Goal: Task Accomplishment & Management: Manage account settings

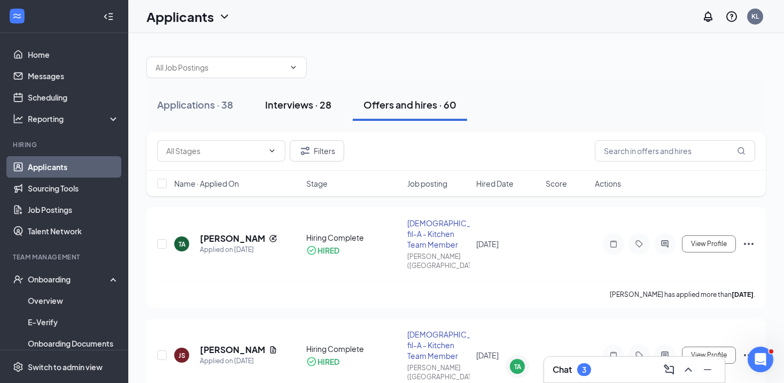
click at [314, 101] on div "Interviews · 28" at bounding box center [298, 104] width 66 height 13
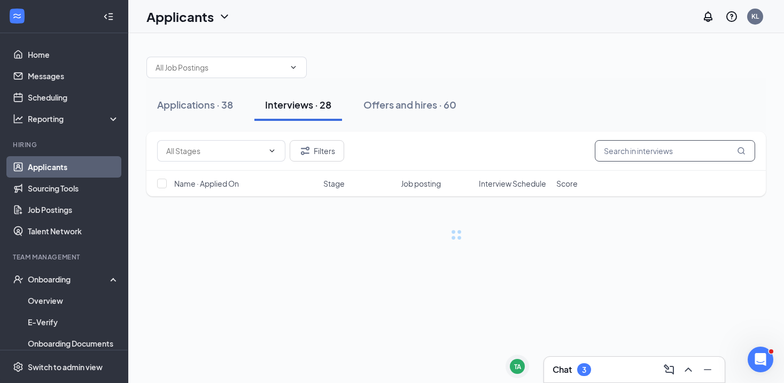
click at [609, 152] on input "text" at bounding box center [675, 150] width 160 height 21
type input "a"
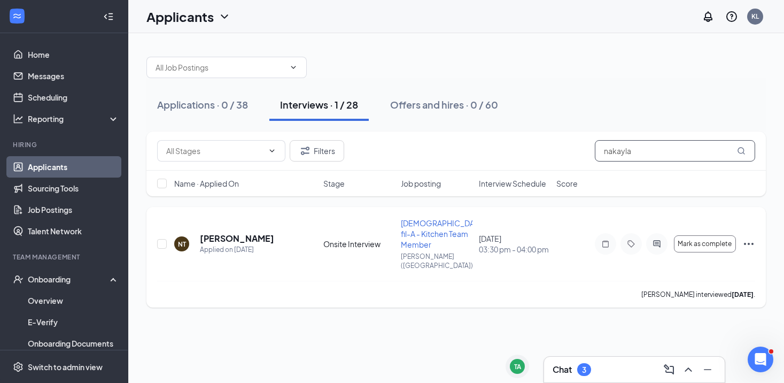
type input "nakayla"
click at [663, 241] on icon "ActiveChat" at bounding box center [657, 243] width 13 height 9
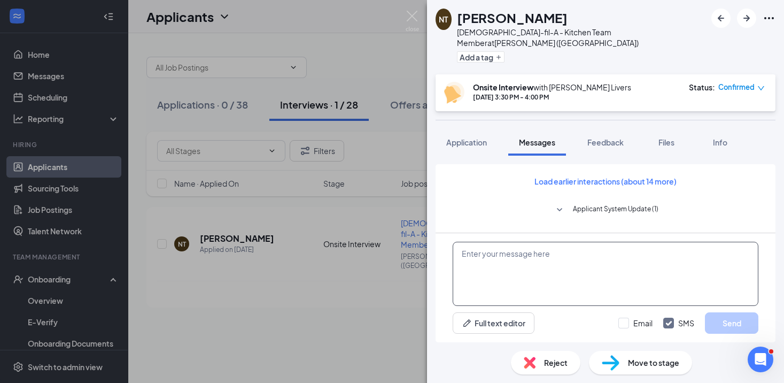
click at [509, 268] on textarea at bounding box center [606, 274] width 306 height 64
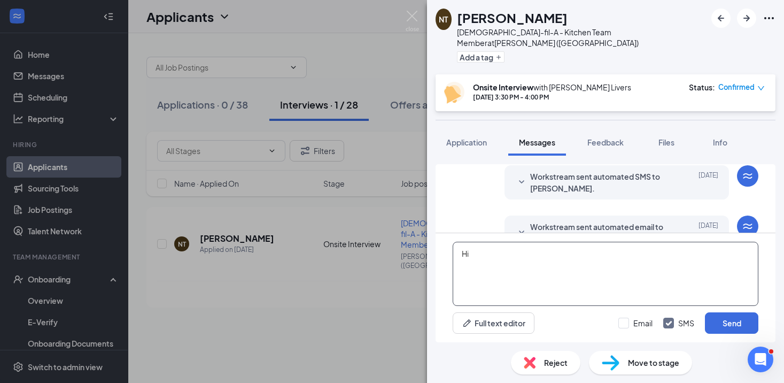
scroll to position [419, 0]
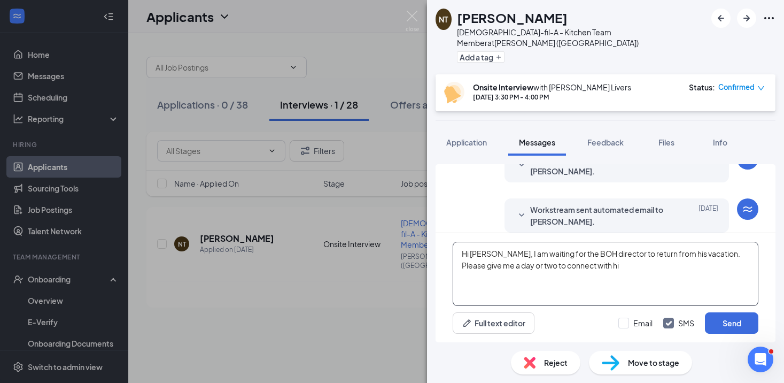
type textarea "Hi [PERSON_NAME], I am waiting for the BOH director to return from his vacation…"
drag, startPoint x: 615, startPoint y: 272, endPoint x: 458, endPoint y: 247, distance: 158.5
click at [458, 247] on textarea "Hi [PERSON_NAME], I am waiting for the BOH director to return from his vacation…" at bounding box center [606, 274] width 306 height 64
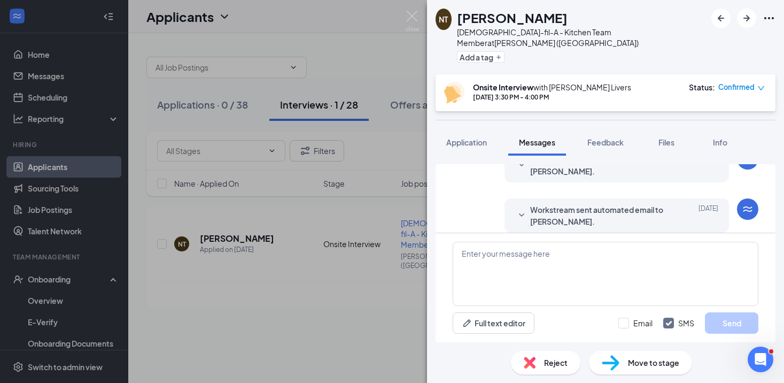
click at [418, 9] on div "NT [PERSON_NAME] [DEMOGRAPHIC_DATA]-fil-A - Kitchen Team Member at [PERSON_NAME…" at bounding box center [392, 191] width 784 height 383
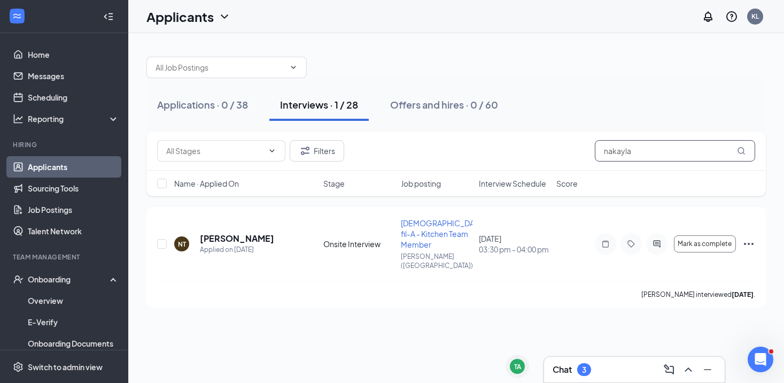
click at [651, 149] on input "nakayla" at bounding box center [675, 150] width 160 height 21
type input "nakayla"
click at [651, 149] on input "nakayla" at bounding box center [675, 150] width 160 height 21
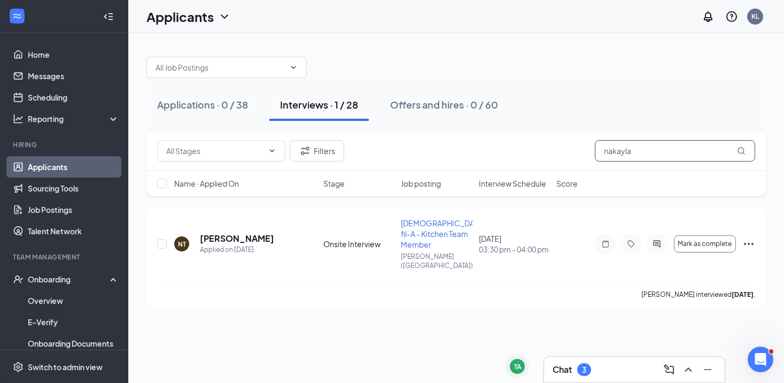
click at [651, 149] on input "nakayla" at bounding box center [675, 150] width 160 height 21
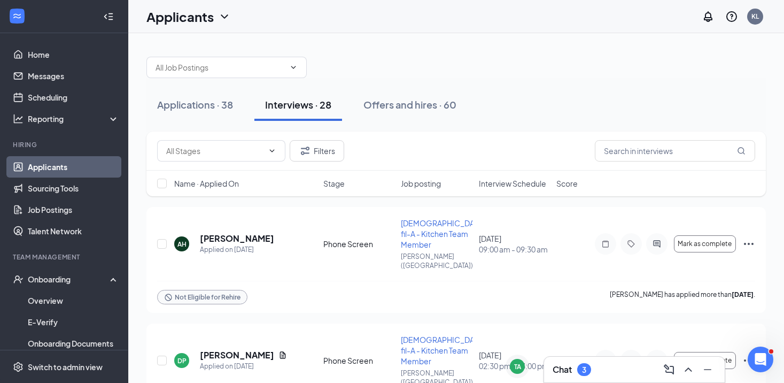
click at [492, 181] on span "Interview Schedule" at bounding box center [512, 183] width 67 height 11
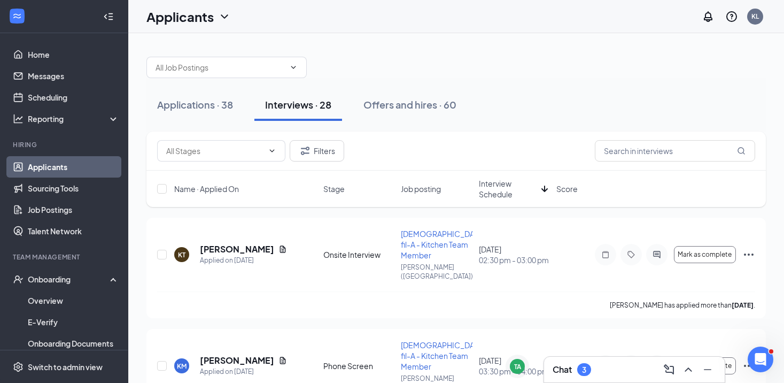
click at [492, 181] on span "Interview Schedule" at bounding box center [508, 188] width 58 height 21
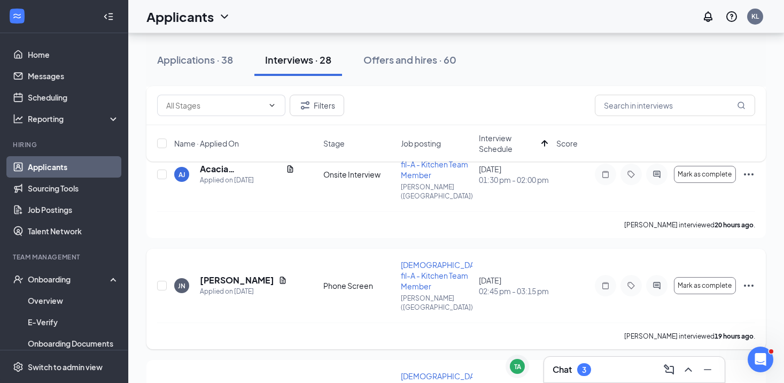
scroll to position [702, 0]
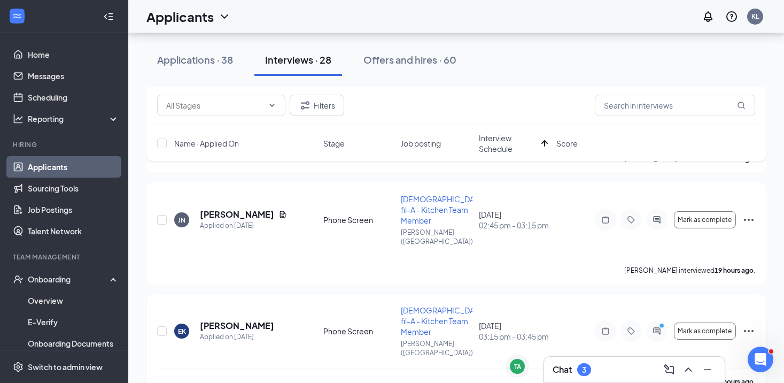
click at [658, 320] on div at bounding box center [656, 330] width 21 height 21
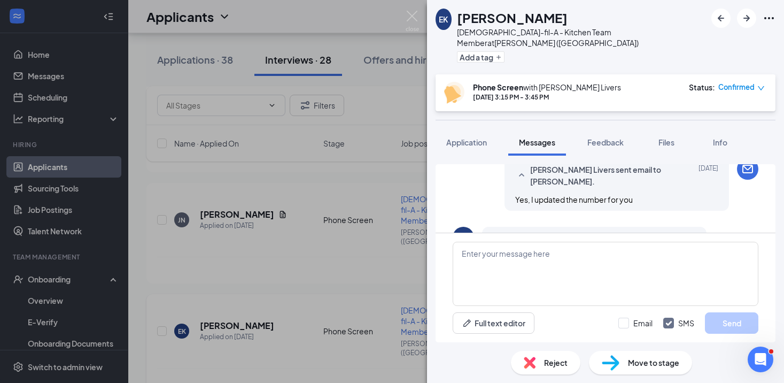
scroll to position [551, 0]
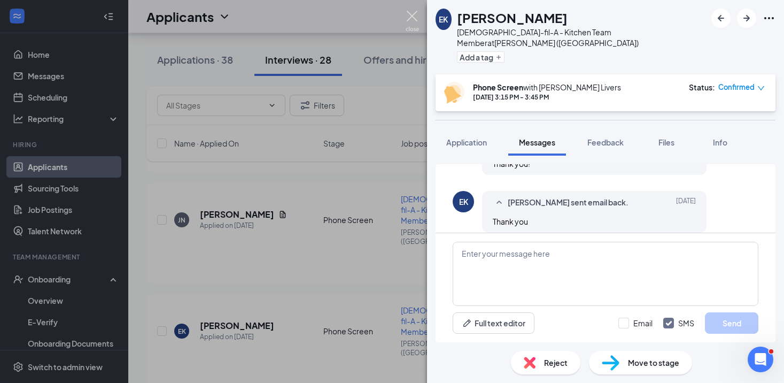
click at [417, 16] on img at bounding box center [412, 21] width 13 height 21
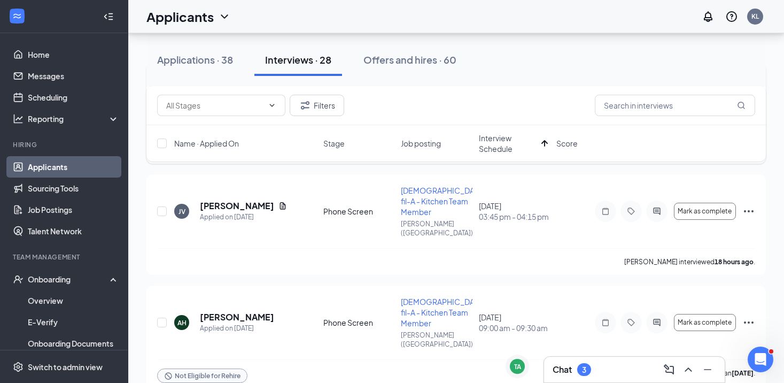
scroll to position [934, 0]
click at [215, 358] on div "Not Eligible for Rehire [PERSON_NAME] has applied more than [DATE] ." at bounding box center [456, 374] width 598 height 32
click at [750, 315] on icon "Ellipses" at bounding box center [748, 321] width 13 height 13
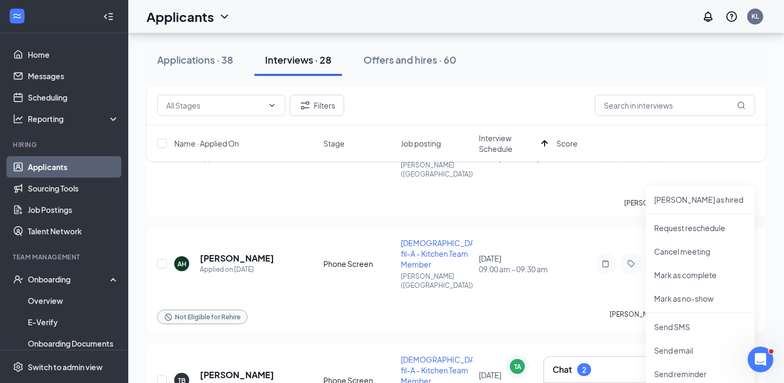
scroll to position [988, 0]
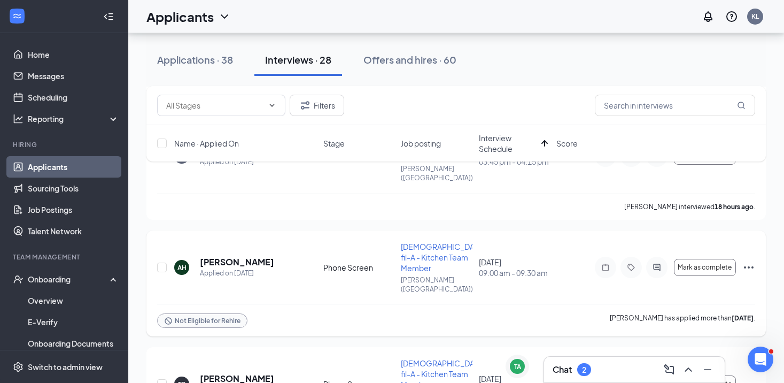
click at [373, 304] on div "Not Eligible for Rehire [PERSON_NAME] has applied more than [DATE] ." at bounding box center [456, 320] width 598 height 32
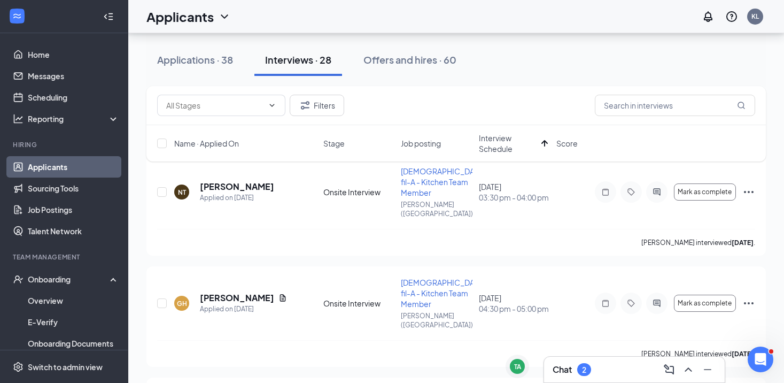
scroll to position [9, 0]
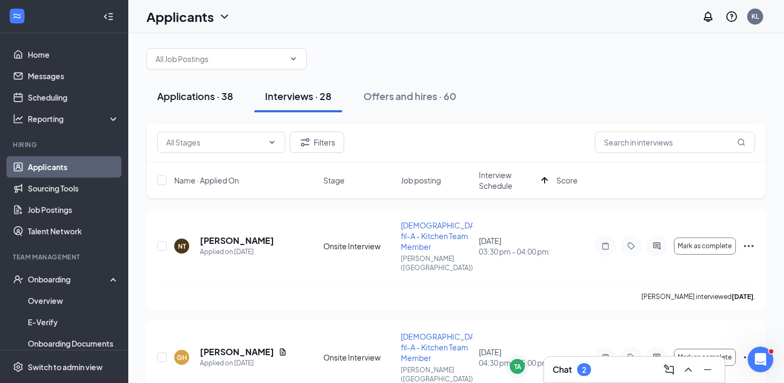
click at [178, 108] on button "Applications · 38" at bounding box center [194, 96] width 97 height 32
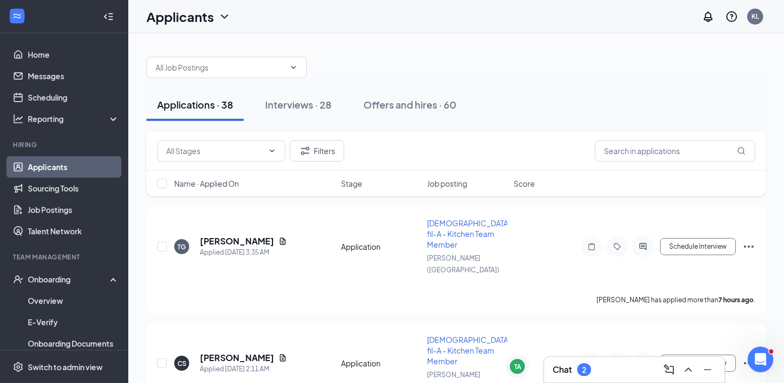
click at [219, 185] on span "Name · Applied On" at bounding box center [206, 183] width 65 height 11
click at [752, 240] on icon "Ellipses" at bounding box center [748, 246] width 13 height 13
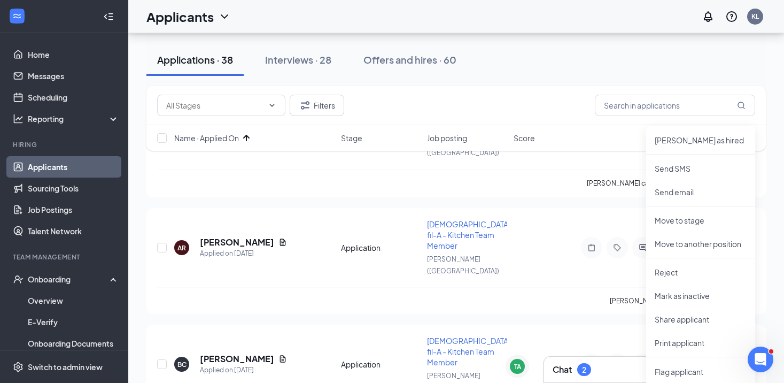
scroll to position [118, 0]
click at [687, 267] on p "Reject" at bounding box center [701, 271] width 92 height 11
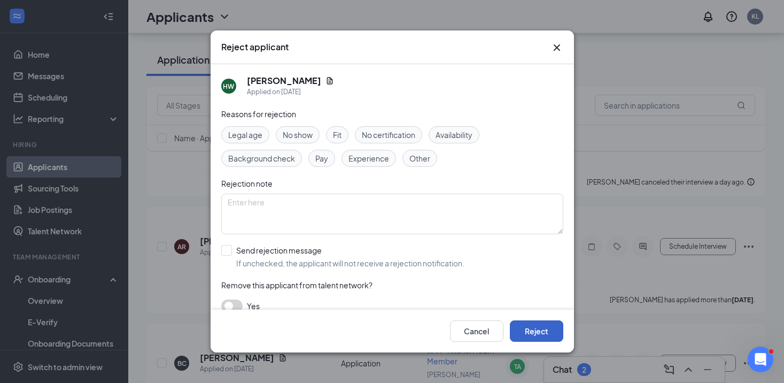
click at [547, 329] on button "Reject" at bounding box center [536, 330] width 53 height 21
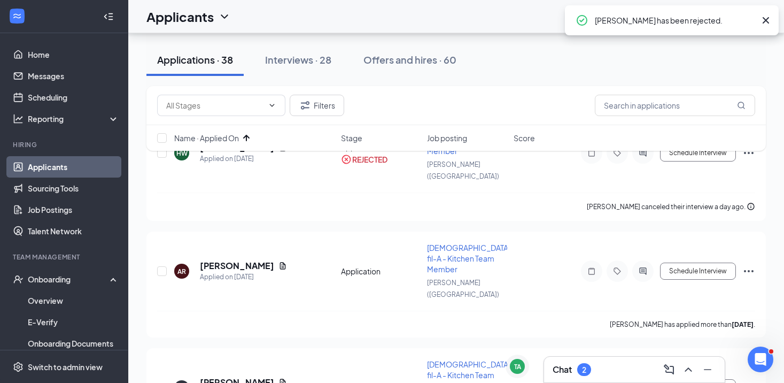
scroll to position [94, 0]
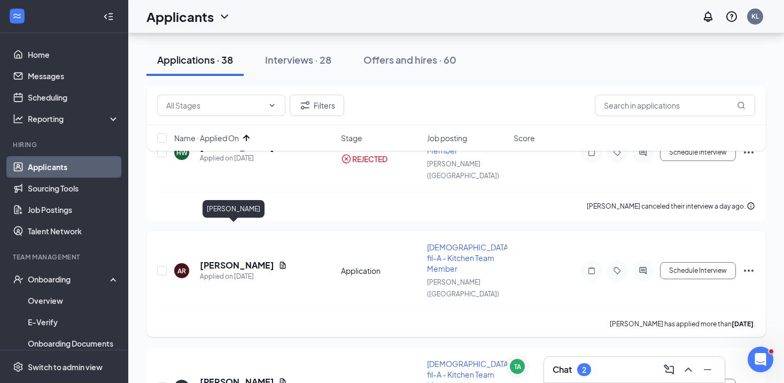
click at [230, 259] on h5 "[PERSON_NAME]" at bounding box center [237, 265] width 74 height 12
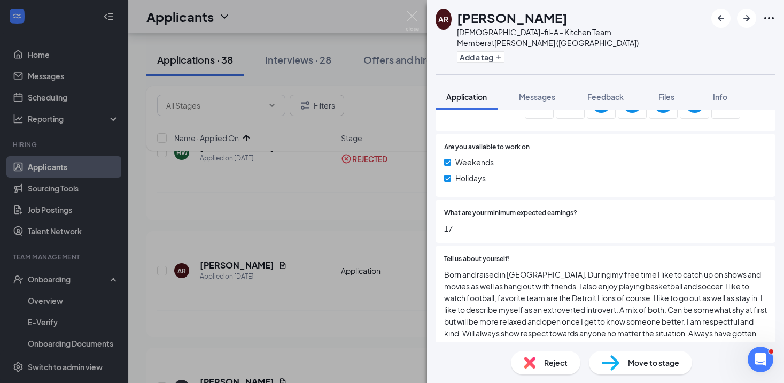
scroll to position [526, 0]
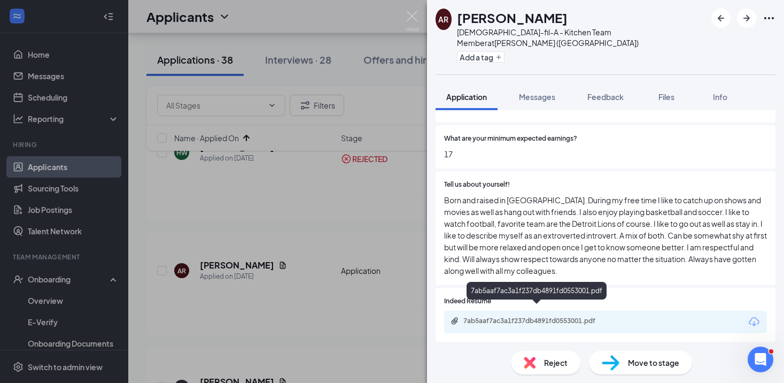
click at [523, 316] on div "7ab5aaf7ac3a1f237db4891fd0553001.pdf" at bounding box center [538, 320] width 150 height 9
click at [609, 347] on div "Reject Move to stage" at bounding box center [605, 362] width 357 height 41
click at [614, 363] on img at bounding box center [611, 363] width 18 height 16
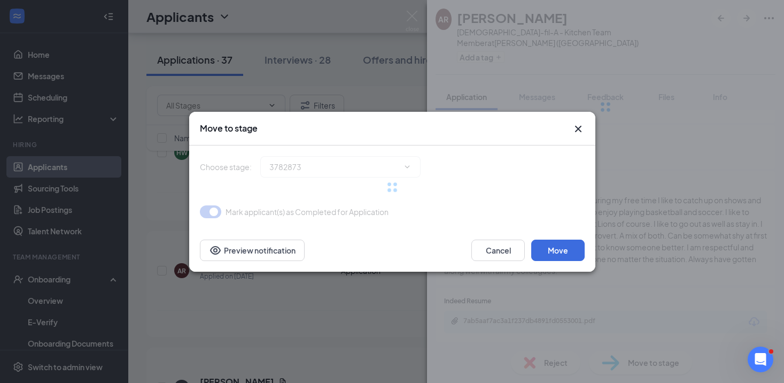
type input "Phone Screen (next stage)"
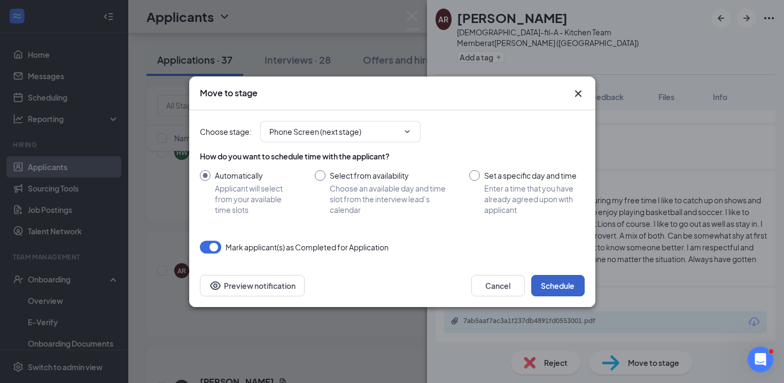
click at [548, 281] on button "Schedule" at bounding box center [557, 285] width 53 height 21
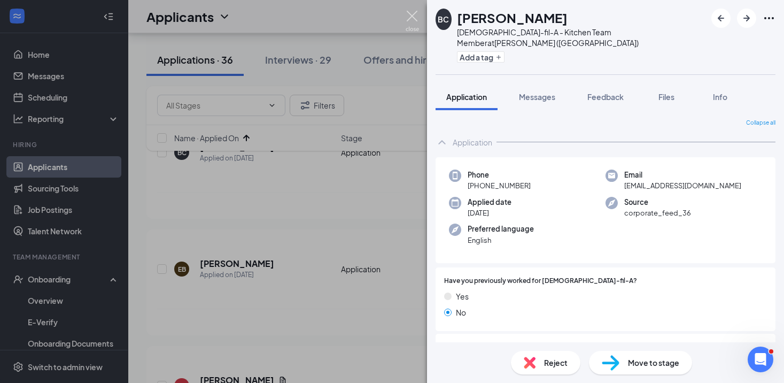
click at [413, 15] on img at bounding box center [412, 21] width 13 height 21
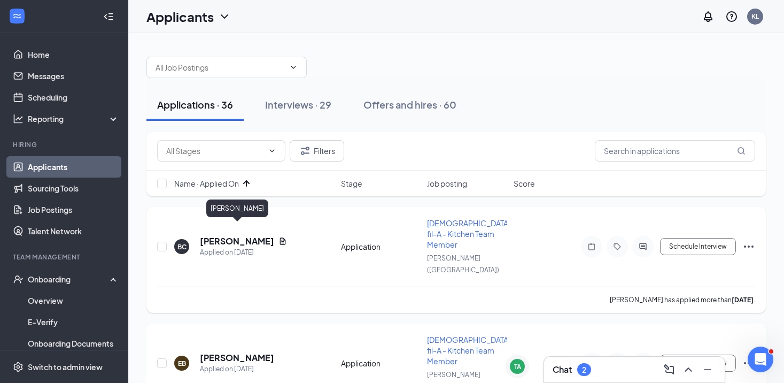
click at [237, 235] on h5 "[PERSON_NAME]" at bounding box center [237, 241] width 74 height 12
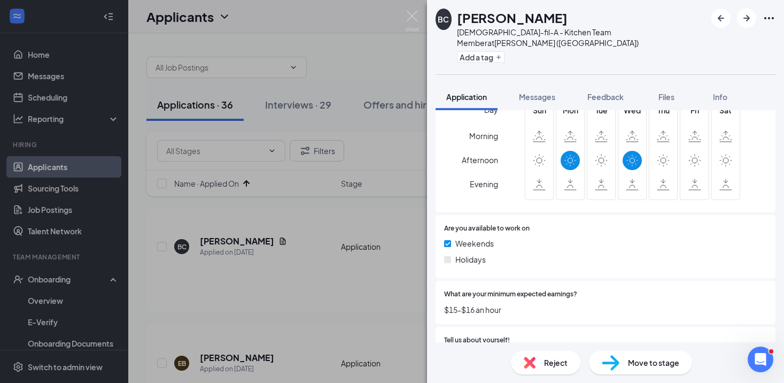
scroll to position [382, 0]
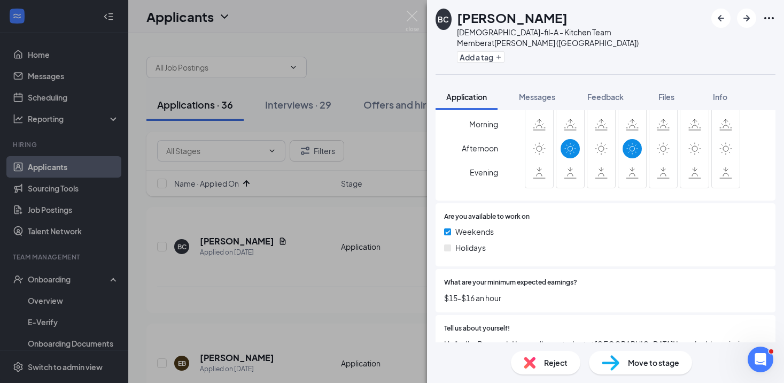
click at [546, 359] on span "Reject" at bounding box center [556, 363] width 24 height 12
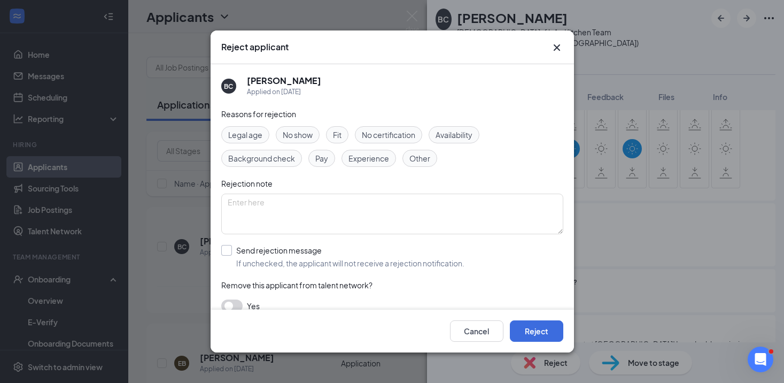
click at [334, 266] on input "Send rejection message If unchecked, the applicant will not receive a rejection…" at bounding box center [342, 257] width 243 height 24
checkbox input "true"
click at [524, 327] on button "Reject" at bounding box center [536, 330] width 53 height 21
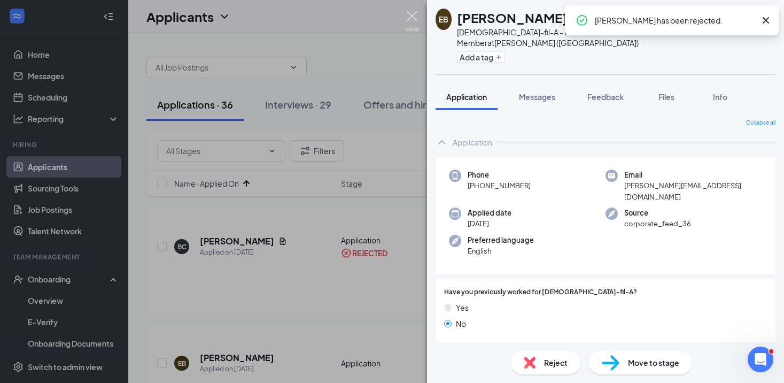
click at [415, 24] on img at bounding box center [412, 21] width 13 height 21
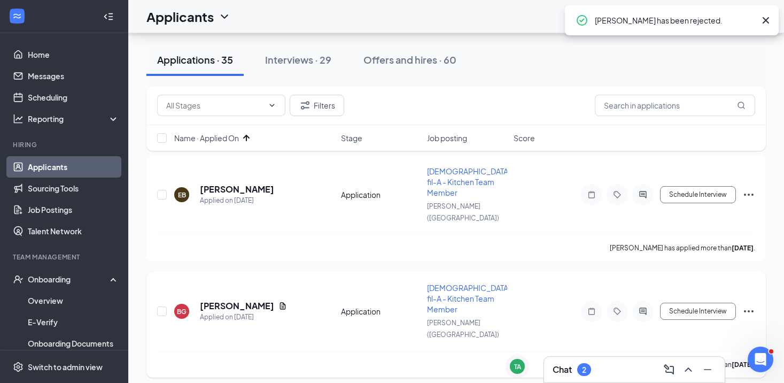
scroll to position [50, 0]
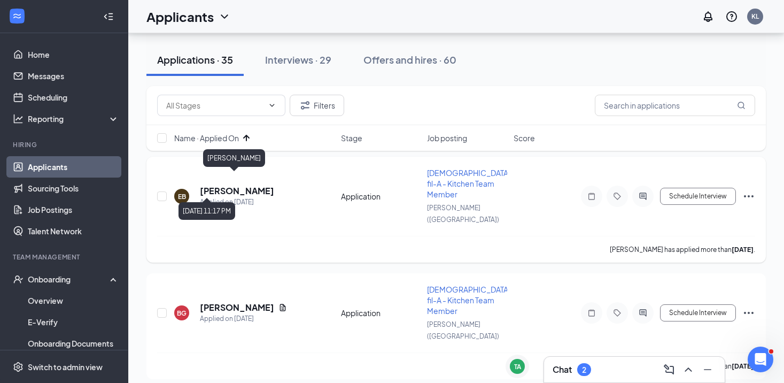
click at [227, 185] on h5 "[PERSON_NAME]" at bounding box center [237, 191] width 74 height 12
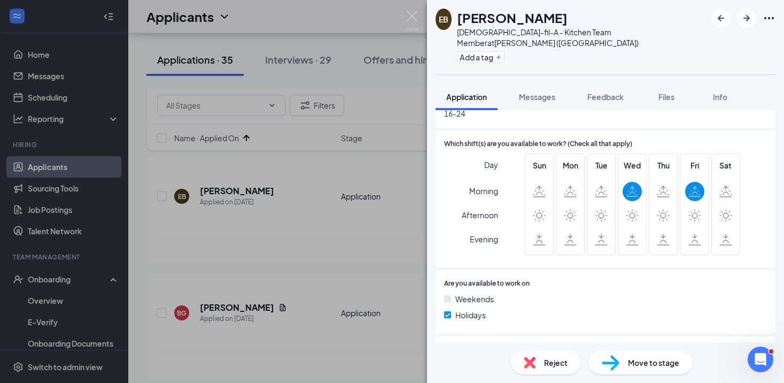
scroll to position [346, 0]
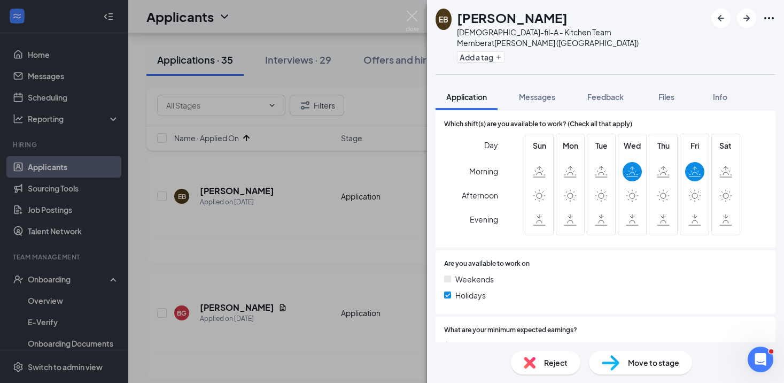
click at [545, 354] on div "Reject" at bounding box center [545, 363] width 69 height 24
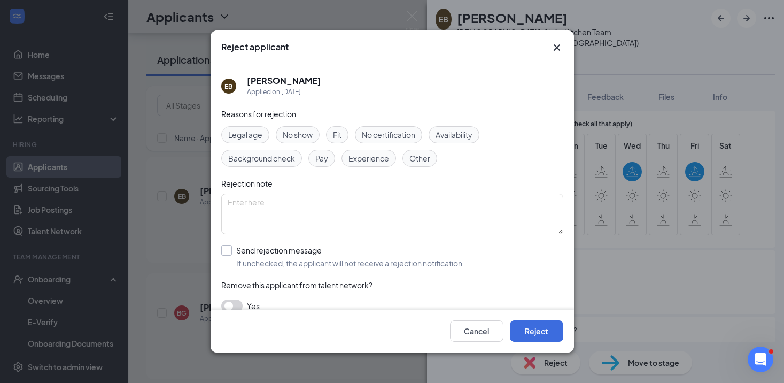
click at [307, 252] on input "Send rejection message If unchecked, the applicant will not receive a rejection…" at bounding box center [342, 257] width 243 height 24
checkbox input "true"
click at [540, 327] on button "Reject" at bounding box center [536, 330] width 53 height 21
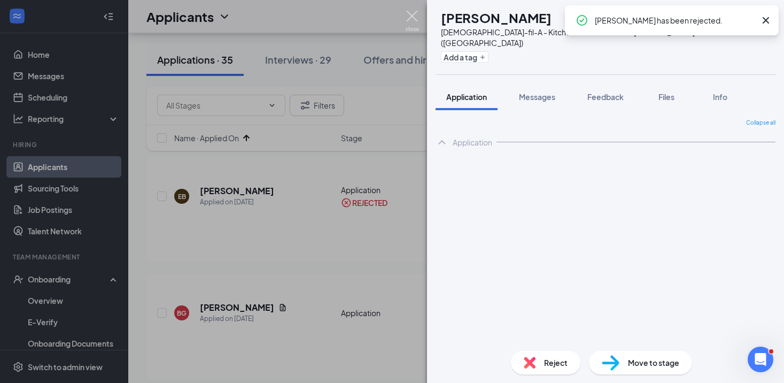
click at [413, 11] on img at bounding box center [412, 21] width 13 height 21
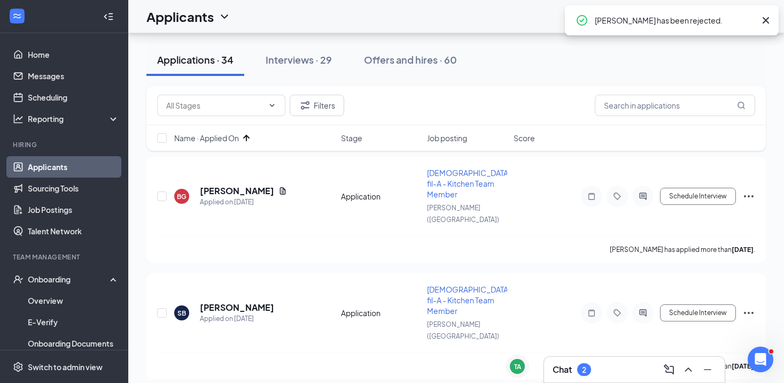
scroll to position [65, 0]
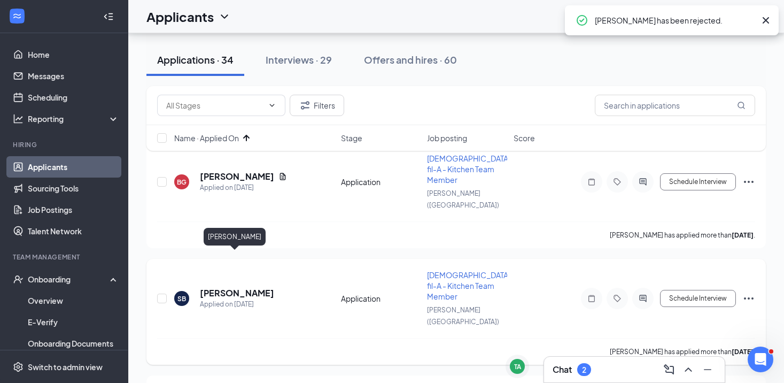
click at [228, 287] on h5 "[PERSON_NAME]" at bounding box center [237, 293] width 74 height 12
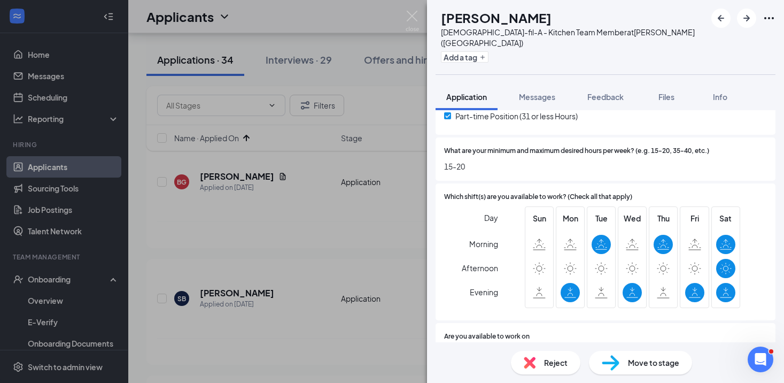
scroll to position [261, 0]
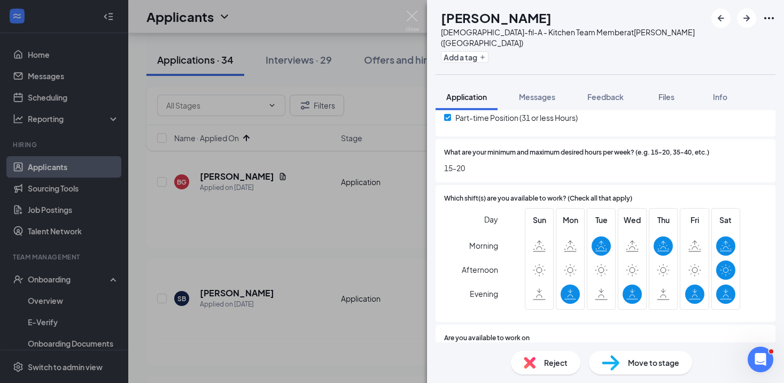
click at [529, 372] on div "Reject" at bounding box center [545, 363] width 69 height 24
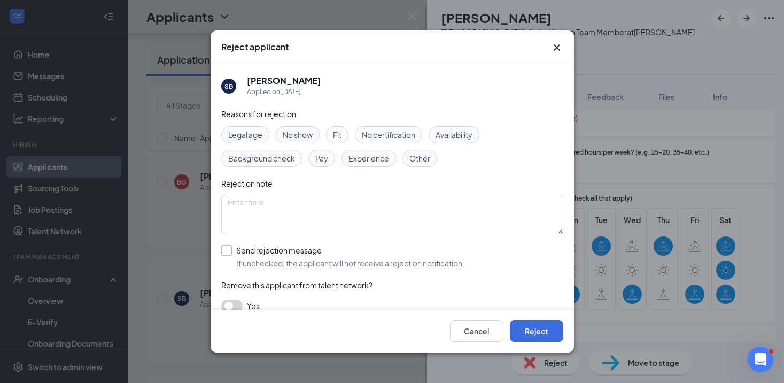
click at [342, 263] on input "Send rejection message If unchecked, the applicant will not receive a rejection…" at bounding box center [342, 257] width 243 height 24
checkbox input "true"
click at [541, 330] on button "Reject" at bounding box center [536, 330] width 53 height 21
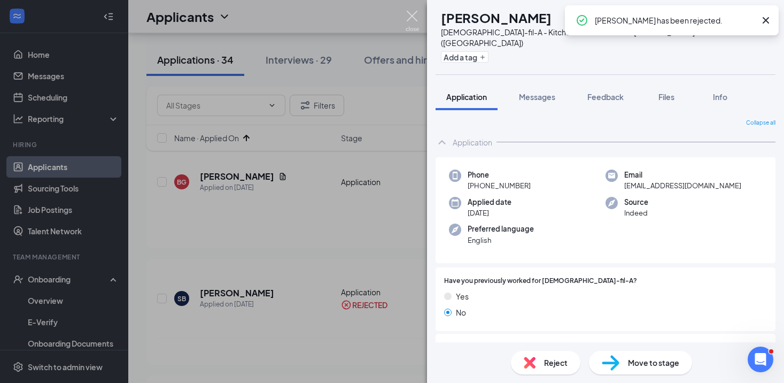
click at [411, 25] on img at bounding box center [412, 21] width 13 height 21
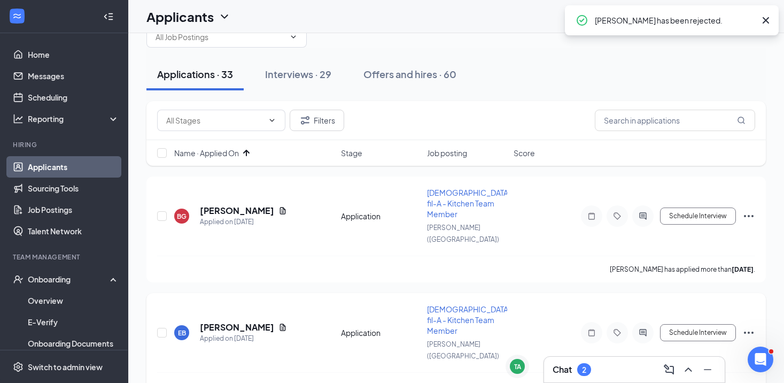
scroll to position [25, 0]
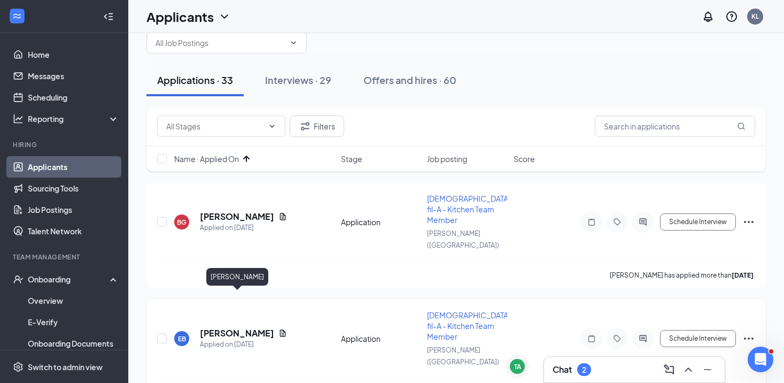
click at [246, 327] on h5 "[PERSON_NAME]" at bounding box center [237, 333] width 74 height 12
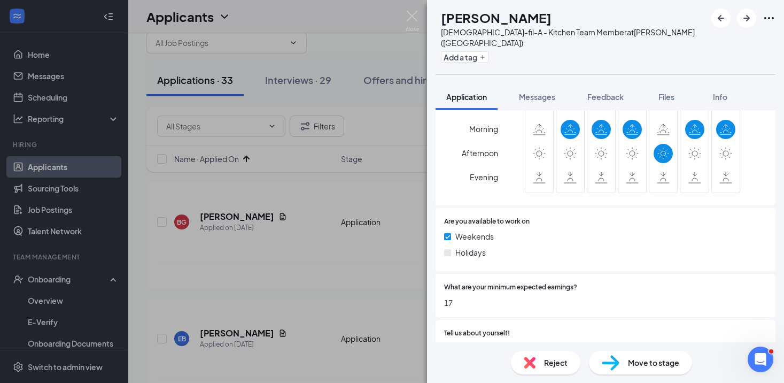
scroll to position [489, 0]
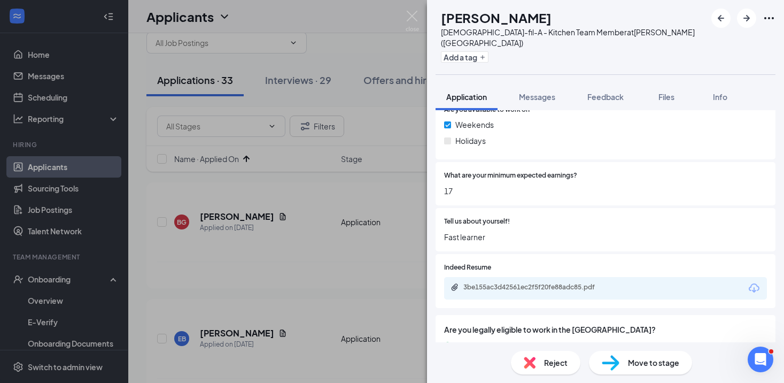
click at [534, 363] on img at bounding box center [530, 363] width 12 height 12
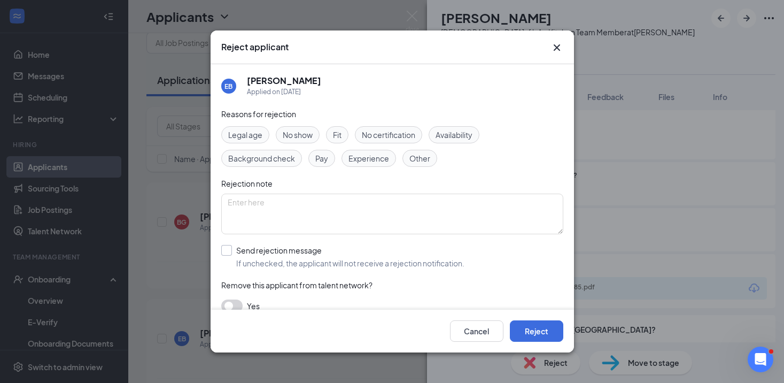
click at [336, 263] on input "Send rejection message If unchecked, the applicant will not receive a rejection…" at bounding box center [342, 257] width 243 height 24
checkbox input "true"
click at [530, 337] on button "Reject" at bounding box center [536, 330] width 53 height 21
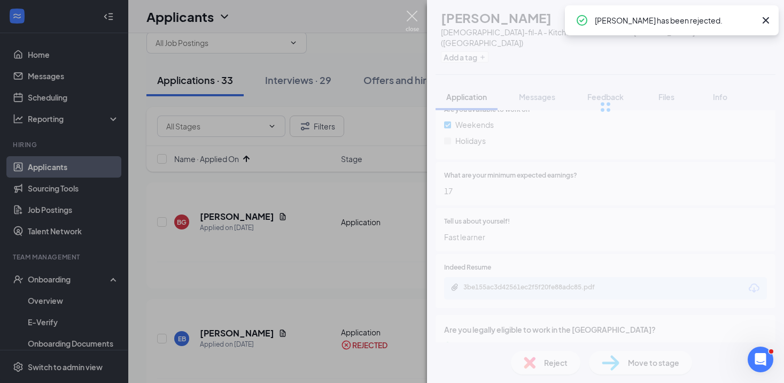
click at [413, 17] on img at bounding box center [412, 21] width 13 height 21
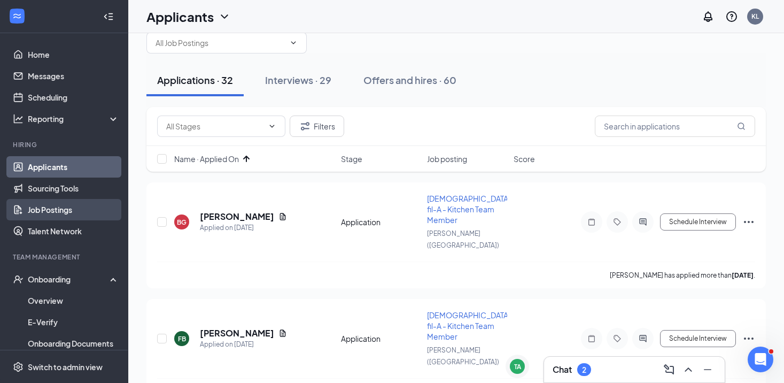
click at [70, 213] on link "Job Postings" at bounding box center [73, 209] width 91 height 21
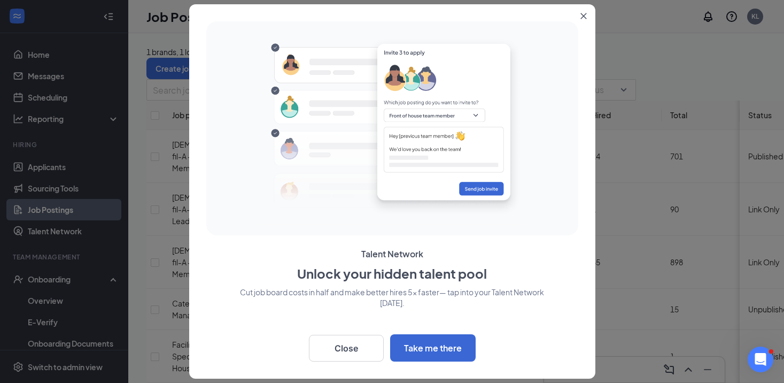
click at [586, 20] on button "Close" at bounding box center [585, 13] width 19 height 19
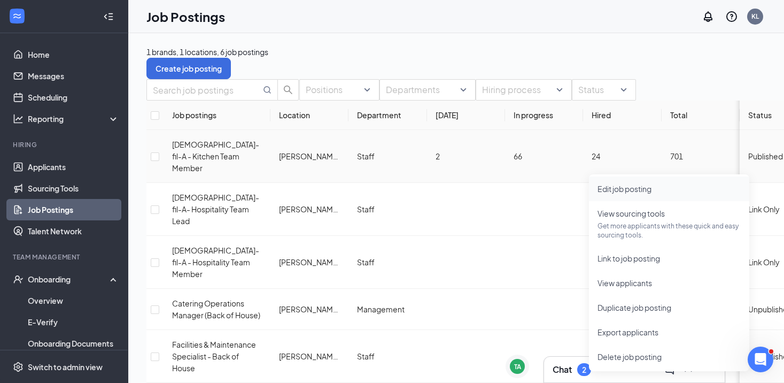
click at [662, 192] on span "Edit job posting" at bounding box center [669, 189] width 143 height 12
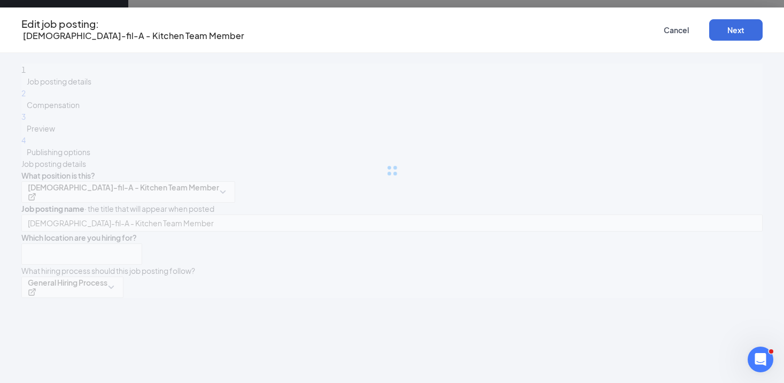
type input "[DEMOGRAPHIC_DATA]-fil-A - Kitchen Team Member"
type input "[PERSON_NAME] ([GEOGRAPHIC_DATA])"
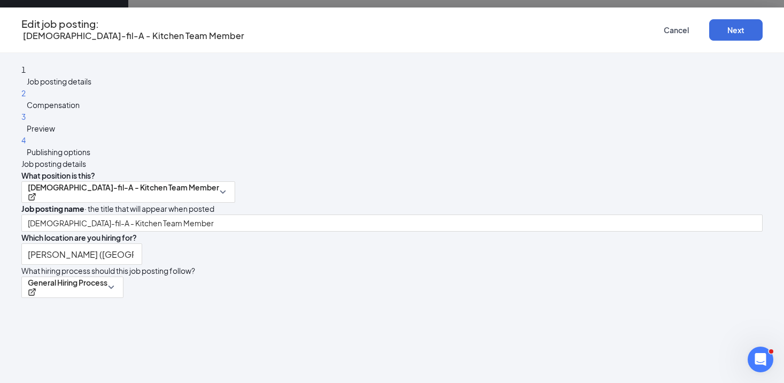
click at [188, 158] on div "4 Publishing options" at bounding box center [391, 146] width 741 height 24
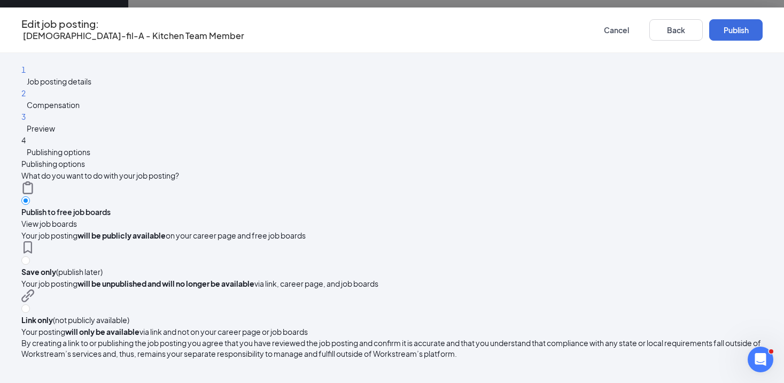
click at [181, 134] on div "3 Preview" at bounding box center [391, 123] width 741 height 24
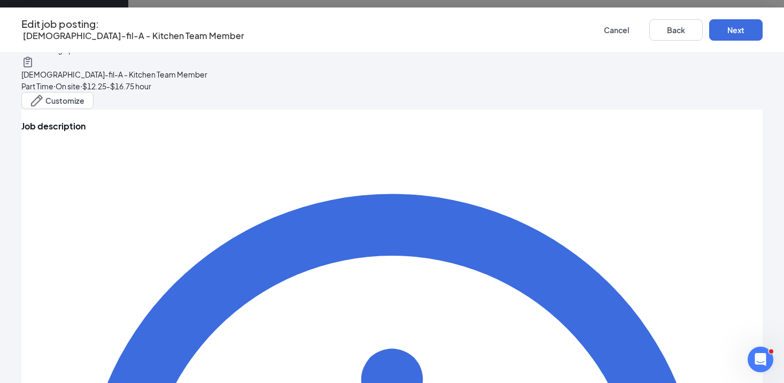
scroll to position [102, 0]
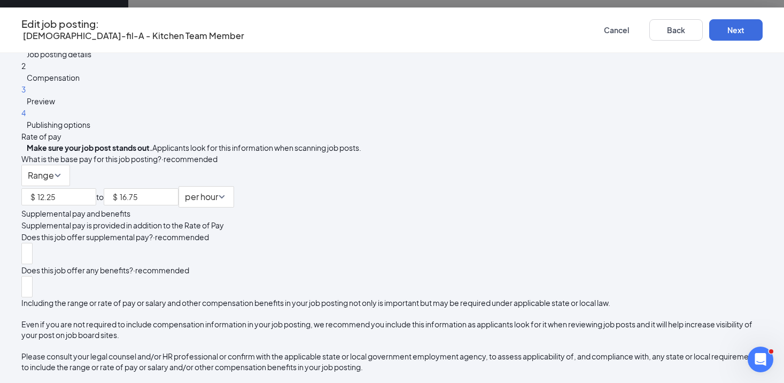
click at [195, 95] on div "1 Job posting details 2 Compensation 3 Preview 4 Publishing options" at bounding box center [391, 83] width 741 height 94
click at [91, 59] on span "Job posting details" at bounding box center [59, 54] width 65 height 10
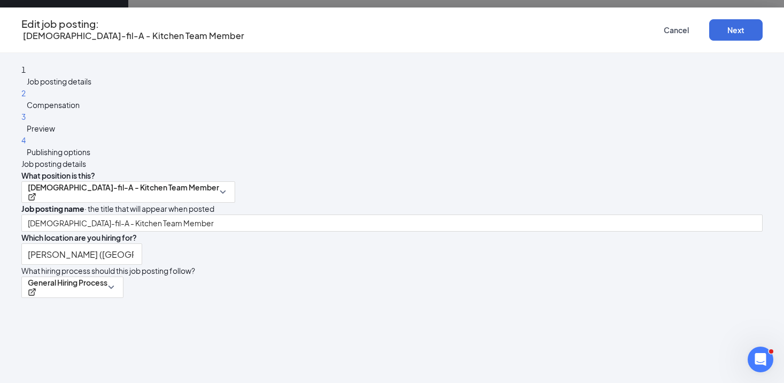
scroll to position [0, 0]
click at [186, 100] on div "2 Compensation" at bounding box center [391, 99] width 741 height 24
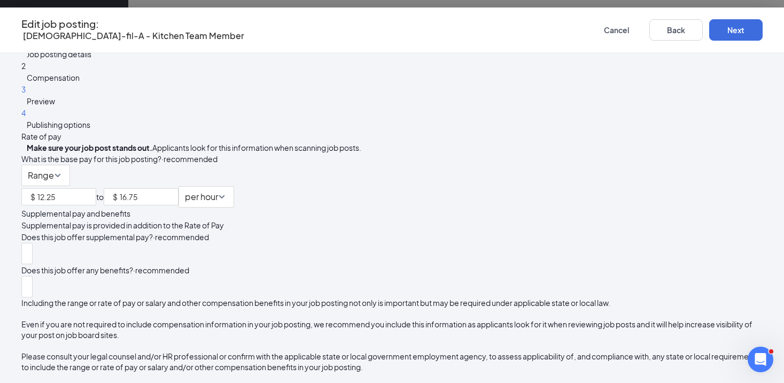
scroll to position [173, 0]
click at [604, 30] on span "Cancel" at bounding box center [616, 29] width 25 height 7
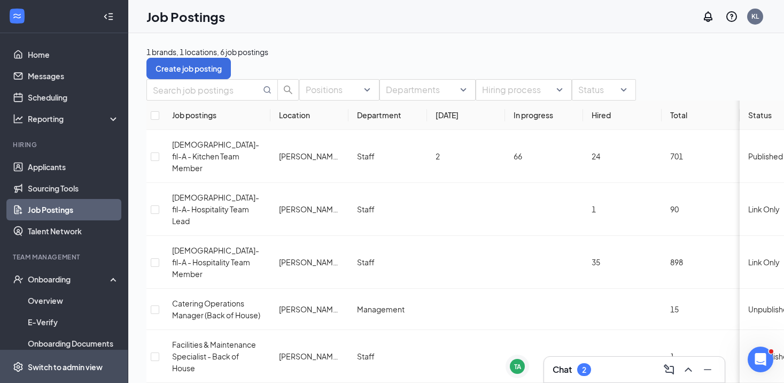
click at [46, 354] on span "Switch to admin view" at bounding box center [73, 366] width 91 height 33
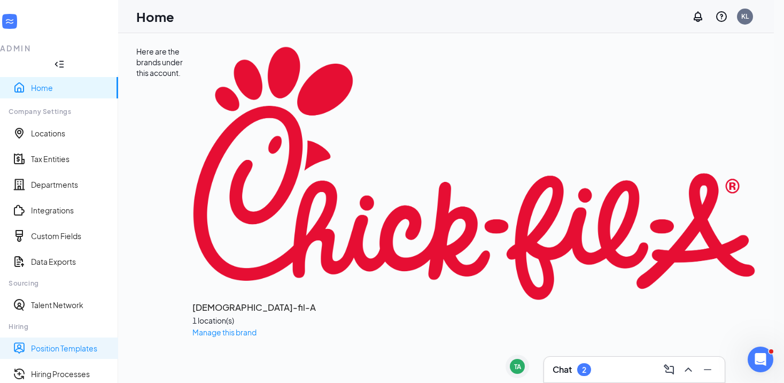
click at [42, 343] on link "Position Templates" at bounding box center [70, 348] width 79 height 11
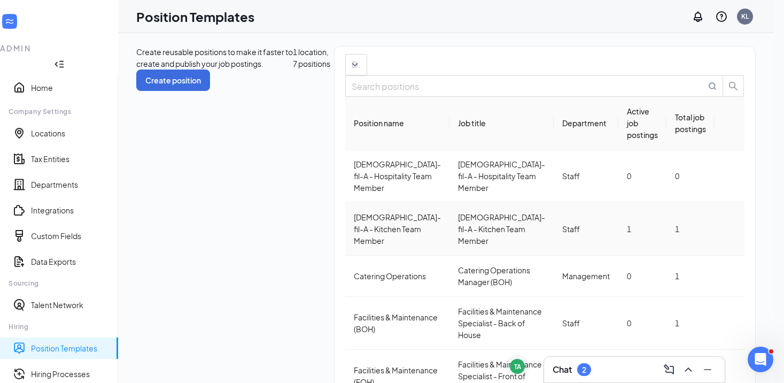
click at [730, 229] on icon "Ellipses" at bounding box center [730, 229] width 0 height 0
click at [679, 239] on span "Edit" at bounding box center [690, 243] width 92 height 12
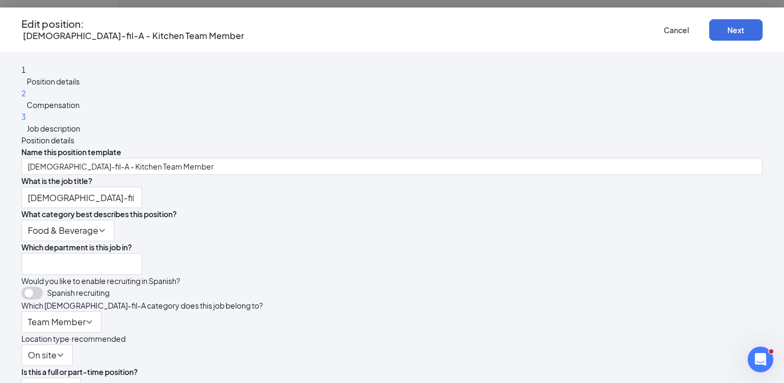
type input "Staff"
click at [160, 111] on div "2 Compensation" at bounding box center [391, 99] width 741 height 24
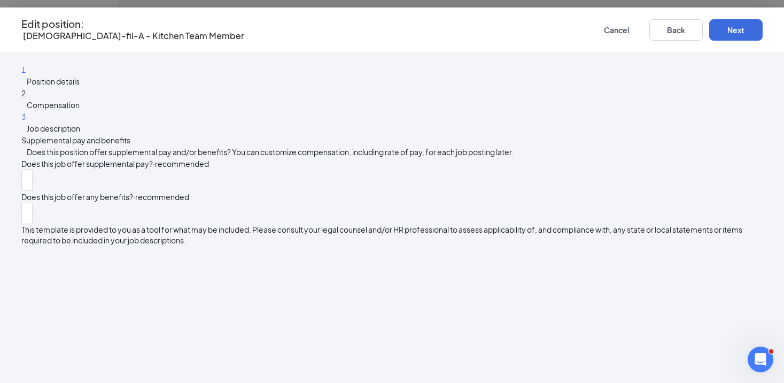
click at [159, 134] on div "3 Job description" at bounding box center [391, 123] width 741 height 24
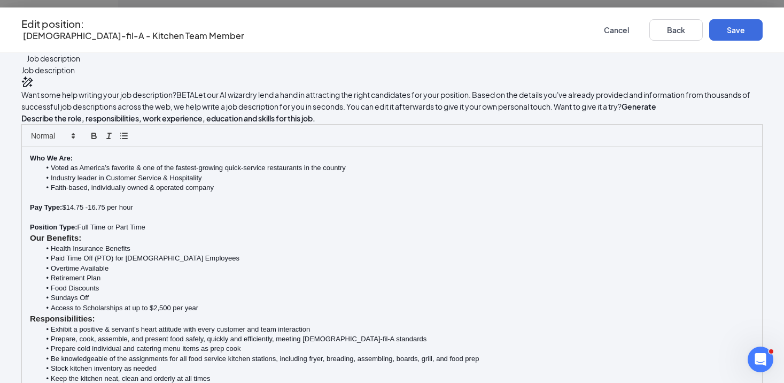
scroll to position [71, 0]
click at [384, 231] on p "Position Type: Full Time or Part Time" at bounding box center [392, 227] width 724 height 10
click at [709, 25] on button "Save" at bounding box center [735, 29] width 53 height 21
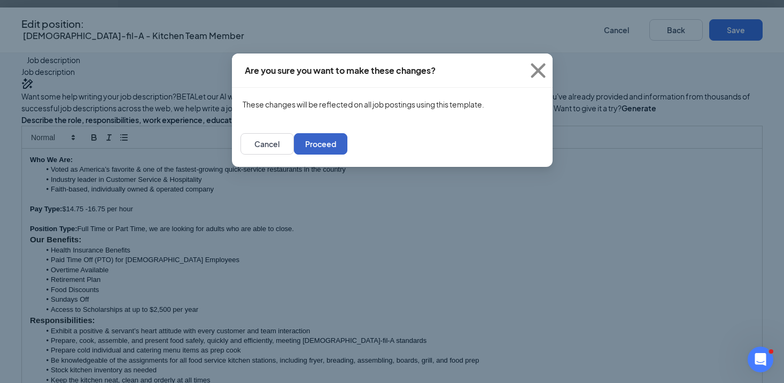
click at [347, 150] on button "Proceed" at bounding box center [320, 143] width 53 height 21
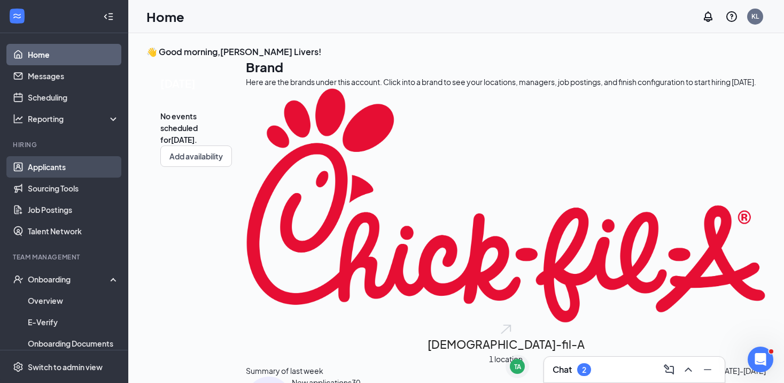
click at [82, 163] on link "Applicants" at bounding box center [73, 166] width 91 height 21
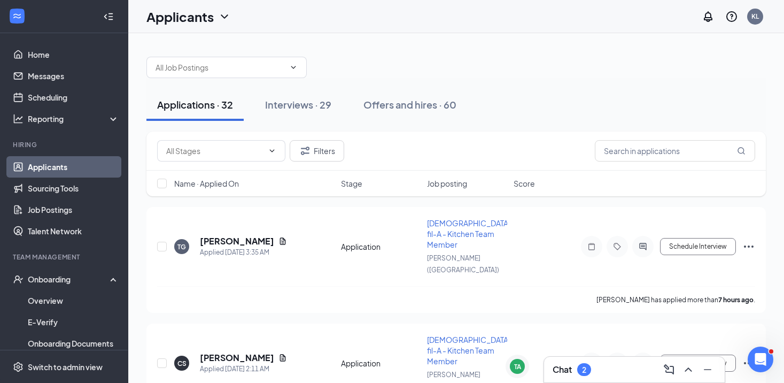
click at [227, 184] on span "Name · Applied On" at bounding box center [206, 183] width 65 height 11
click at [246, 235] on h5 "[PERSON_NAME]" at bounding box center [237, 241] width 74 height 12
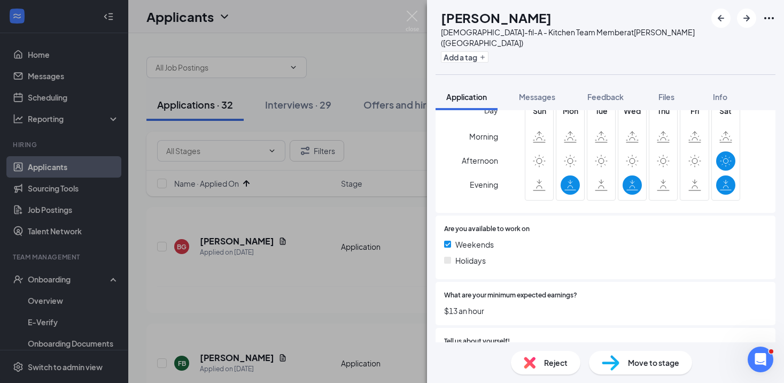
scroll to position [409, 0]
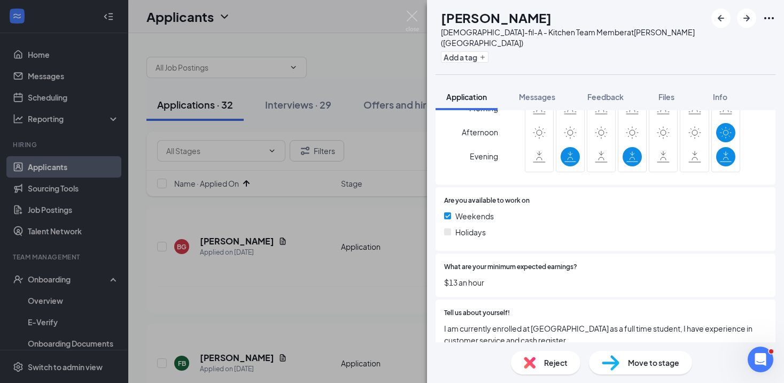
click at [530, 357] on img at bounding box center [530, 363] width 12 height 12
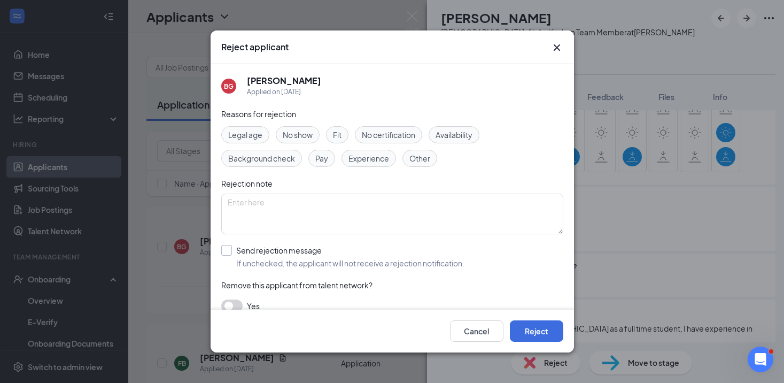
click at [365, 251] on input "Send rejection message If unchecked, the applicant will not receive a rejection…" at bounding box center [342, 257] width 243 height 24
checkbox input "true"
click at [534, 320] on div "Cancel Reject" at bounding box center [392, 330] width 363 height 43
click at [534, 327] on button "Reject" at bounding box center [536, 330] width 53 height 21
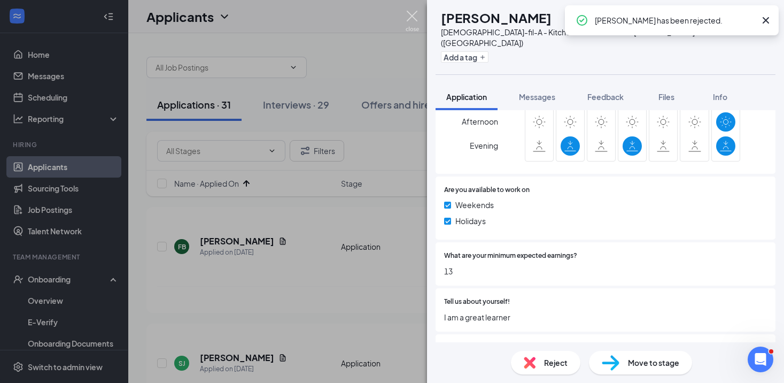
click at [409, 14] on img at bounding box center [412, 21] width 13 height 21
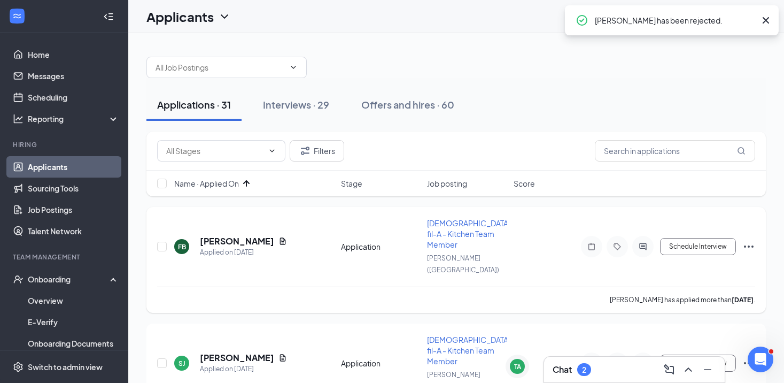
click at [229, 222] on div "FB [PERSON_NAME] Applied on [DATE] Application [DEMOGRAPHIC_DATA]-fil-A - Kitch…" at bounding box center [456, 252] width 598 height 68
click at [223, 235] on h5 "[PERSON_NAME]" at bounding box center [237, 241] width 74 height 12
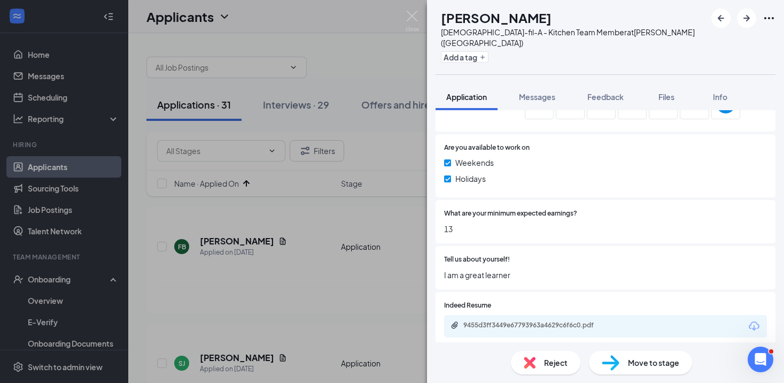
scroll to position [491, 0]
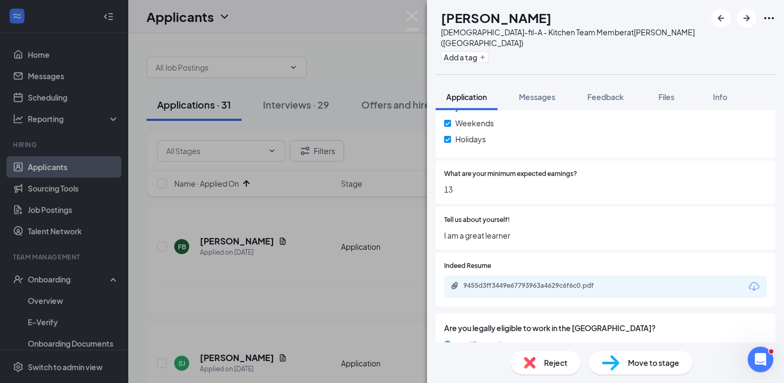
click at [536, 351] on div "Reject" at bounding box center [545, 363] width 69 height 24
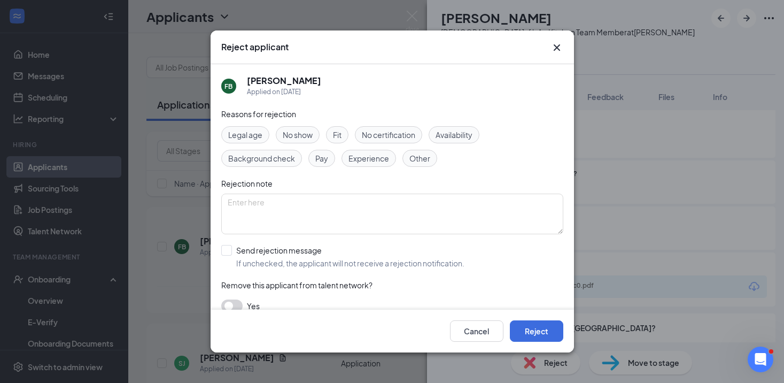
click at [311, 241] on div "Reasons for rejection Legal age No show Fit No certification Availability Backg…" at bounding box center [392, 215] width 342 height 215
click at [311, 255] on input "Send rejection message If unchecked, the applicant will not receive a rejection…" at bounding box center [342, 257] width 243 height 24
checkbox input "true"
click at [547, 327] on button "Reject" at bounding box center [536, 330] width 53 height 21
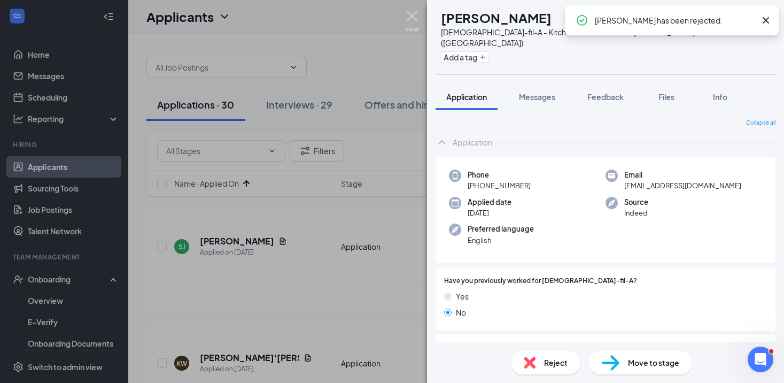
click at [414, 16] on img at bounding box center [412, 21] width 13 height 21
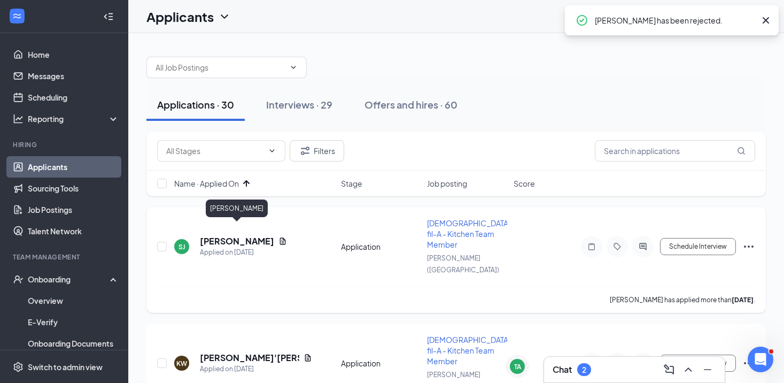
click at [240, 235] on h5 "[PERSON_NAME]" at bounding box center [237, 241] width 74 height 12
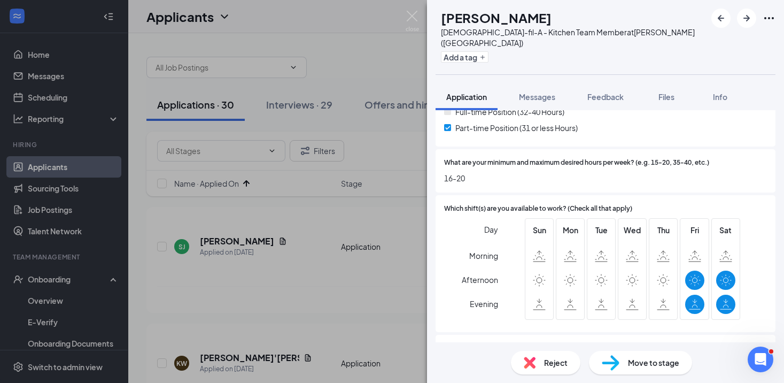
scroll to position [252, 0]
click at [624, 358] on div "Move to stage" at bounding box center [640, 363] width 103 height 24
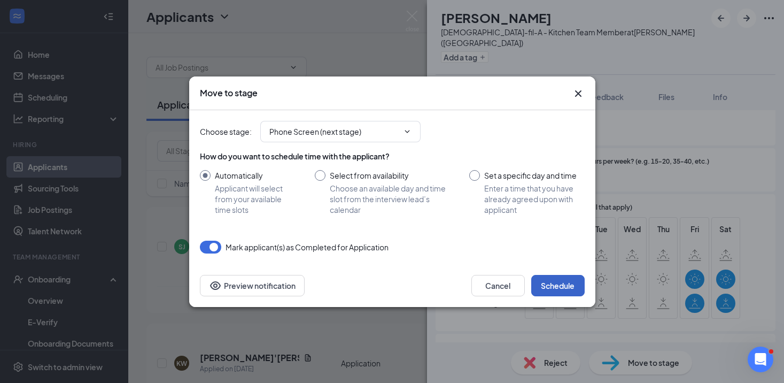
click at [559, 283] on button "Schedule" at bounding box center [557, 285] width 53 height 21
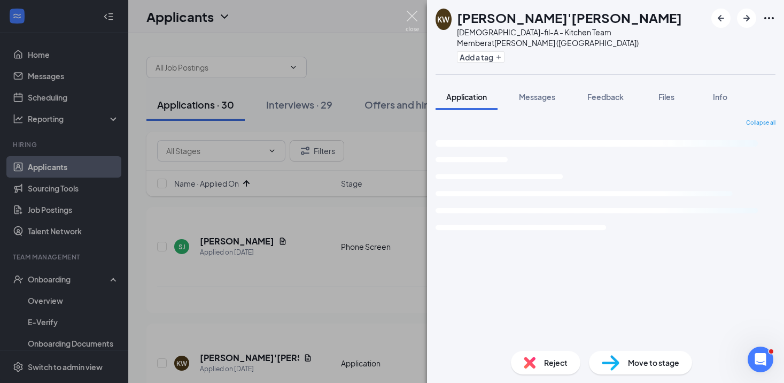
click at [412, 21] on img at bounding box center [412, 21] width 13 height 21
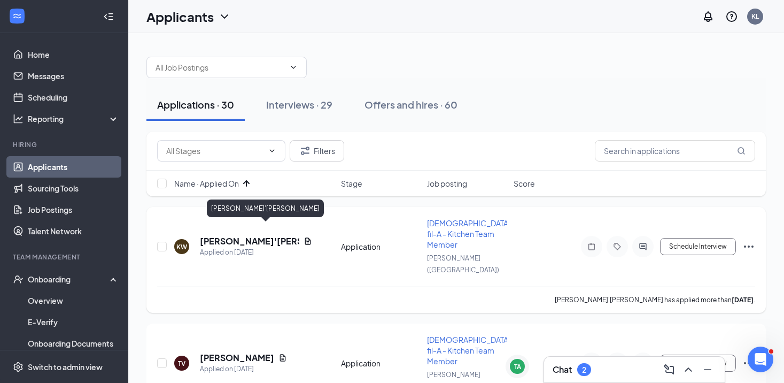
click at [239, 235] on h5 "[PERSON_NAME]'[PERSON_NAME]" at bounding box center [249, 241] width 99 height 12
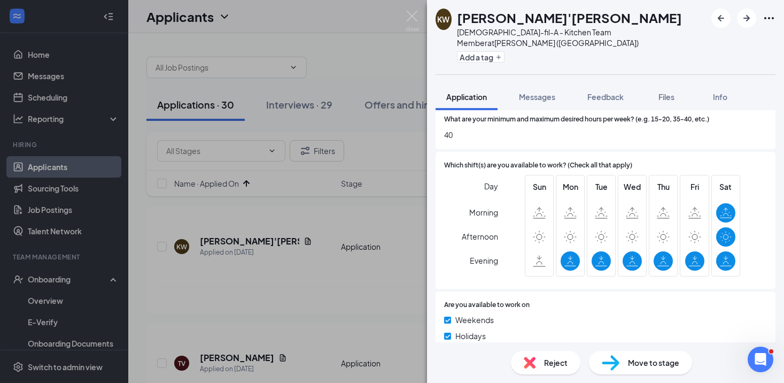
scroll to position [258, 0]
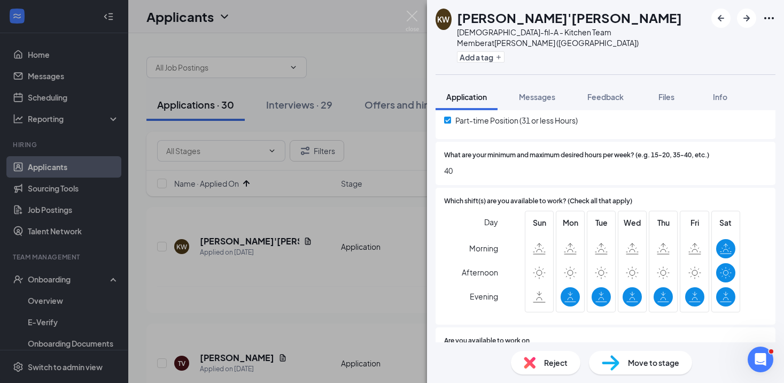
click at [409, 9] on div "KW [PERSON_NAME]'[PERSON_NAME] [DEMOGRAPHIC_DATA]-fil-A - Kitchen Team Member a…" at bounding box center [392, 191] width 784 height 383
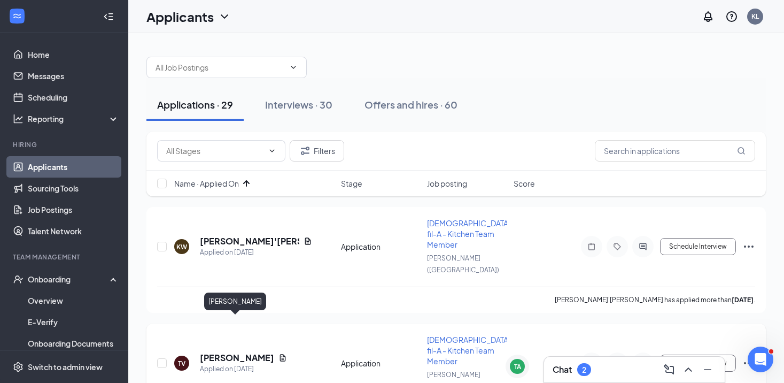
click at [218, 352] on h5 "[PERSON_NAME]" at bounding box center [237, 358] width 74 height 12
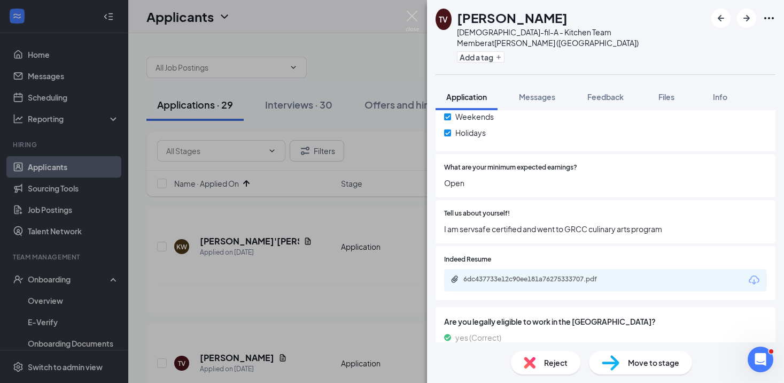
scroll to position [498, 0]
click at [621, 352] on div "Move to stage" at bounding box center [640, 363] width 103 height 24
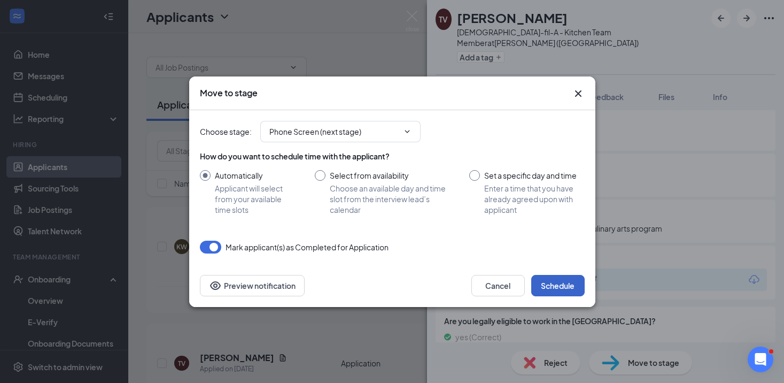
click at [548, 280] on button "Schedule" at bounding box center [557, 285] width 53 height 21
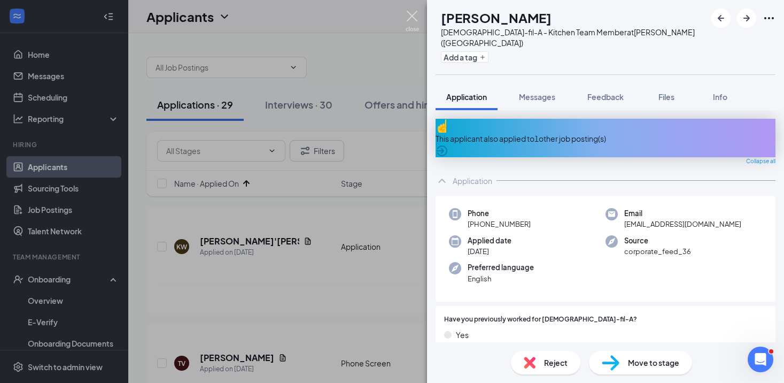
click at [413, 17] on img at bounding box center [412, 21] width 13 height 21
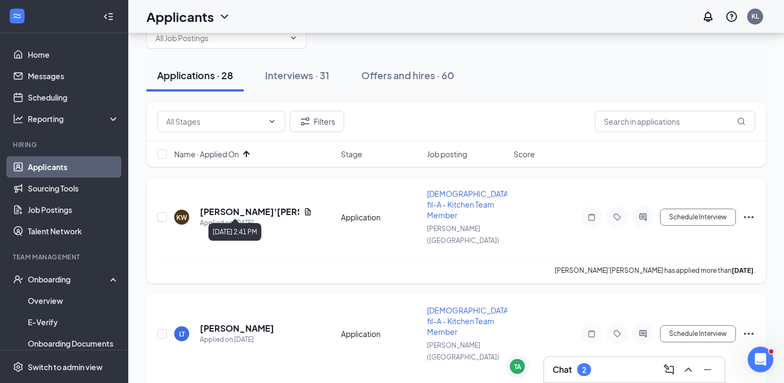
scroll to position [37, 0]
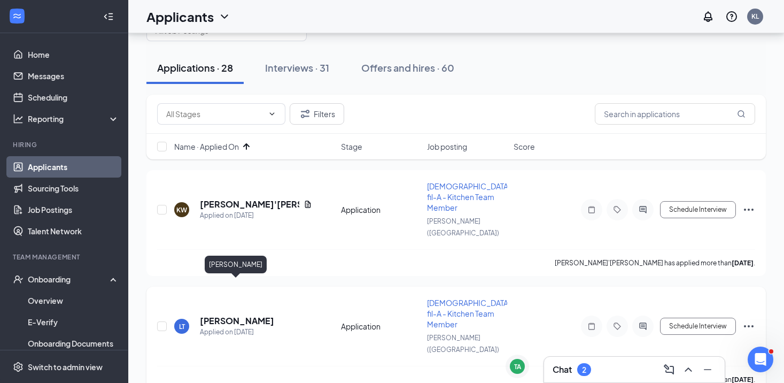
click at [235, 315] on h5 "[PERSON_NAME]" at bounding box center [237, 321] width 74 height 12
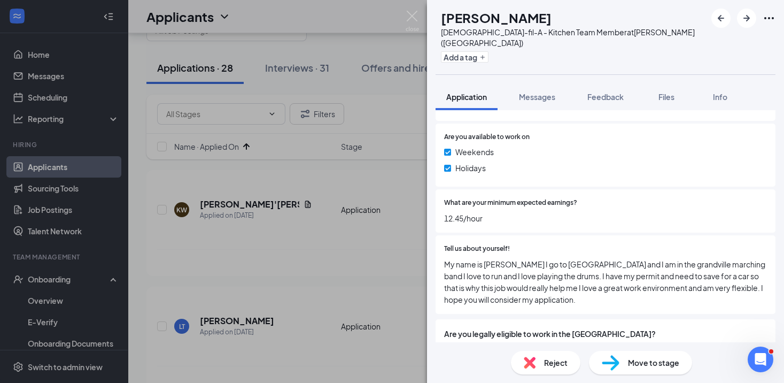
scroll to position [510, 0]
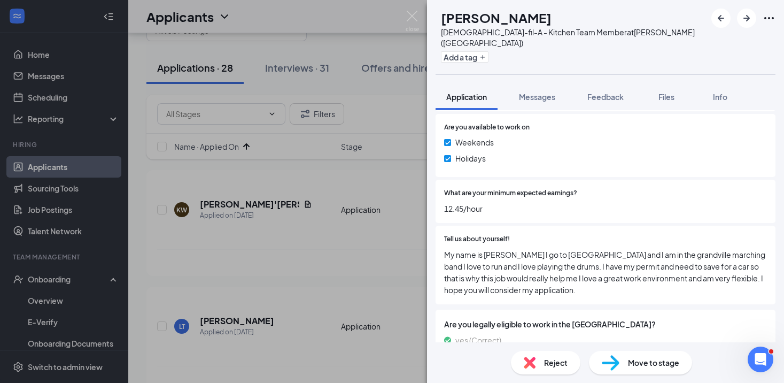
click at [556, 358] on span "Reject" at bounding box center [556, 363] width 24 height 12
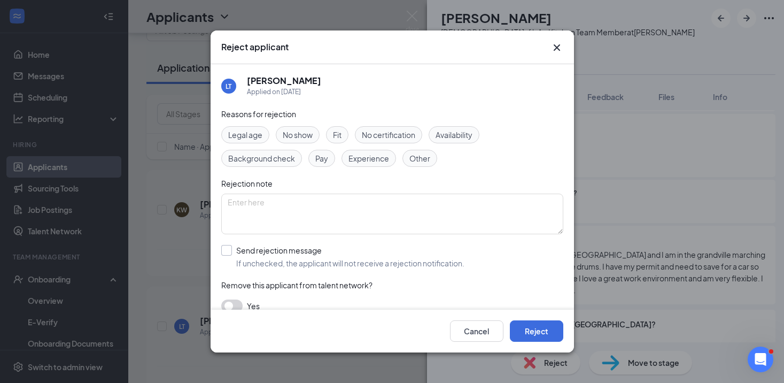
click at [356, 265] on input "Send rejection message If unchecked, the applicant will not receive a rejection…" at bounding box center [342, 257] width 243 height 24
checkbox input "true"
click at [419, 221] on textarea at bounding box center [392, 213] width 342 height 41
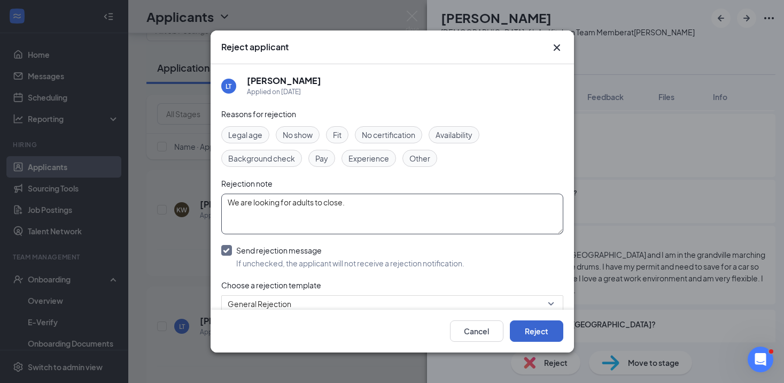
type textarea "We are looking for adults to close."
click at [544, 331] on button "Reject" at bounding box center [536, 330] width 53 height 21
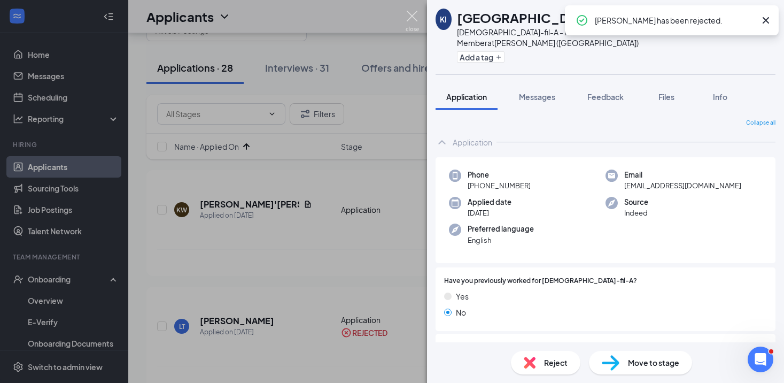
click at [409, 13] on img at bounding box center [412, 21] width 13 height 21
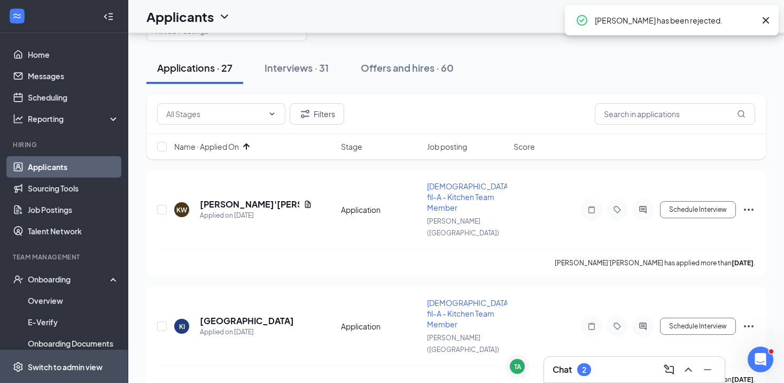
click at [31, 363] on div "Switch to admin view" at bounding box center [65, 366] width 75 height 11
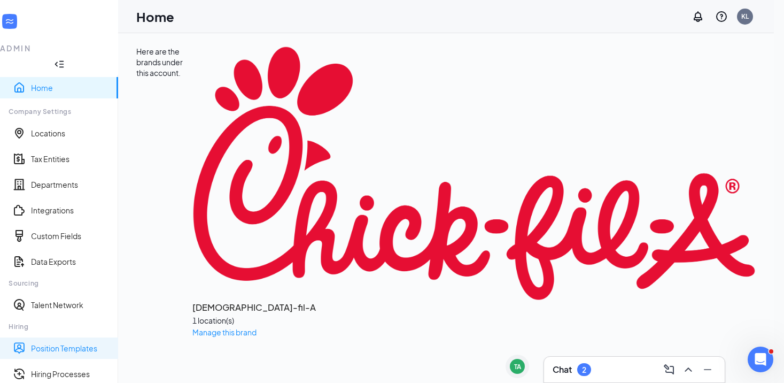
click at [57, 343] on link "Position Templates" at bounding box center [70, 348] width 79 height 11
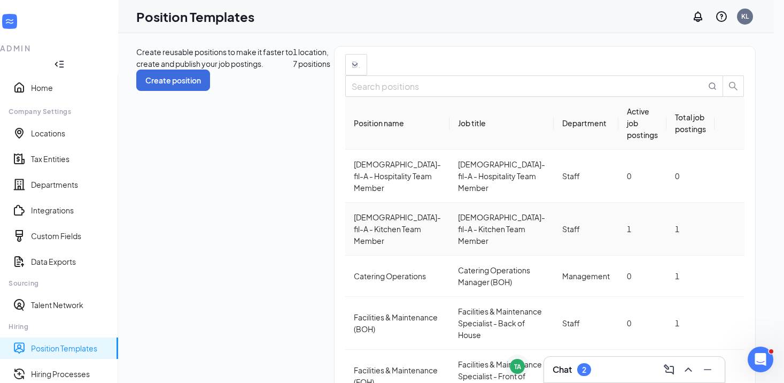
click at [730, 229] on icon "Ellipses" at bounding box center [730, 229] width 0 height 0
click at [653, 245] on span "Edit" at bounding box center [651, 243] width 14 height 10
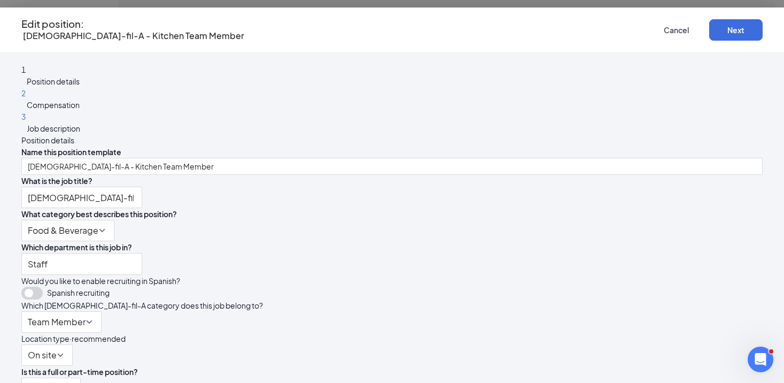
click at [80, 133] on span "Job description" at bounding box center [53, 128] width 53 height 10
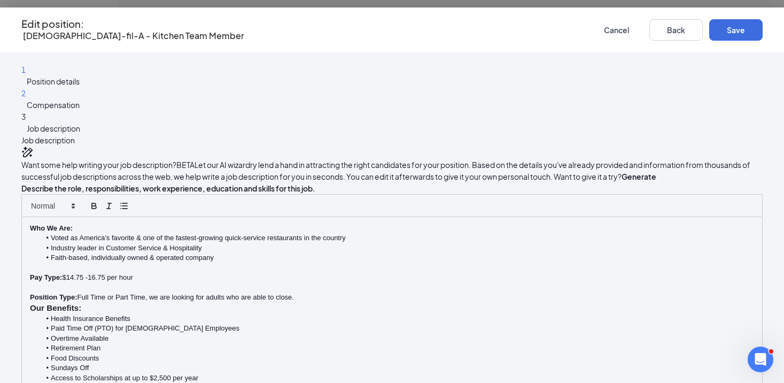
scroll to position [301, 0]
click at [604, 27] on span "Cancel" at bounding box center [616, 29] width 25 height 7
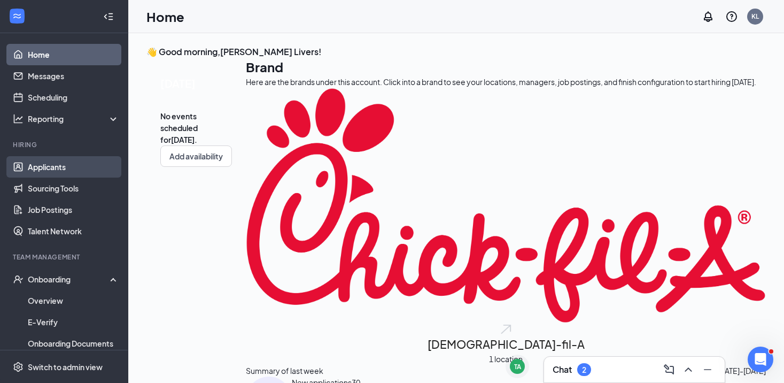
click at [50, 168] on link "Applicants" at bounding box center [73, 166] width 91 height 21
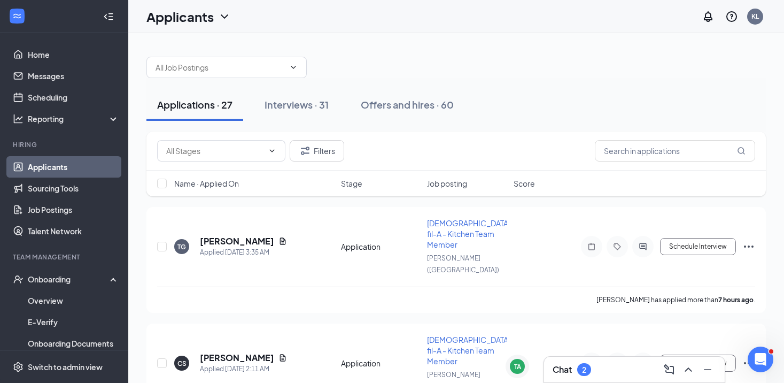
click at [228, 183] on span "Name · Applied On" at bounding box center [206, 183] width 65 height 11
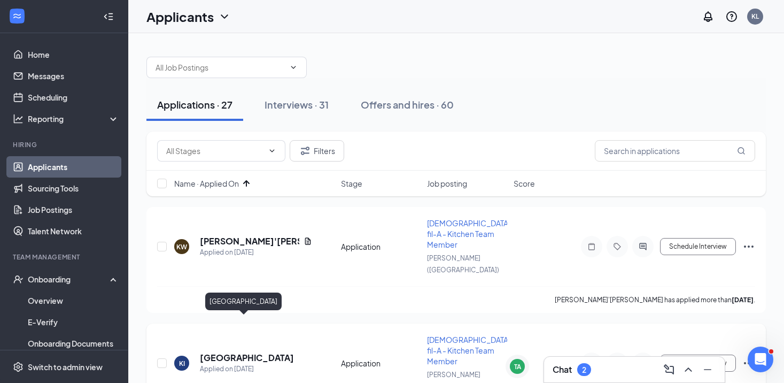
click at [243, 352] on h5 "[GEOGRAPHIC_DATA]" at bounding box center [247, 358] width 94 height 12
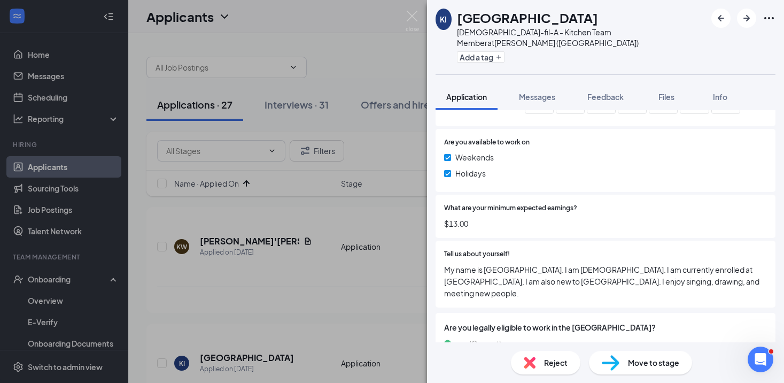
scroll to position [459, 0]
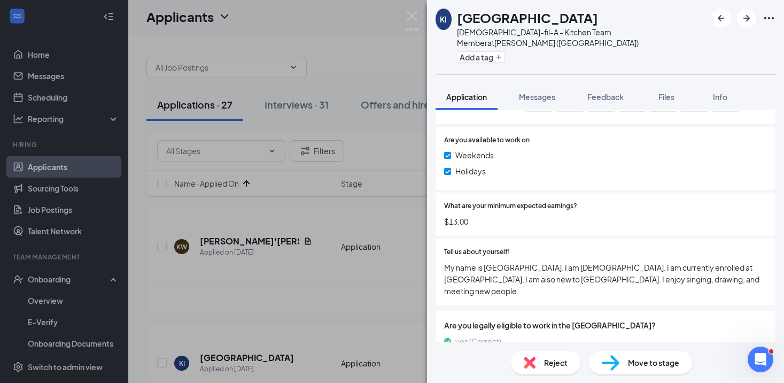
click at [538, 356] on div "Reject" at bounding box center [545, 363] width 69 height 24
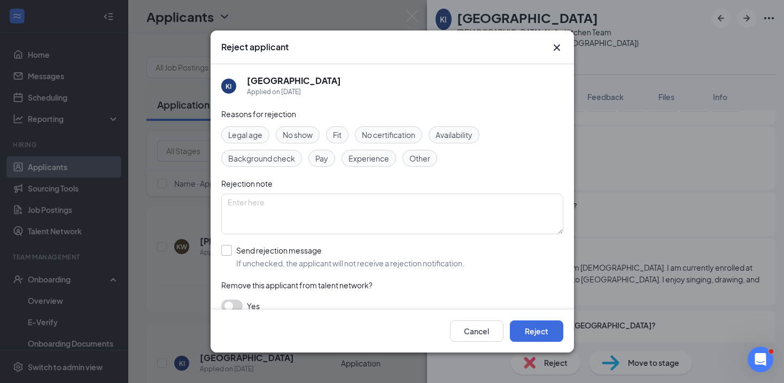
click at [355, 253] on input "Send rejection message If unchecked, the applicant will not receive a rejection…" at bounding box center [342, 257] width 243 height 24
checkbox input "true"
click at [549, 332] on button "Reject" at bounding box center [536, 330] width 53 height 21
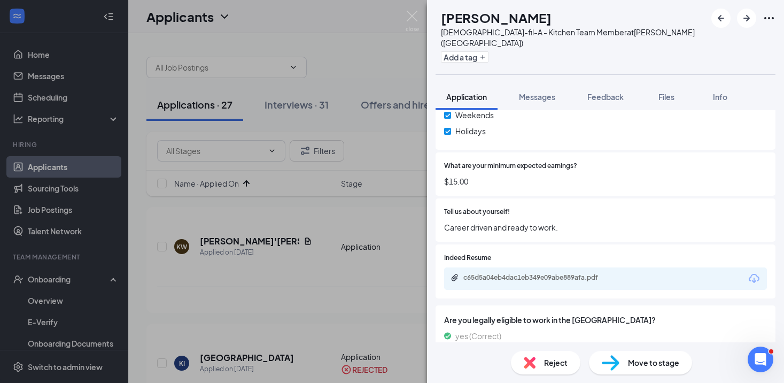
scroll to position [504, 0]
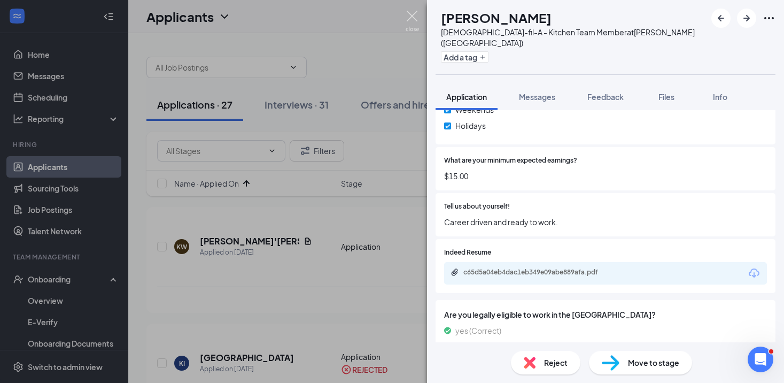
click at [410, 13] on img at bounding box center [412, 21] width 13 height 21
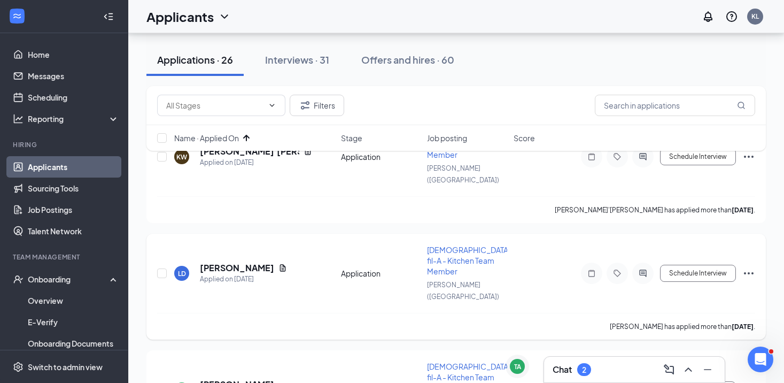
scroll to position [90, 0]
click at [224, 378] on h5 "[PERSON_NAME]" at bounding box center [237, 384] width 74 height 12
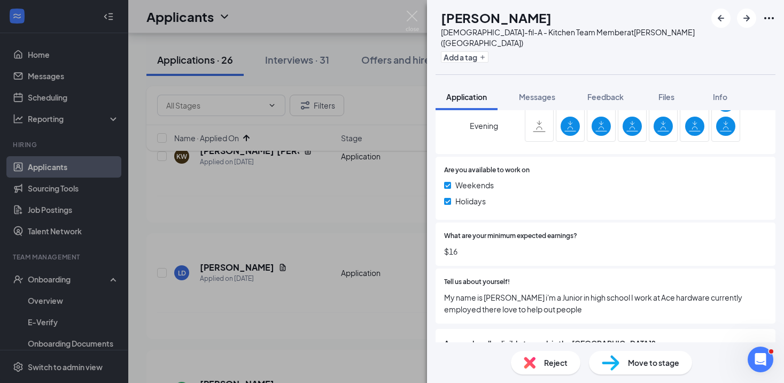
scroll to position [473, 0]
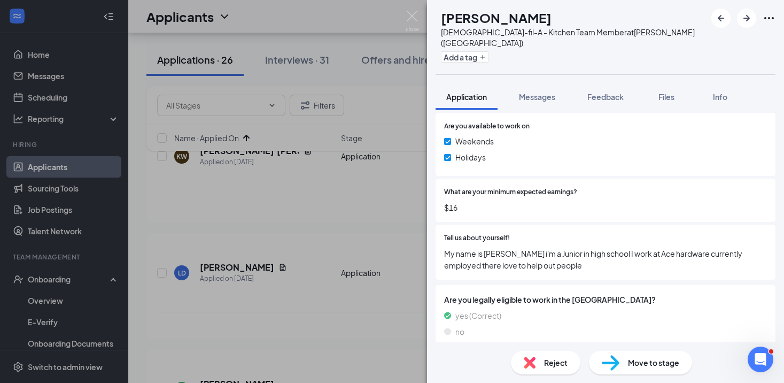
click at [548, 366] on span "Reject" at bounding box center [556, 363] width 24 height 12
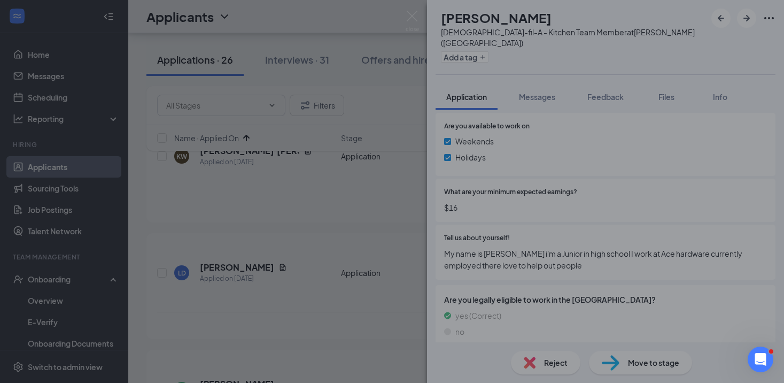
scroll to position [468, 0]
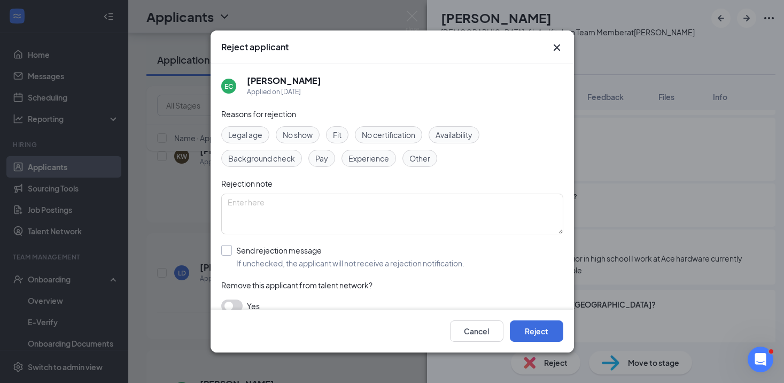
click at [377, 257] on input "Send rejection message If unchecked, the applicant will not receive a rejection…" at bounding box center [342, 257] width 243 height 24
checkbox input "true"
click at [436, 219] on textarea at bounding box center [392, 213] width 342 height 41
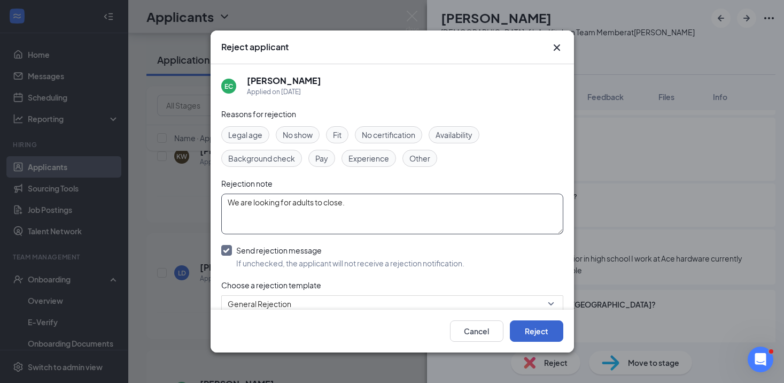
type textarea "We are looking for adults to close."
click at [533, 336] on button "Reject" at bounding box center [536, 330] width 53 height 21
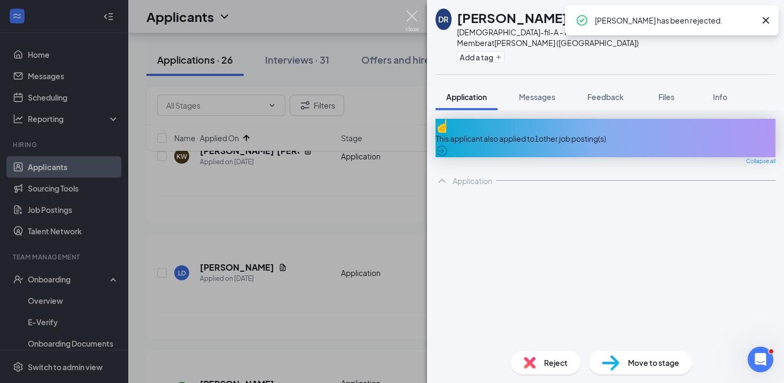
click at [412, 25] on img at bounding box center [412, 21] width 13 height 21
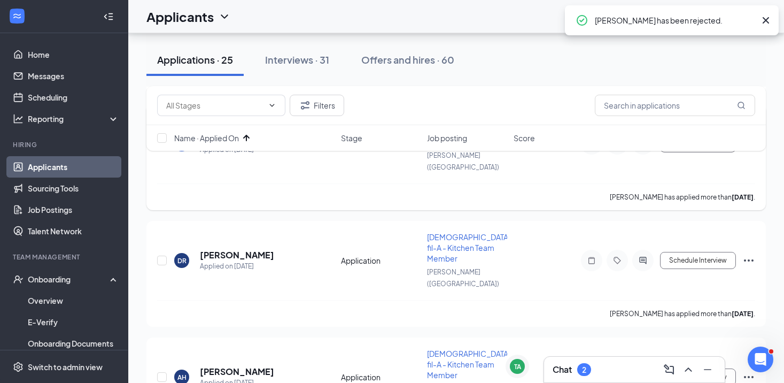
scroll to position [231, 0]
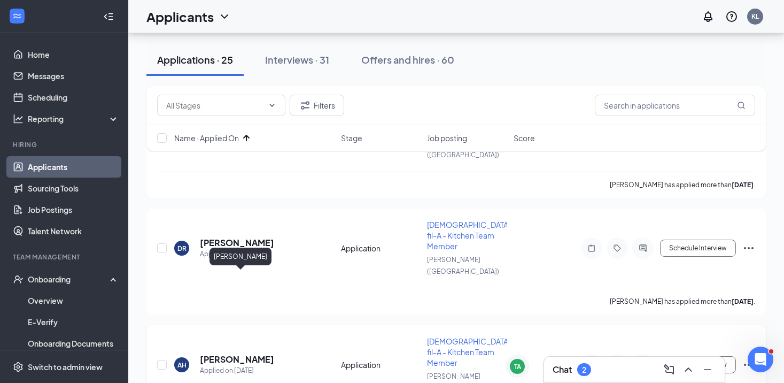
click at [250, 353] on h5 "[PERSON_NAME]" at bounding box center [237, 359] width 74 height 12
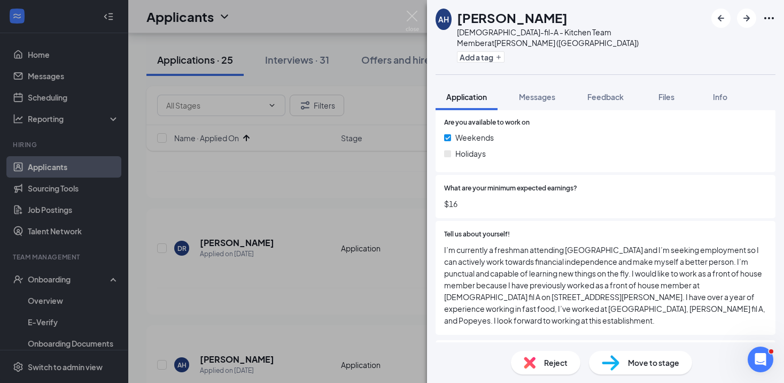
scroll to position [476, 0]
click at [763, 18] on icon "Ellipses" at bounding box center [769, 18] width 13 height 13
click at [696, 33] on link "View full application" at bounding box center [688, 38] width 69 height 12
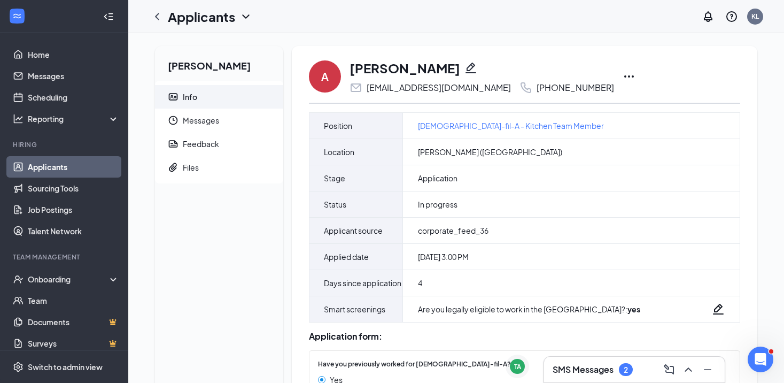
click at [623, 79] on icon "Ellipses" at bounding box center [629, 76] width 13 height 13
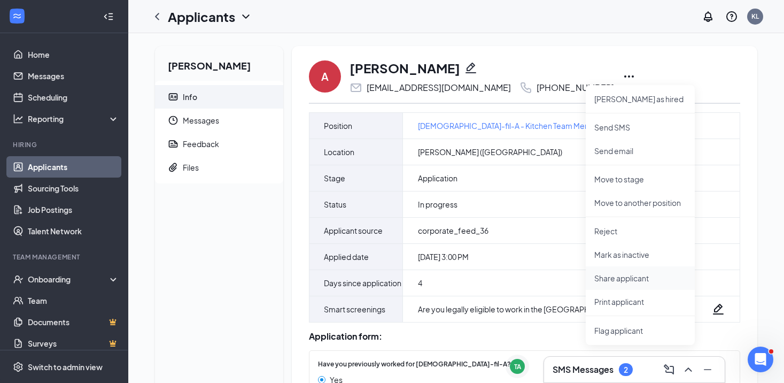
click at [611, 274] on p "Share applicant" at bounding box center [640, 278] width 92 height 11
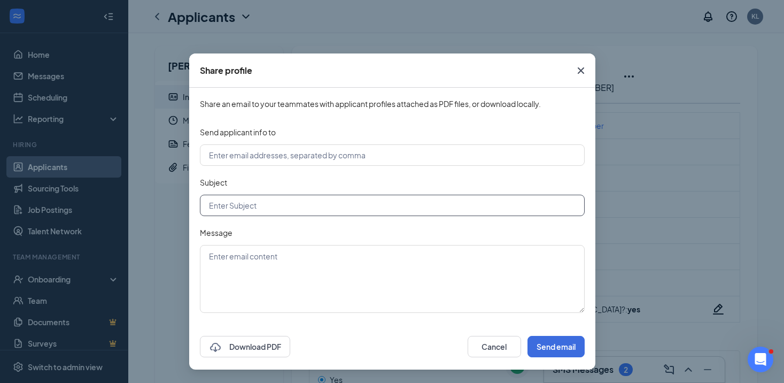
click at [286, 209] on input "text" at bounding box center [392, 205] width 385 height 21
type input "Previous CFA Experience out of Kalamazoo"
click at [299, 264] on textarea at bounding box center [392, 279] width 385 height 68
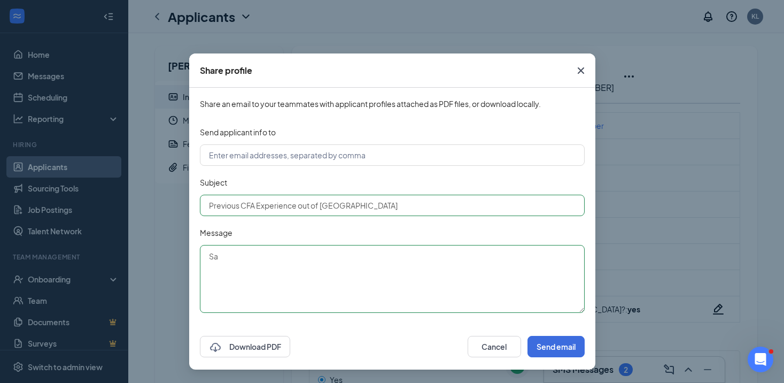
type textarea "S"
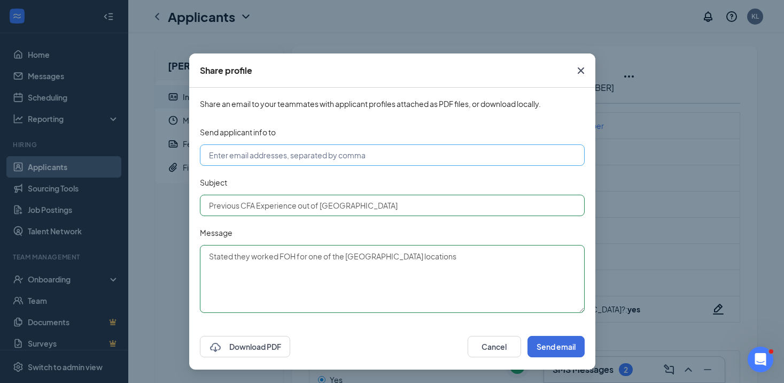
type textarea "Stated they worked FOH for one of the Kalamazoo locations"
click at [262, 160] on input "text" at bounding box center [392, 154] width 385 height 21
type input "tim.hiller@cfafranchisee.com"
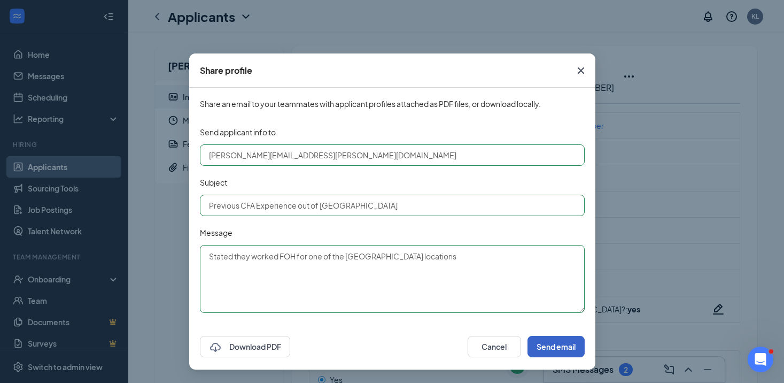
click at [547, 349] on button "Send email" at bounding box center [556, 346] width 57 height 21
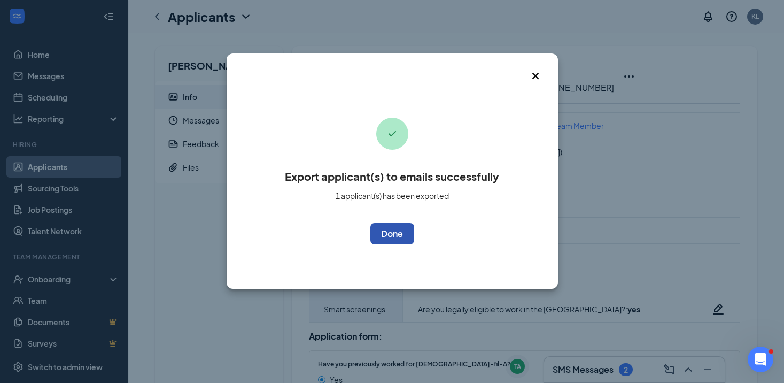
click at [402, 227] on button "OK" at bounding box center [392, 233] width 44 height 21
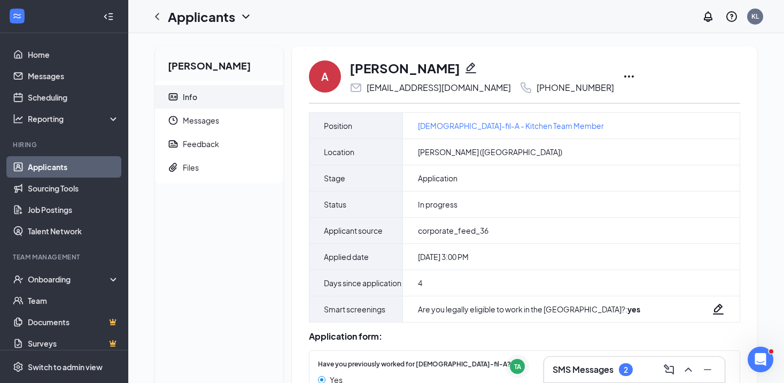
click at [83, 162] on link "Applicants" at bounding box center [73, 166] width 91 height 21
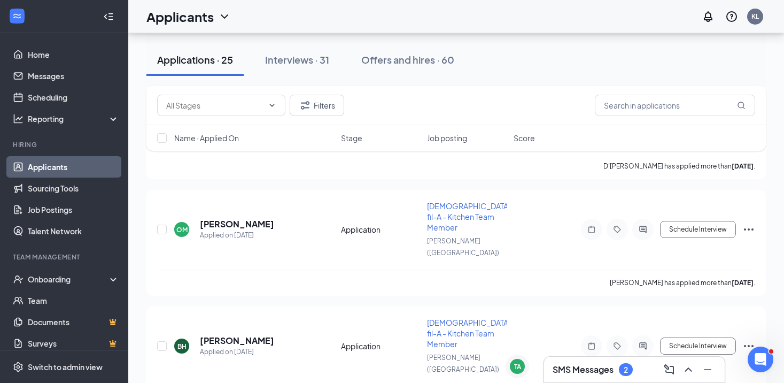
scroll to position [1882, 0]
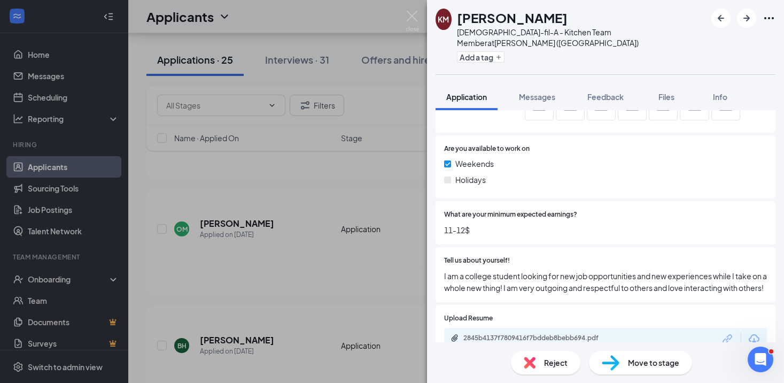
scroll to position [455, 0]
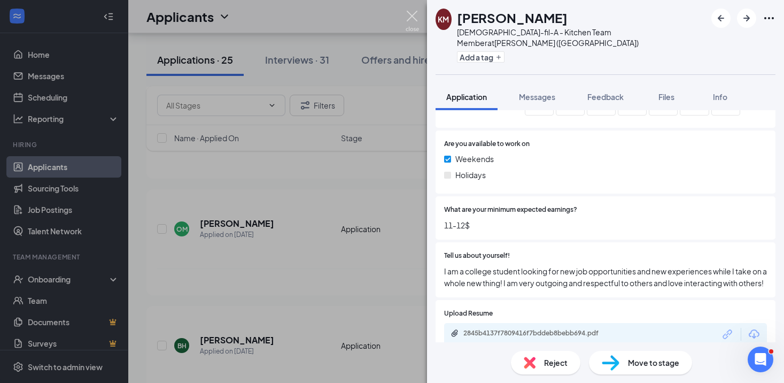
click at [415, 20] on img at bounding box center [412, 21] width 13 height 21
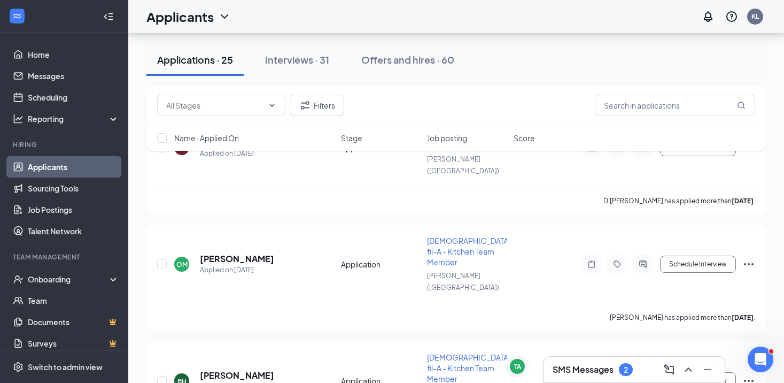
scroll to position [1841, 0]
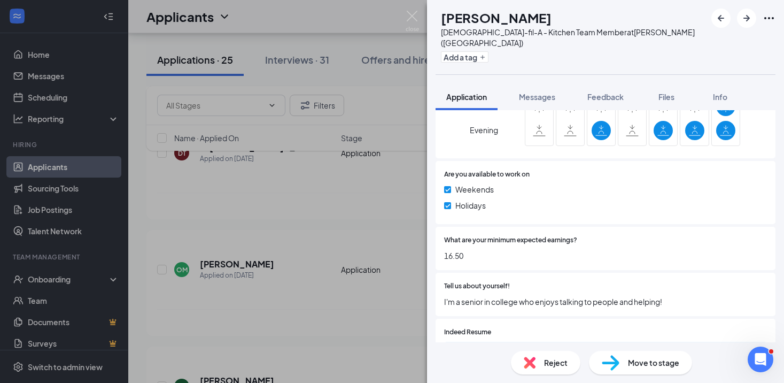
scroll to position [406, 0]
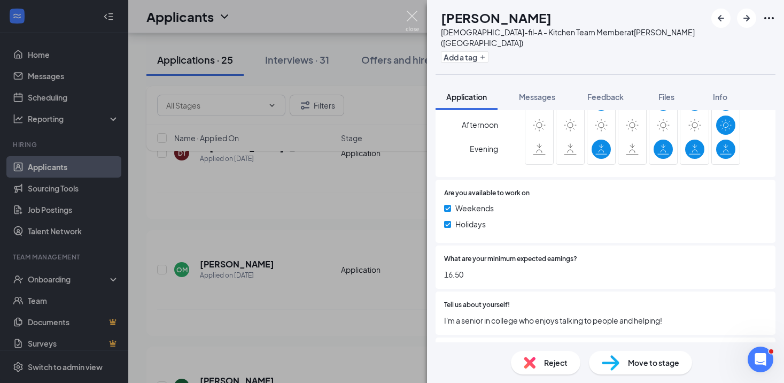
click at [416, 18] on img at bounding box center [412, 21] width 13 height 21
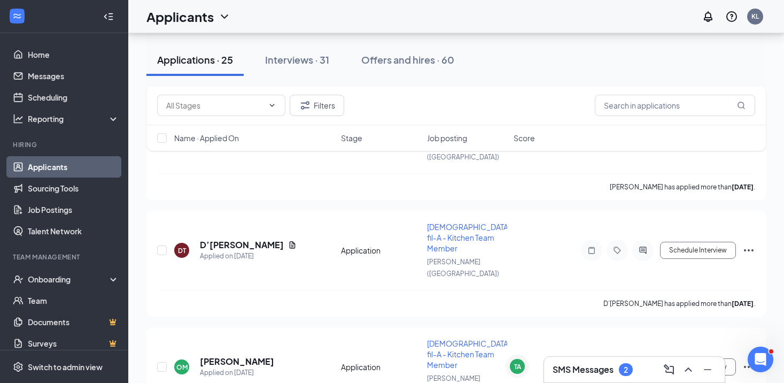
scroll to position [1742, 0]
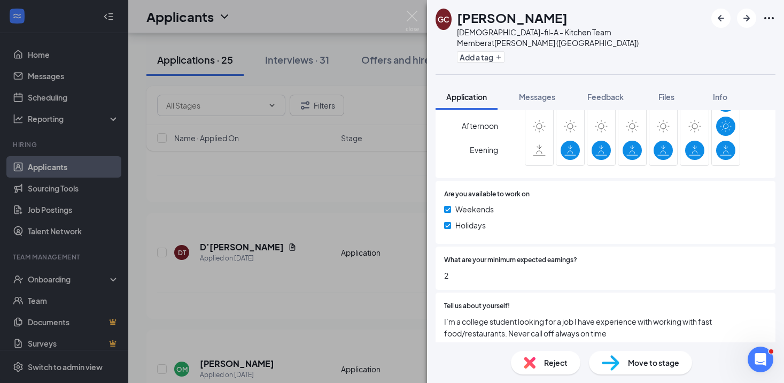
scroll to position [404, 0]
click at [608, 370] on div "Move to stage" at bounding box center [640, 363] width 103 height 24
type input "Phone Screen (next stage)"
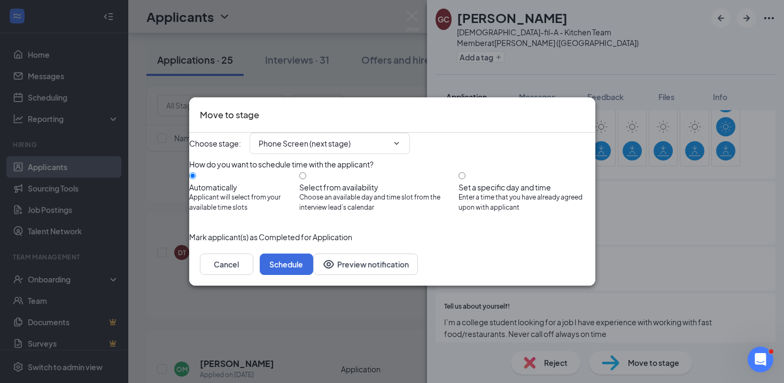
click at [545, 285] on div "Cancel Schedule Preview notification" at bounding box center [392, 264] width 406 height 43
click at [313, 275] on button "Schedule" at bounding box center [286, 263] width 53 height 21
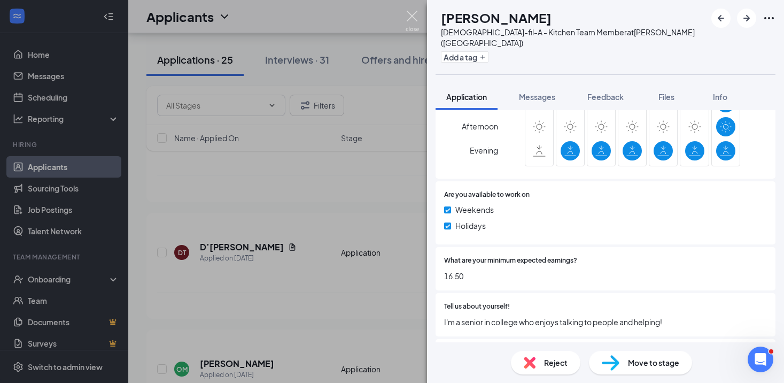
click at [411, 15] on img at bounding box center [412, 21] width 13 height 21
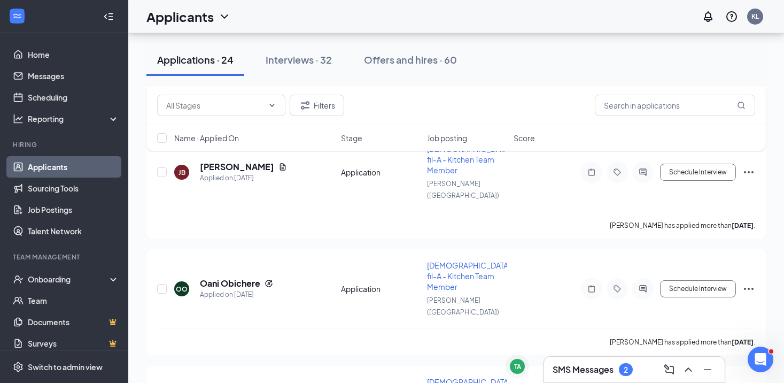
scroll to position [1585, 0]
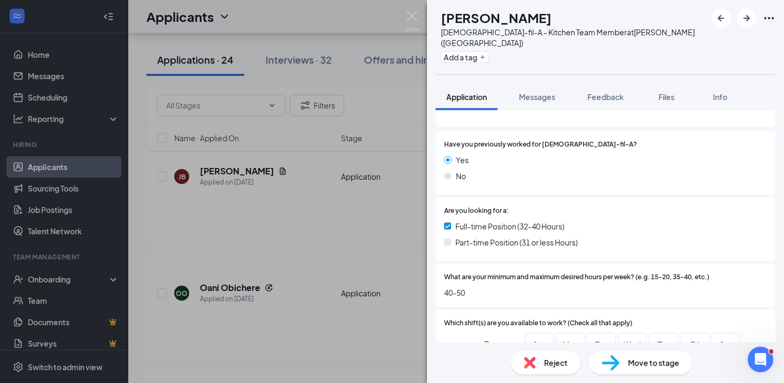
scroll to position [135, 0]
click at [541, 91] on button "Messages" at bounding box center [537, 96] width 58 height 27
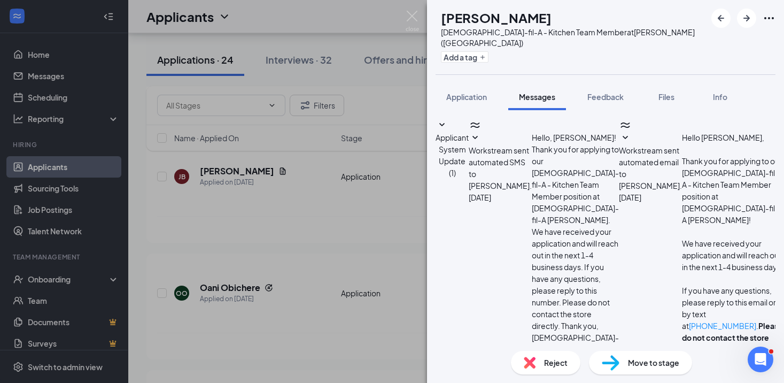
scroll to position [7, 0]
type textarea "Hi Brian, we typically offer $16.75 starting pay for full time roles in the kit…"
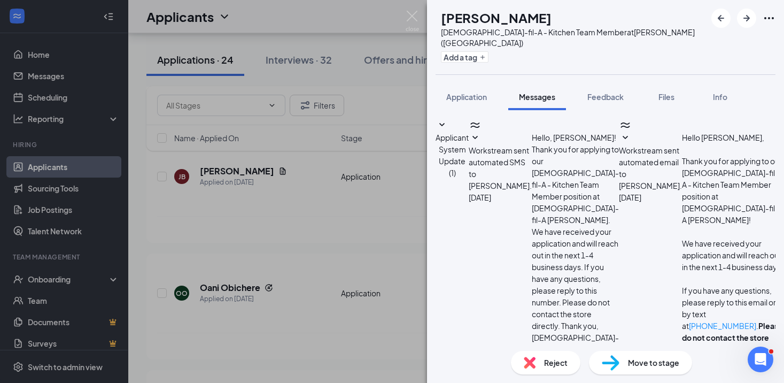
checkbox input "true"
click at [412, 2] on div "BH Brian Hinton Chick-fil-A - Kitchen Team Member at Walker (MI) Add a tag Appl…" at bounding box center [392, 191] width 784 height 383
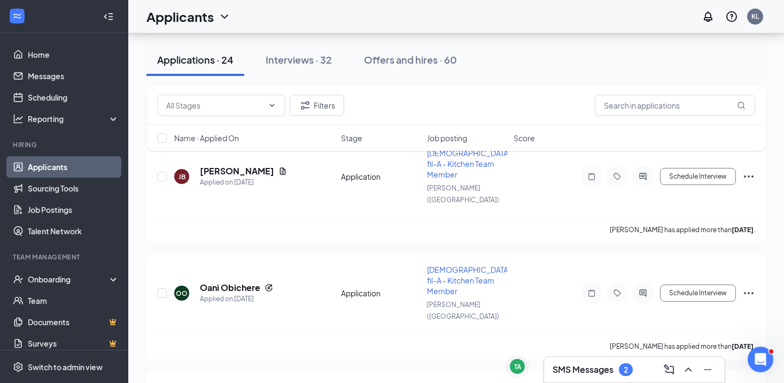
scroll to position [1482, 0]
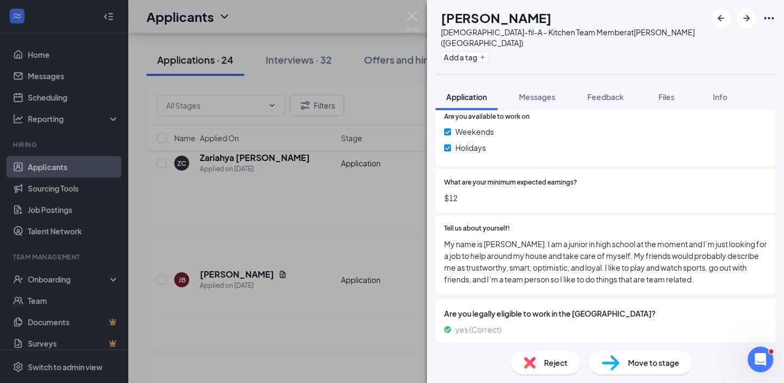
scroll to position [483, 0]
click at [540, 356] on div "Reject" at bounding box center [545, 363] width 69 height 24
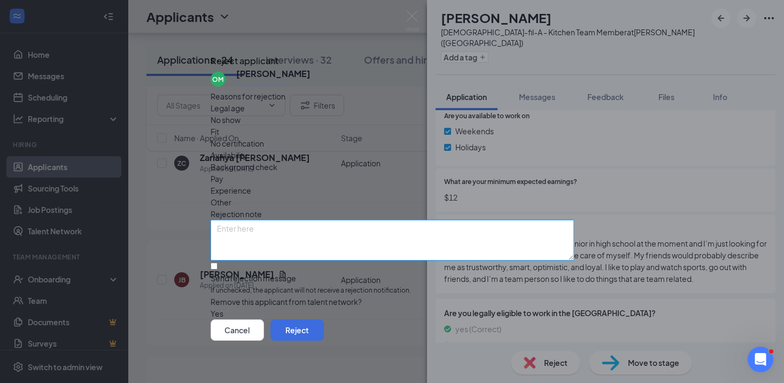
click at [361, 220] on textarea at bounding box center [392, 240] width 363 height 41
type textarea "We are looking for adults to close currently."
click at [218, 262] on input "Send rejection message If unchecked, the applicant will not receive a rejection…" at bounding box center [214, 265] width 7 height 7
checkbox input "true"
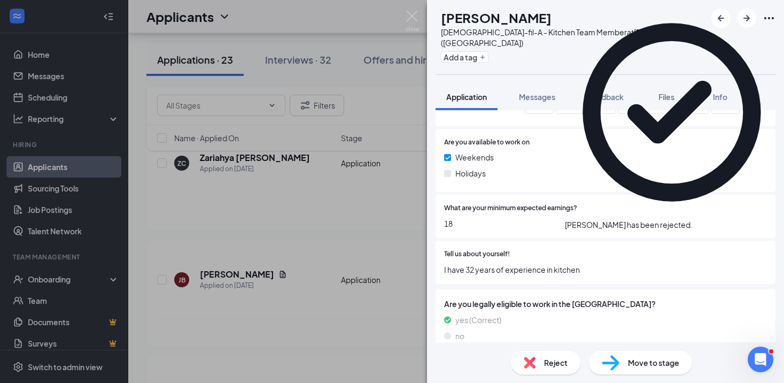
scroll to position [456, 0]
click at [410, 14] on img at bounding box center [412, 21] width 13 height 21
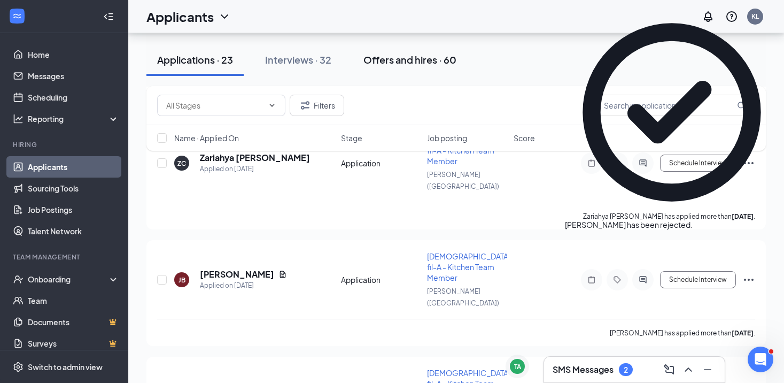
click at [409, 73] on button "Offers and hires · 60" at bounding box center [410, 60] width 114 height 32
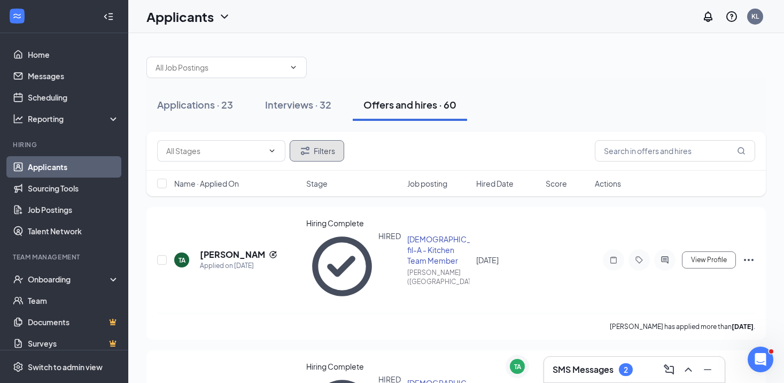
click at [331, 151] on button "Filters" at bounding box center [317, 150] width 55 height 21
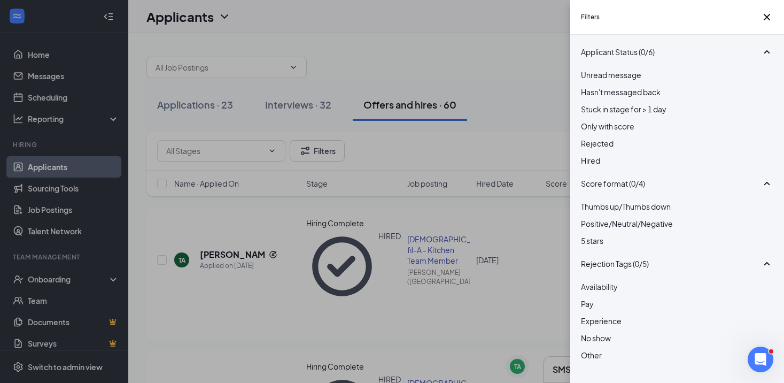
click at [614, 148] on span "Rejected" at bounding box center [597, 143] width 33 height 10
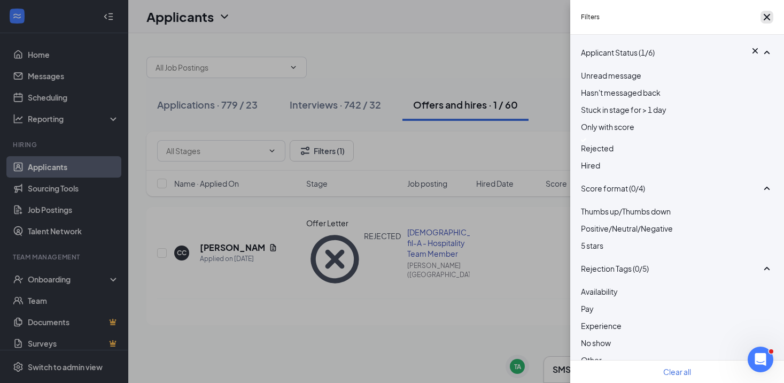
click at [764, 20] on icon "Cross" at bounding box center [767, 17] width 6 height 6
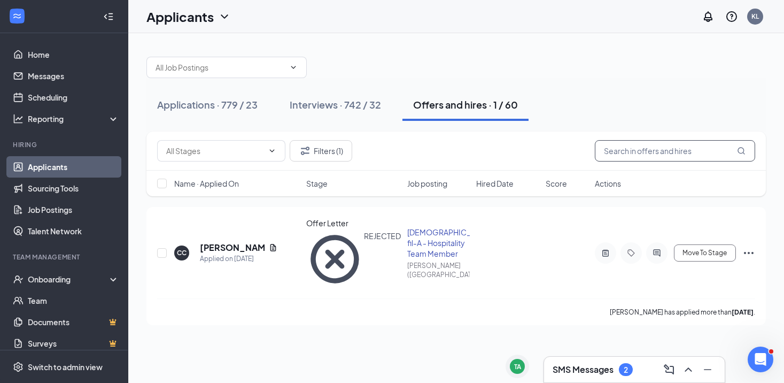
click at [647, 160] on input "text" at bounding box center [675, 150] width 160 height 21
click at [449, 306] on div "Applications · 779 / 23 Interviews · 742 / 32 Offers and hires · 1 / 60 Filters…" at bounding box center [456, 185] width 656 height 305
click at [626, 145] on input "text" at bounding box center [675, 150] width 160 height 21
click at [579, 367] on h3 "SMS Messages" at bounding box center [583, 369] width 61 height 12
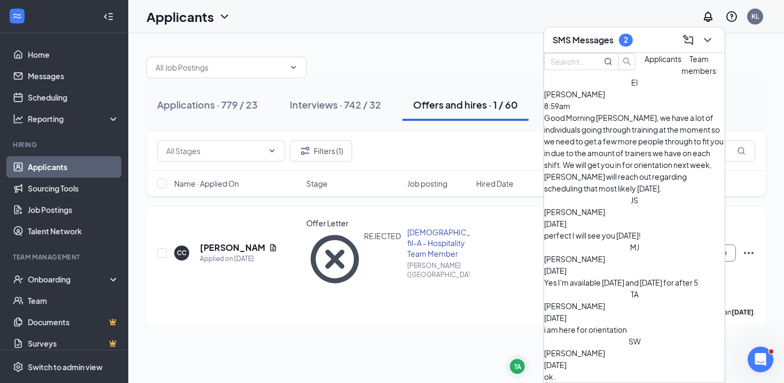
click at [605, 47] on div "SMS Messages 2" at bounding box center [635, 40] width 164 height 17
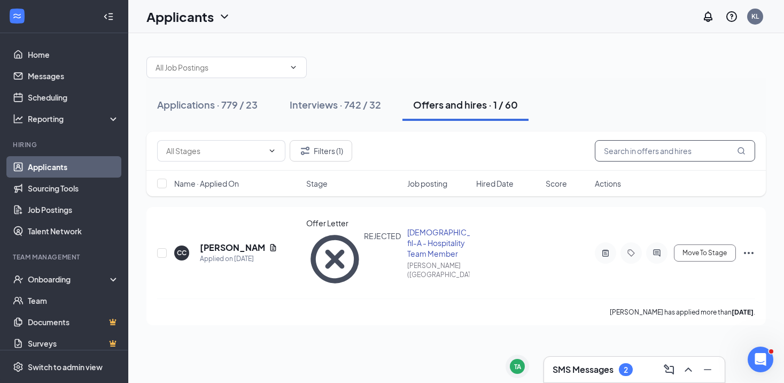
click at [617, 155] on input "text" at bounding box center [675, 150] width 160 height 21
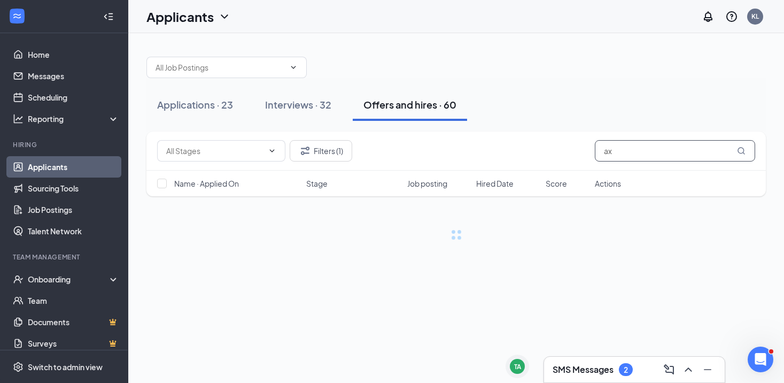
type input "a"
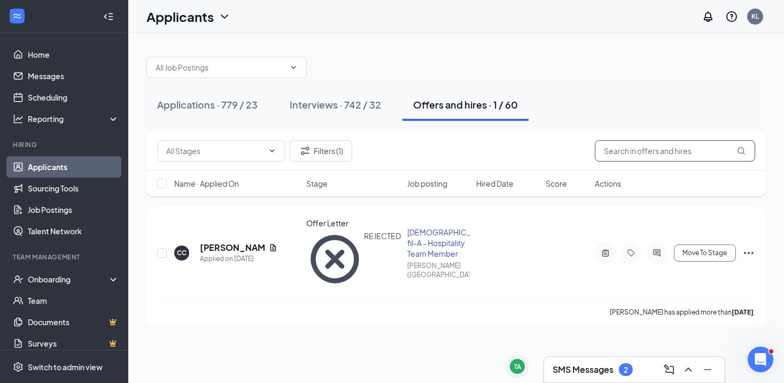
type input "d"
click at [344, 148] on button "Filters (1)" at bounding box center [321, 150] width 63 height 21
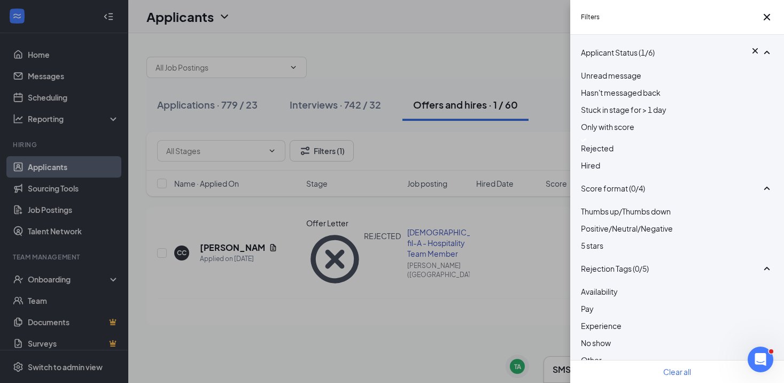
click at [590, 142] on div at bounding box center [677, 140] width 192 height 4
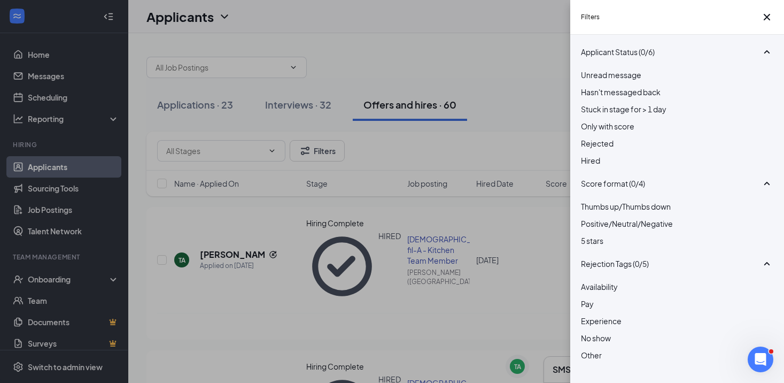
click at [590, 137] on div at bounding box center [677, 137] width 192 height 0
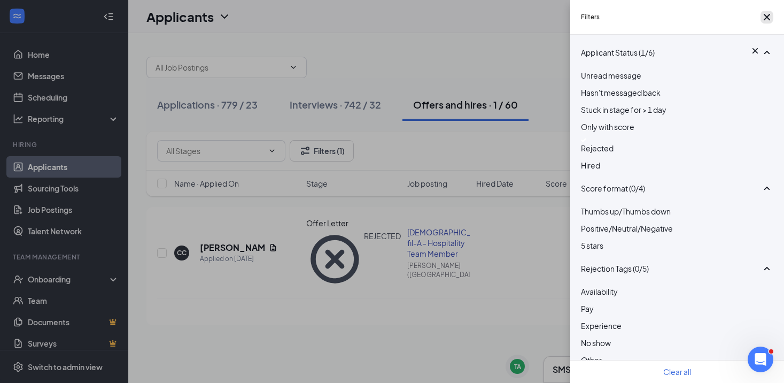
click at [770, 24] on button "button" at bounding box center [767, 17] width 13 height 13
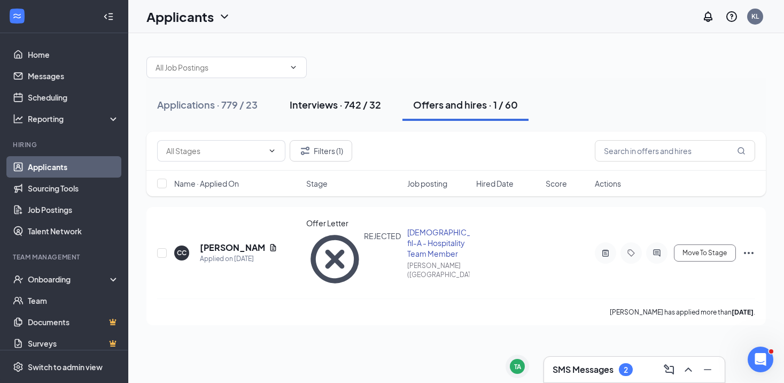
click at [360, 102] on div "Interviews · 742 / 32" at bounding box center [335, 104] width 91 height 13
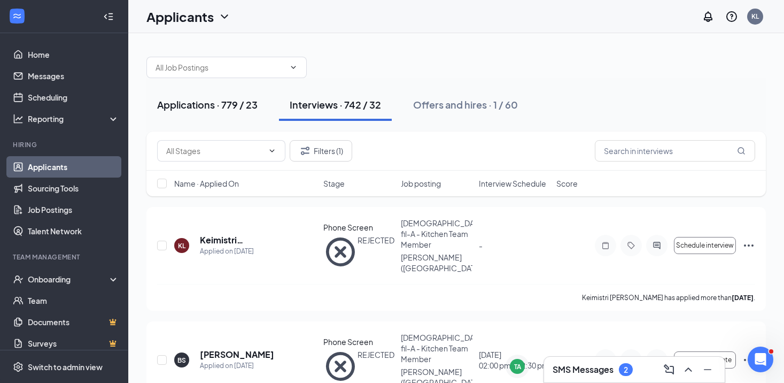
click at [178, 104] on div "Applications · 779 / 23" at bounding box center [207, 104] width 100 height 13
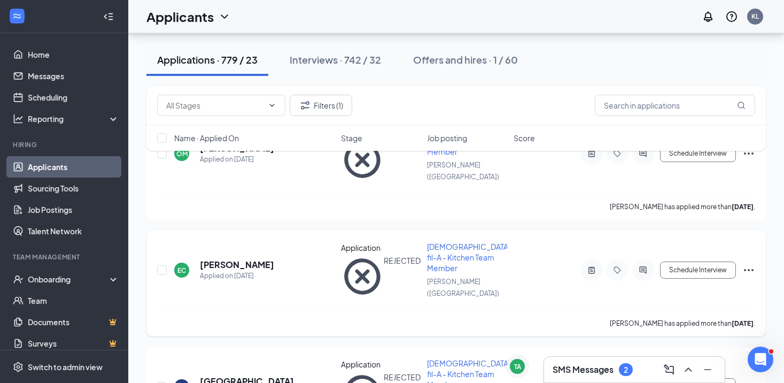
scroll to position [94, 0]
click at [647, 265] on icon "ActiveChat" at bounding box center [643, 269] width 13 height 9
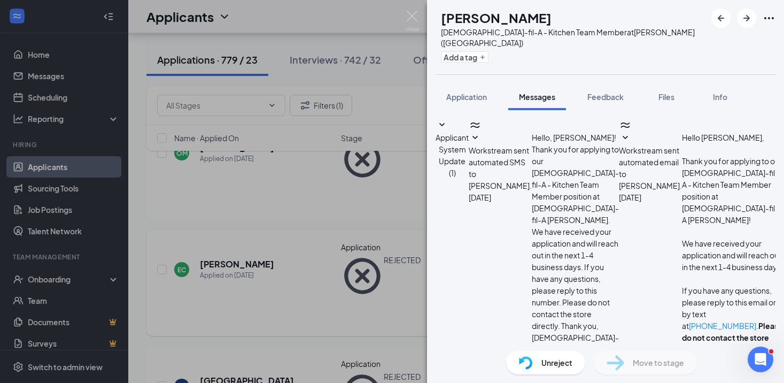
scroll to position [38, 0]
click at [476, 95] on button "Application" at bounding box center [467, 96] width 62 height 27
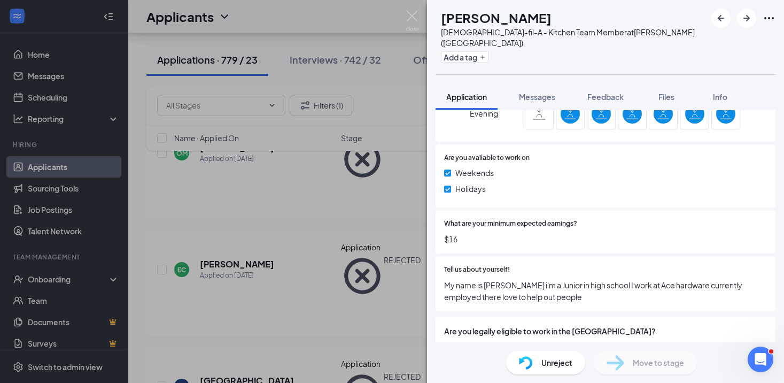
scroll to position [467, 0]
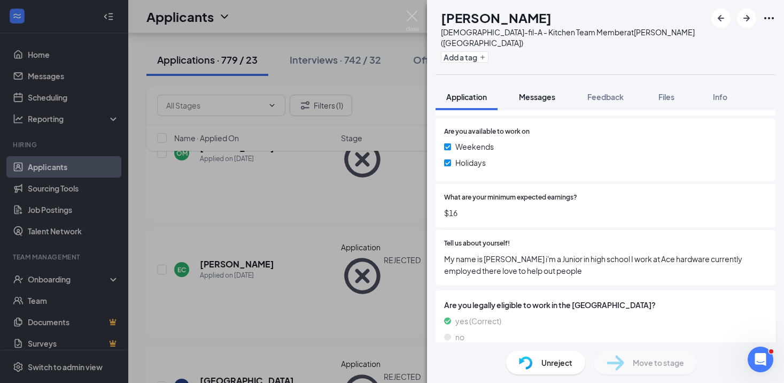
click at [535, 83] on button "Messages" at bounding box center [537, 96] width 58 height 27
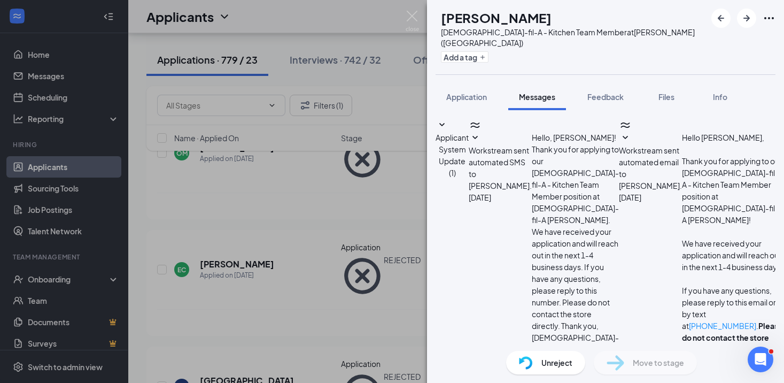
scroll to position [38, 0]
click at [539, 357] on div "Unreject" at bounding box center [545, 363] width 79 height 24
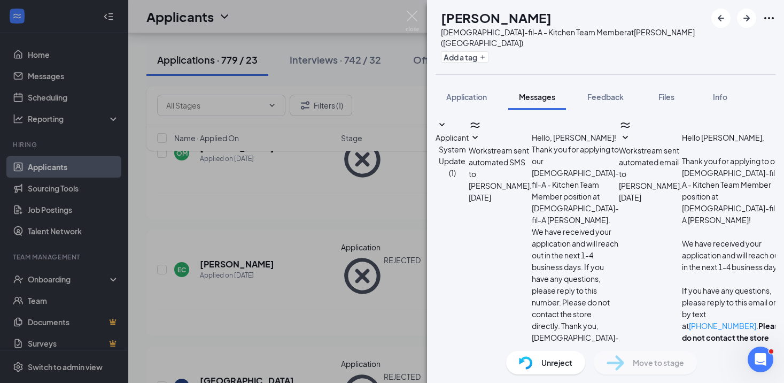
click at [409, 9] on div "EC Eddie Castrejon Chick-fil-A - Kitchen Team Member at Walker (MI) Add a tag A…" at bounding box center [392, 191] width 784 height 383
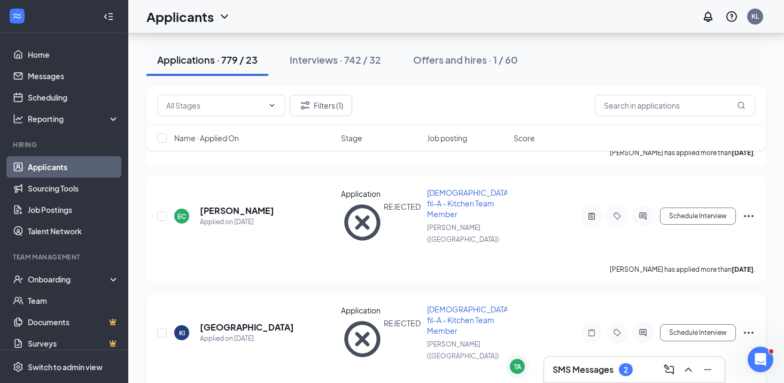
scroll to position [171, 0]
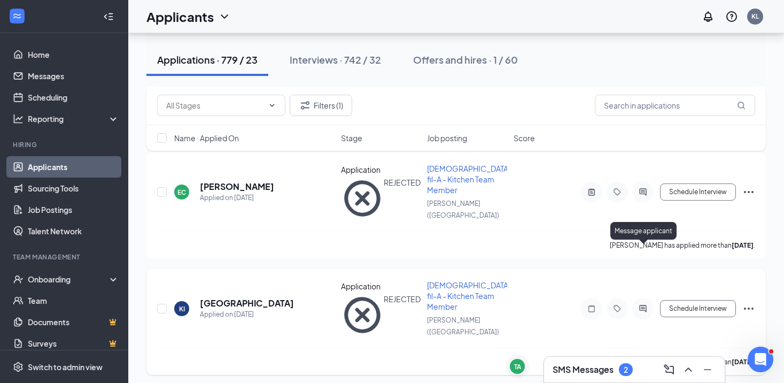
click at [639, 304] on icon "ActiveChat" at bounding box center [643, 308] width 13 height 9
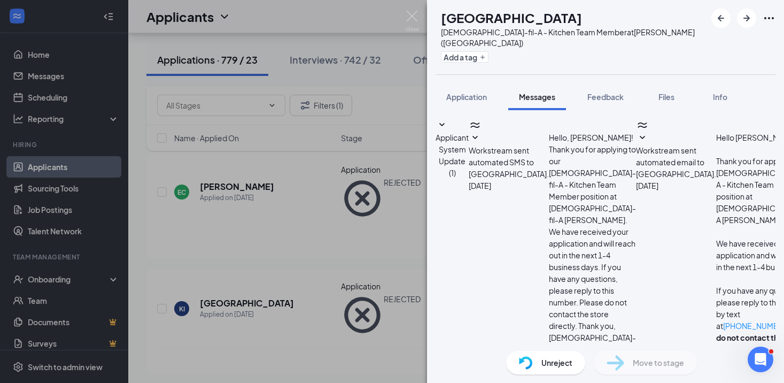
scroll to position [38, 0]
click at [555, 361] on span "Unreject" at bounding box center [556, 363] width 31 height 12
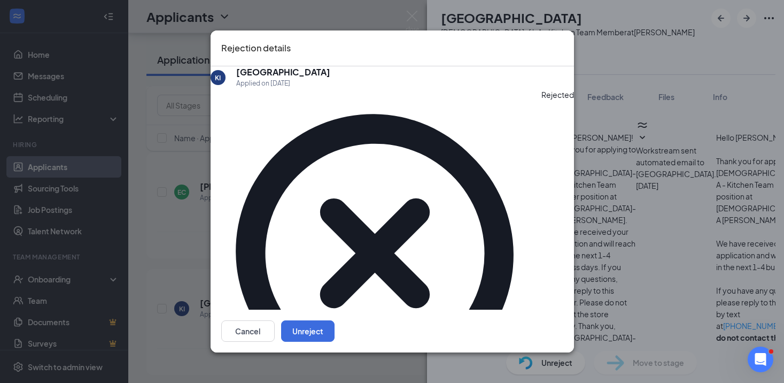
click at [566, 48] on icon "Cross" at bounding box center [569, 47] width 6 height 6
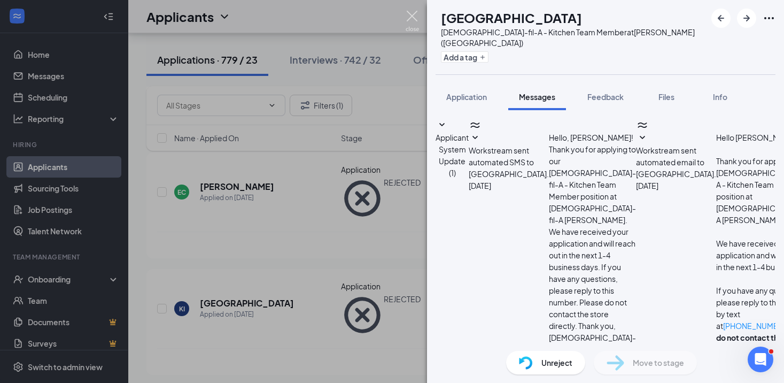
click at [415, 22] on img at bounding box center [412, 21] width 13 height 21
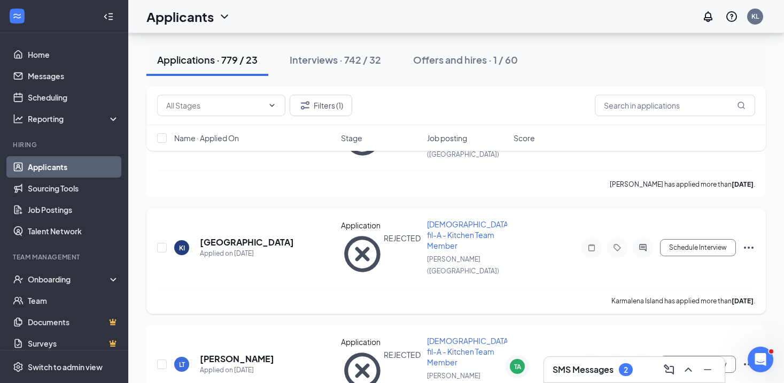
scroll to position [251, 0]
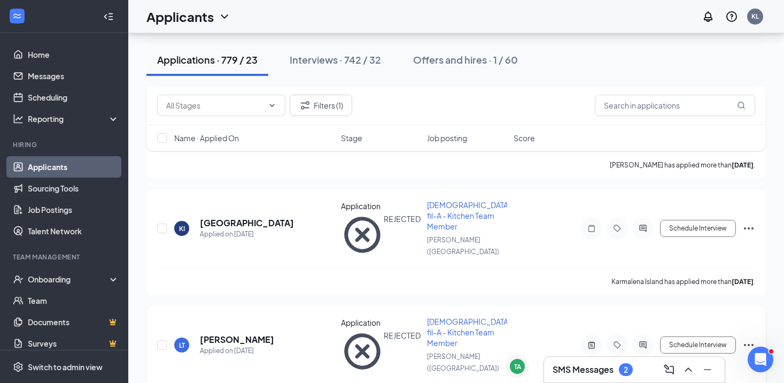
click at [228, 316] on div "LT Laike Thompson Applied on Sep 11 Application REJECTED Chick-fil-A - Kitchen …" at bounding box center [456, 350] width 598 height 68
click at [226, 334] on h5 "[PERSON_NAME]" at bounding box center [237, 340] width 74 height 12
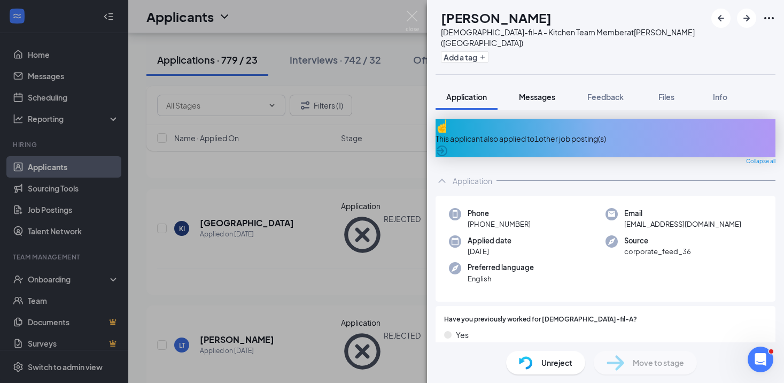
click at [540, 91] on div "Messages" at bounding box center [537, 96] width 36 height 11
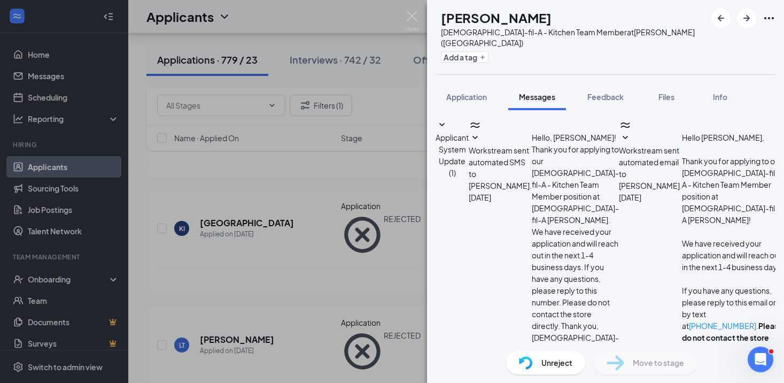
scroll to position [38, 0]
click at [783, 131] on icon "SmallChevronDown" at bounding box center [789, 125] width 13 height 13
click at [527, 357] on img at bounding box center [526, 362] width 14 height 13
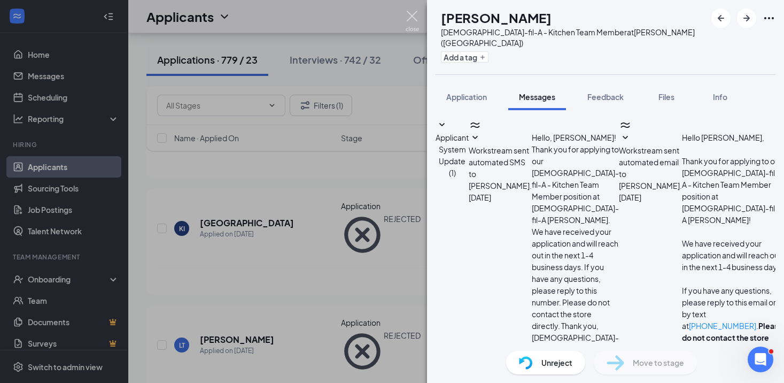
click at [414, 20] on img at bounding box center [412, 21] width 13 height 21
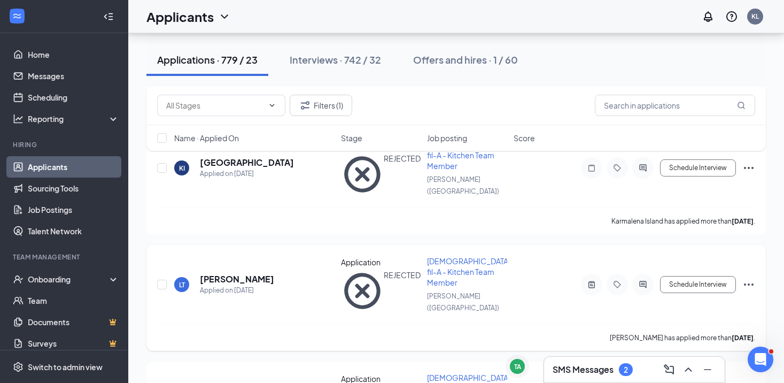
scroll to position [323, 0]
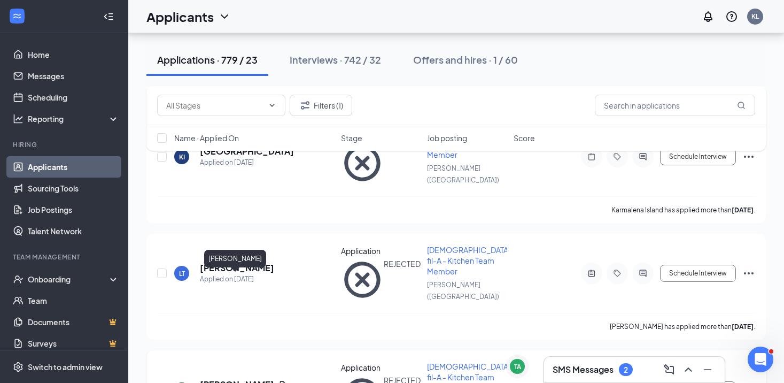
click at [243, 378] on h5 "[PERSON_NAME]" at bounding box center [237, 384] width 74 height 12
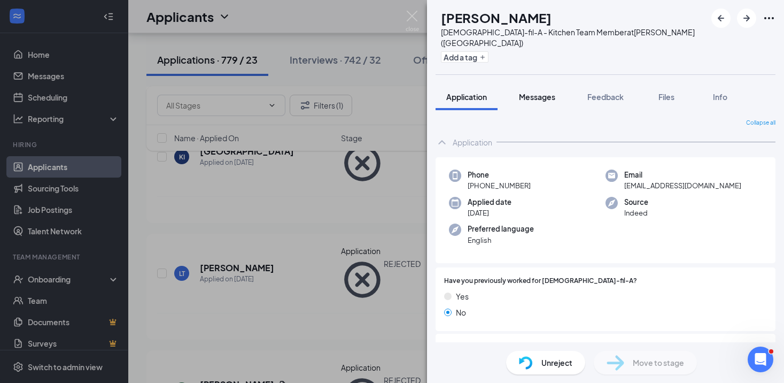
click at [519, 94] on button "Messages" at bounding box center [537, 96] width 58 height 27
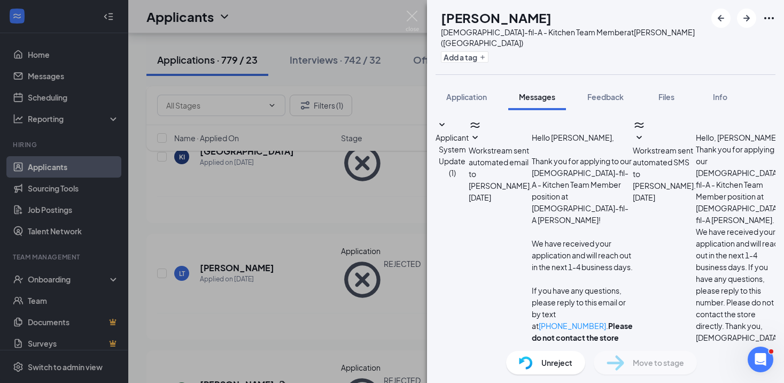
scroll to position [38, 0]
click at [535, 366] on div "Unreject" at bounding box center [545, 363] width 79 height 24
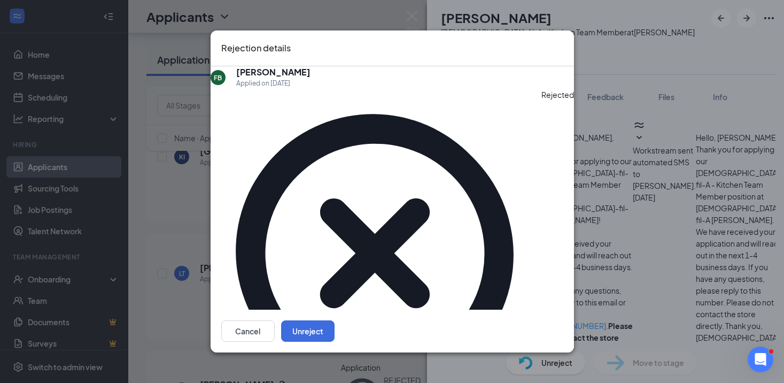
click at [563, 41] on icon "Cross" at bounding box center [563, 41] width 0 height 0
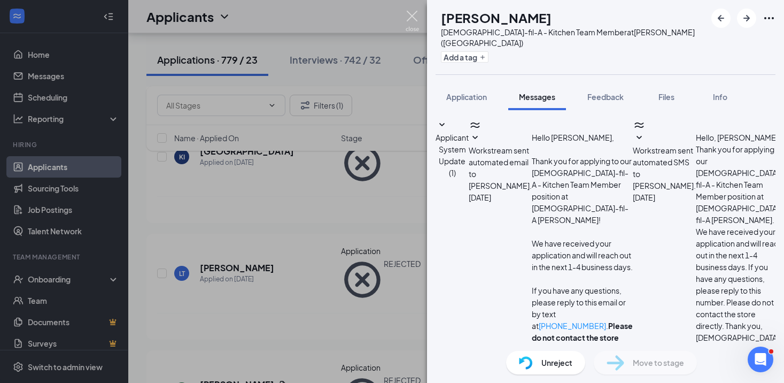
click at [414, 22] on img at bounding box center [412, 21] width 13 height 21
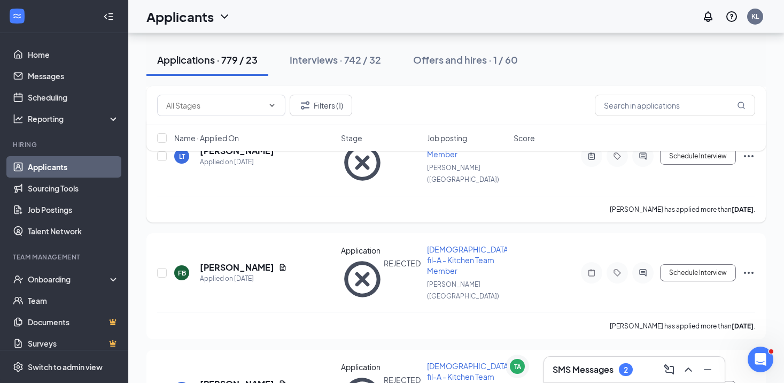
scroll to position [440, 0]
click at [651, 378] on div at bounding box center [642, 388] width 21 height 21
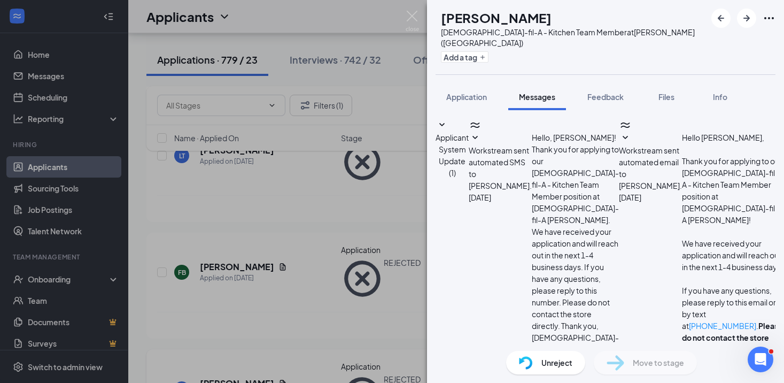
scroll to position [38, 0]
click at [588, 201] on div "Applicant System Update (1) Workstream sent automated SMS to Emmanuel Berhane. …" at bounding box center [606, 284] width 340 height 330
click at [532, 370] on div "Unreject" at bounding box center [545, 363] width 79 height 24
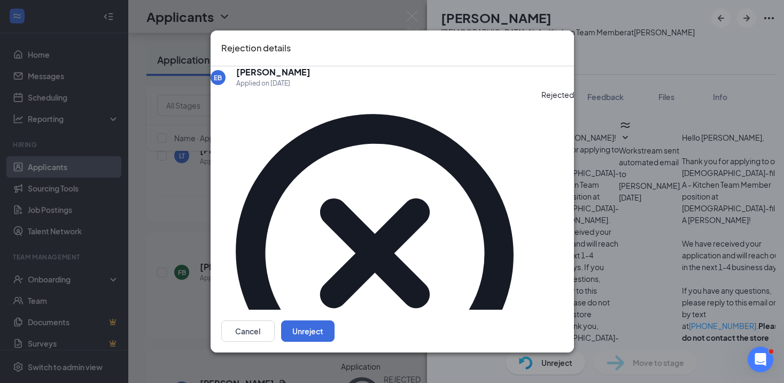
click at [555, 58] on div "Rejection details" at bounding box center [392, 48] width 363 height 36
click at [566, 51] on icon "Cross" at bounding box center [569, 47] width 6 height 6
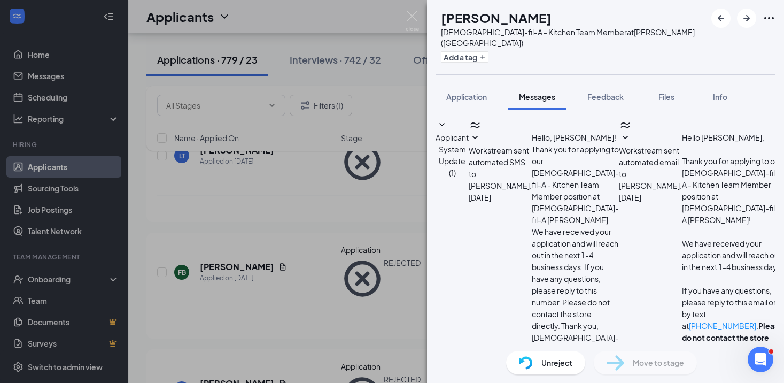
click at [414, 16] on img at bounding box center [412, 21] width 13 height 21
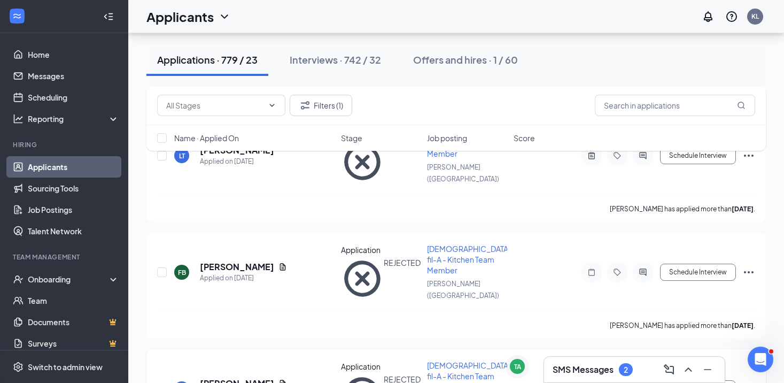
scroll to position [535, 0]
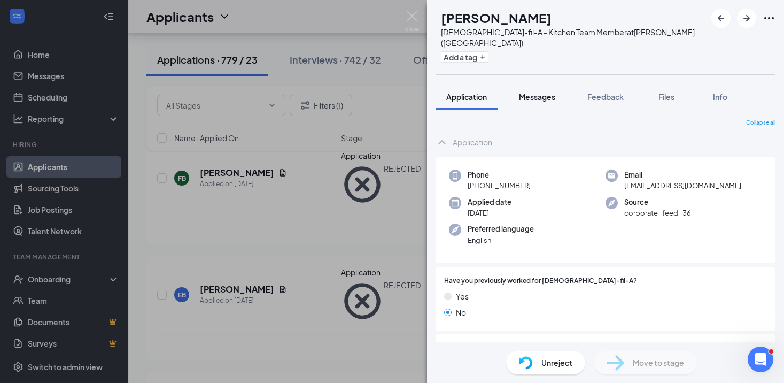
click at [547, 92] on span "Messages" at bounding box center [537, 97] width 36 height 10
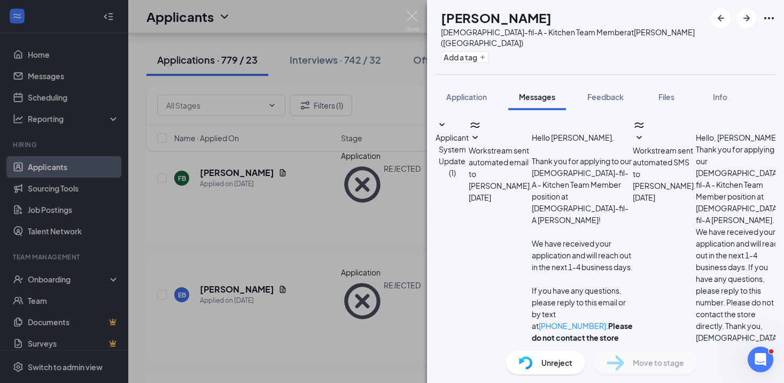
scroll to position [38, 0]
click at [562, 365] on span "Unreject" at bounding box center [556, 363] width 31 height 12
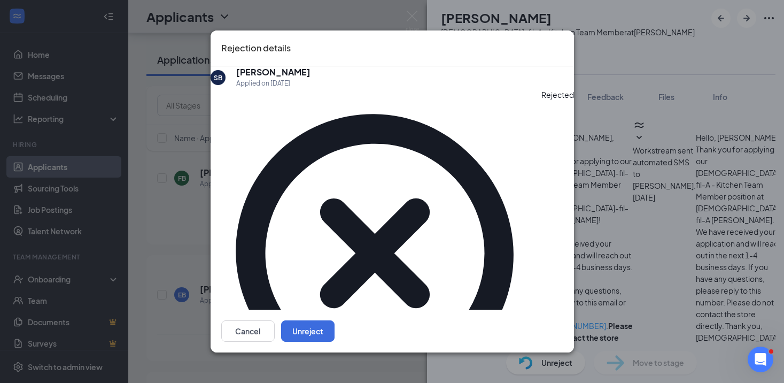
click at [563, 41] on icon "Cross" at bounding box center [563, 41] width 0 height 0
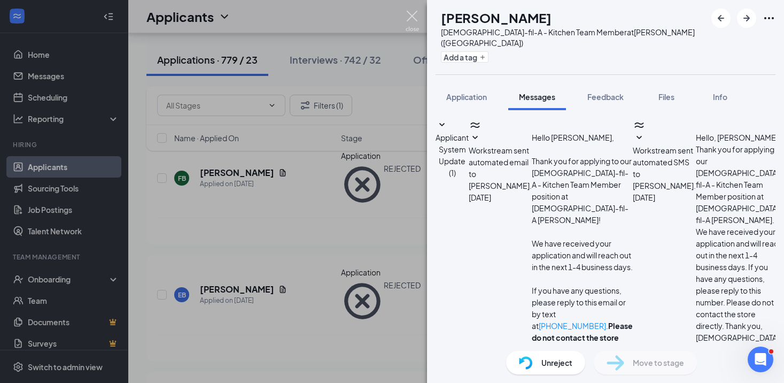
click at [415, 17] on img at bounding box center [412, 21] width 13 height 21
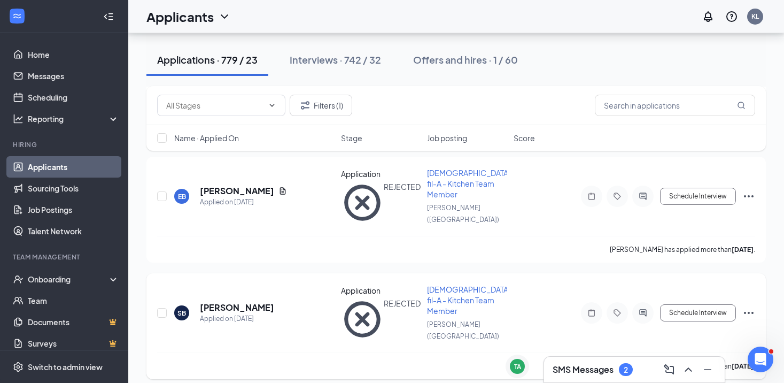
scroll to position [656, 0]
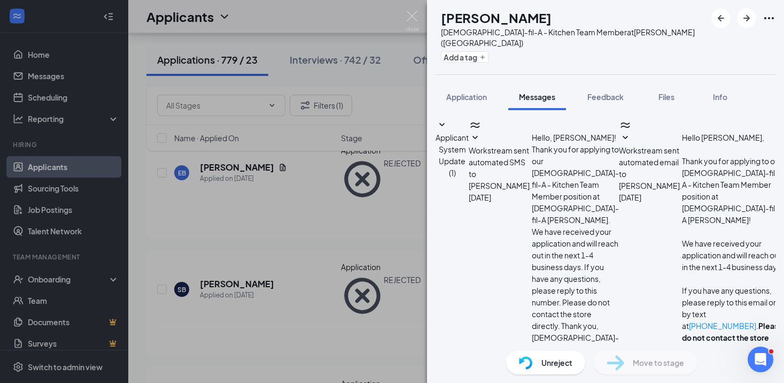
scroll to position [38, 0]
click at [544, 360] on span "Unreject" at bounding box center [556, 363] width 31 height 12
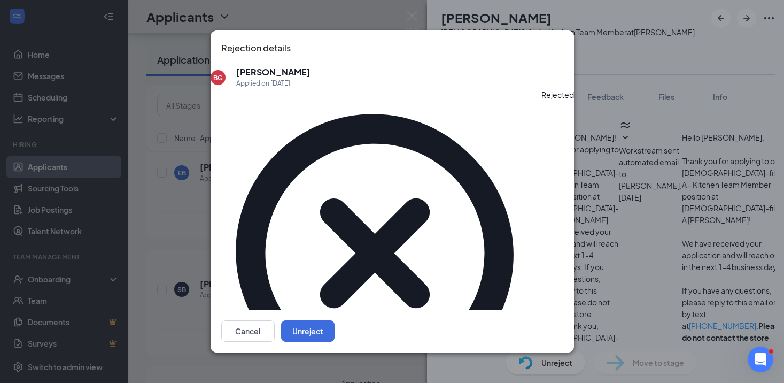
click at [566, 51] on icon "Cross" at bounding box center [569, 47] width 6 height 6
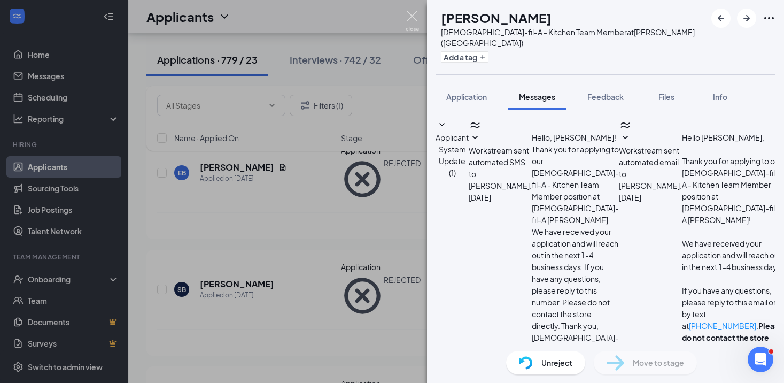
click at [413, 21] on img at bounding box center [412, 21] width 13 height 21
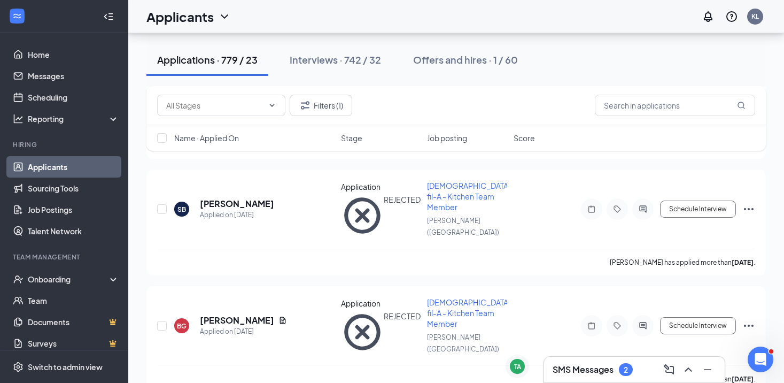
scroll to position [794, 0]
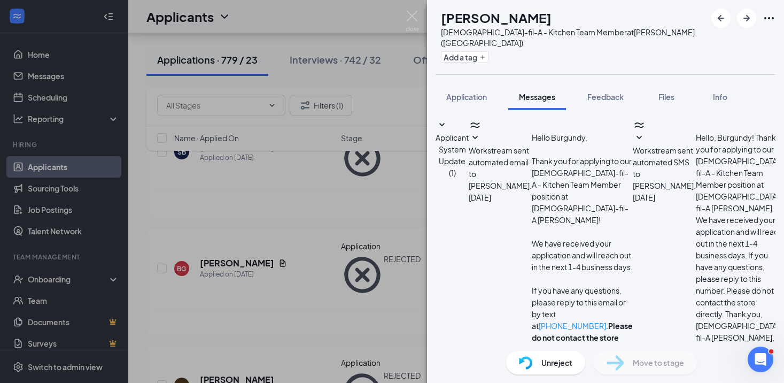
scroll to position [95, 0]
type textarea "Hi Burgundy, did you receive my message? At this time we have decided not to mo…"
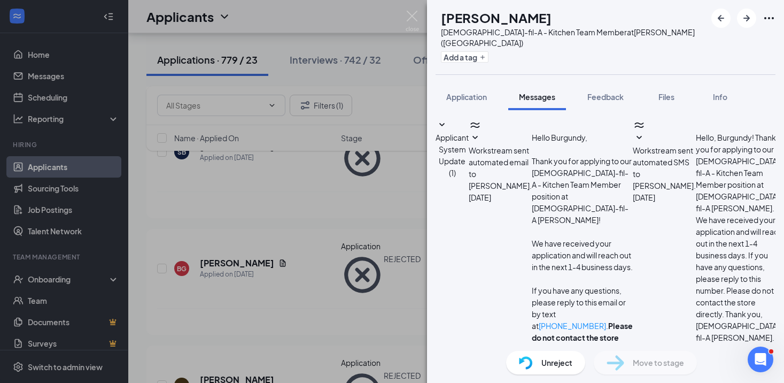
drag, startPoint x: 525, startPoint y: 268, endPoint x: 458, endPoint y: 251, distance: 69.5
click at [479, 92] on button "Application" at bounding box center [467, 96] width 62 height 27
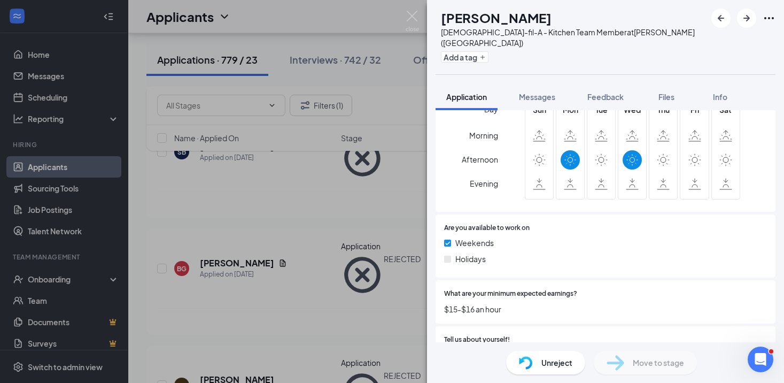
scroll to position [343, 0]
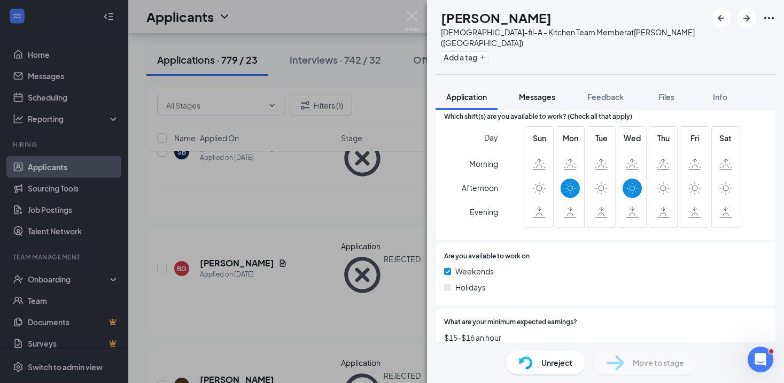
click at [532, 92] on span "Messages" at bounding box center [537, 97] width 36 height 10
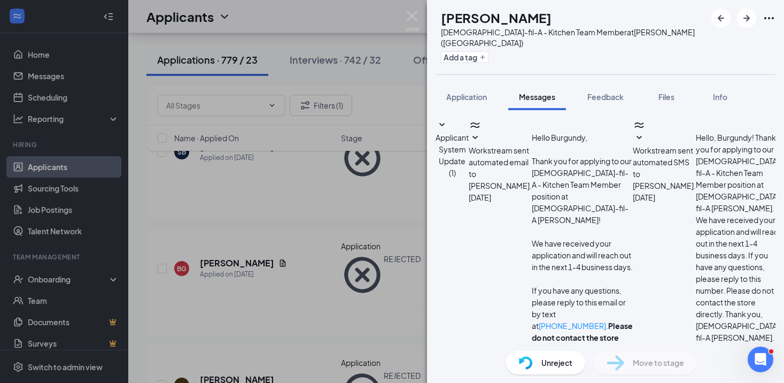
paste textarea "Hi Burgundy, did you receive my message? At this time we have decided not to mo…"
type textarea "Hi Burgundy, did you receive my message? At this time we have decided not to mo…"
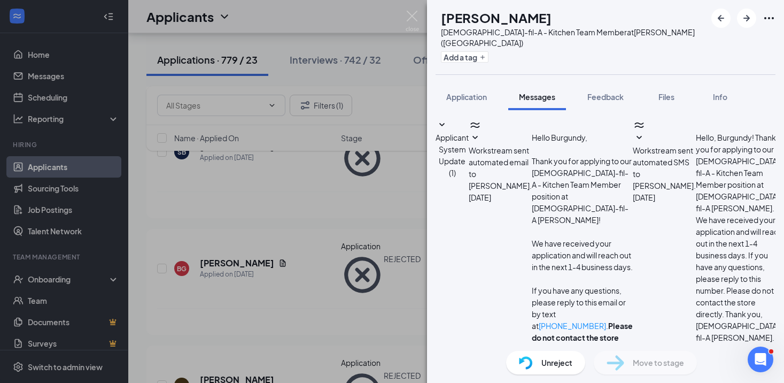
scroll to position [246, 0]
type textarea "I did provide a response to you so I did not want to send it twice in case you …"
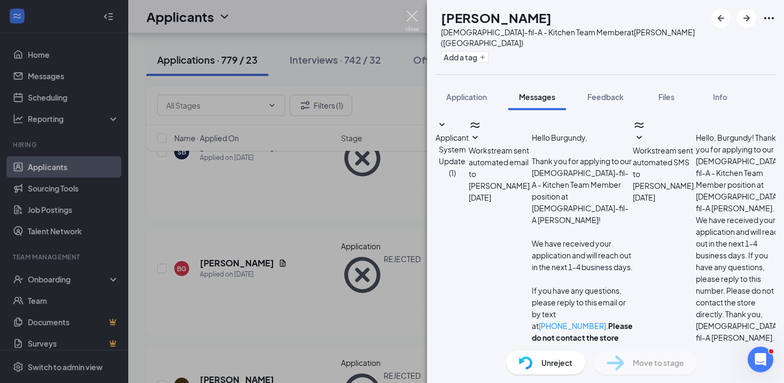
click at [417, 16] on img at bounding box center [412, 21] width 13 height 21
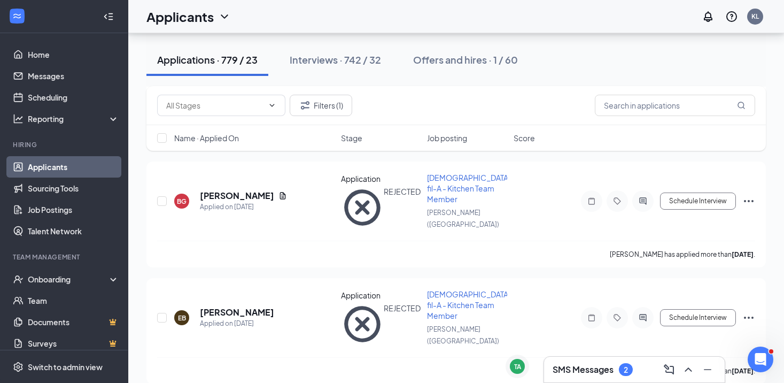
scroll to position [863, 0]
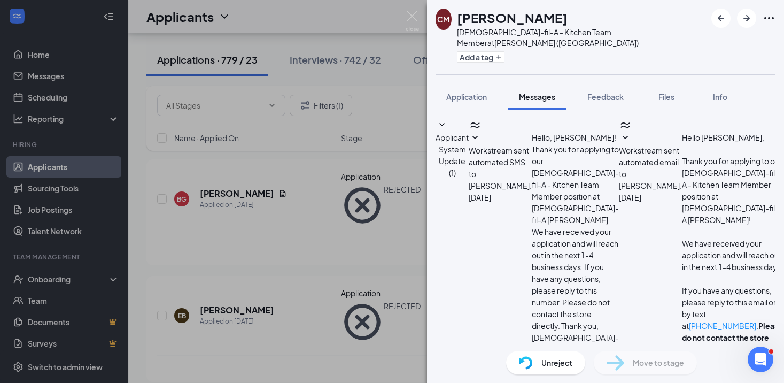
scroll to position [138, 0]
click at [555, 362] on span "Unreject" at bounding box center [556, 363] width 31 height 12
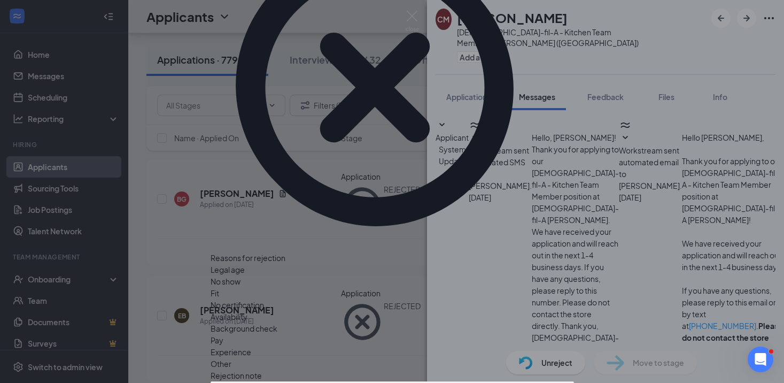
scroll to position [39, 0]
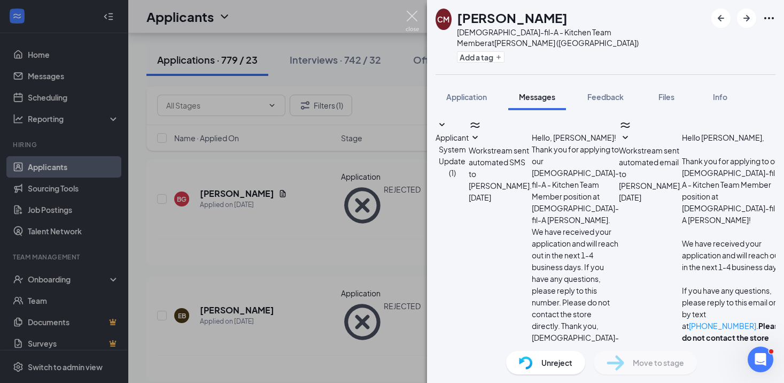
click at [413, 17] on img at bounding box center [412, 21] width 13 height 21
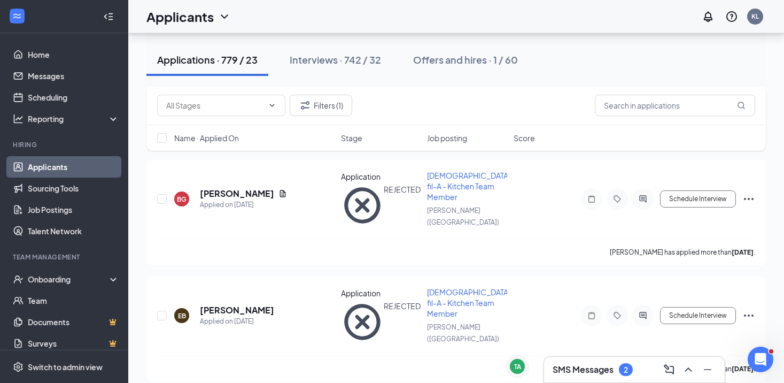
click at [582, 366] on h3 "SMS Messages" at bounding box center [583, 369] width 61 height 12
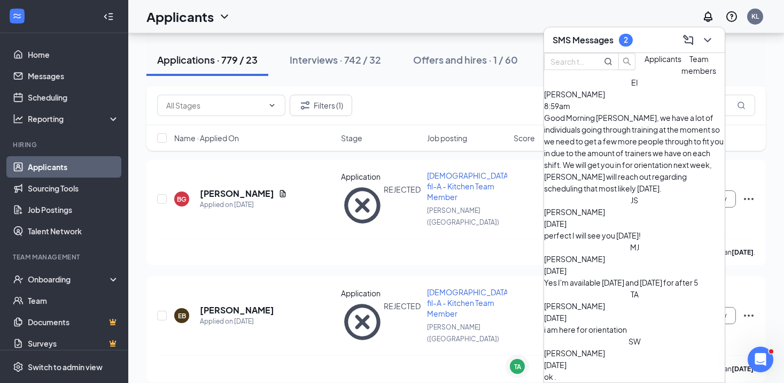
click at [645, 64] on span "Applicants" at bounding box center [663, 59] width 37 height 10
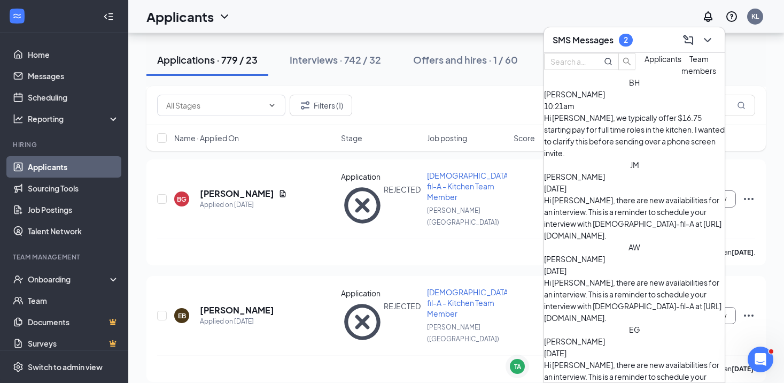
click at [644, 42] on div "SMS Messages 2" at bounding box center [635, 40] width 164 height 17
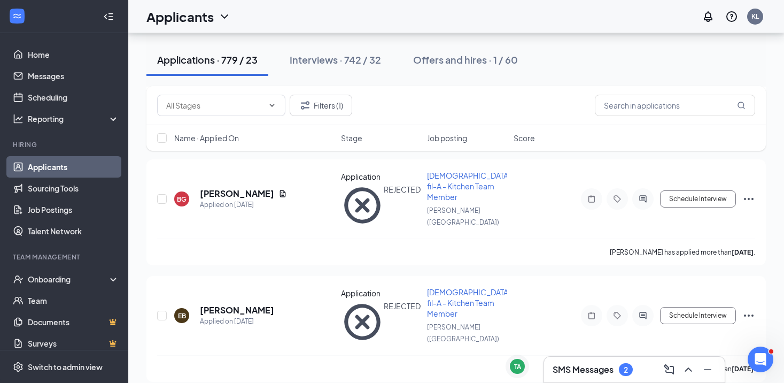
click at [338, 119] on div "Filters (1)" at bounding box center [455, 105] width 619 height 39
click at [344, 98] on button "Filters (1)" at bounding box center [321, 105] width 63 height 21
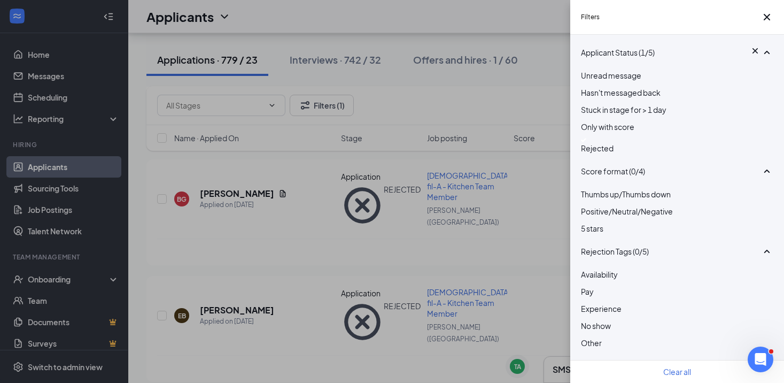
click at [611, 153] on span "Rejected" at bounding box center [597, 148] width 33 height 10
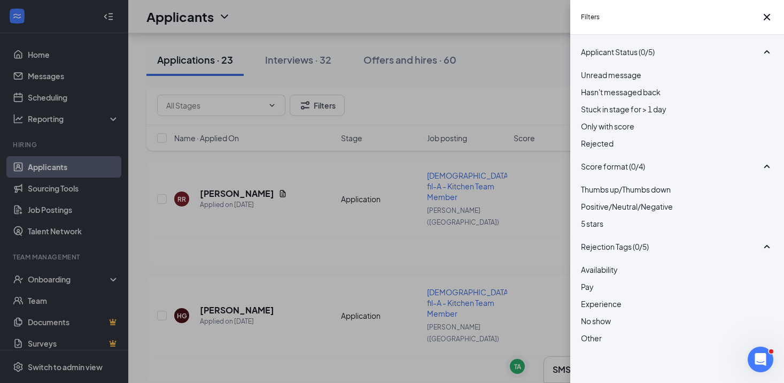
scroll to position [759, 0]
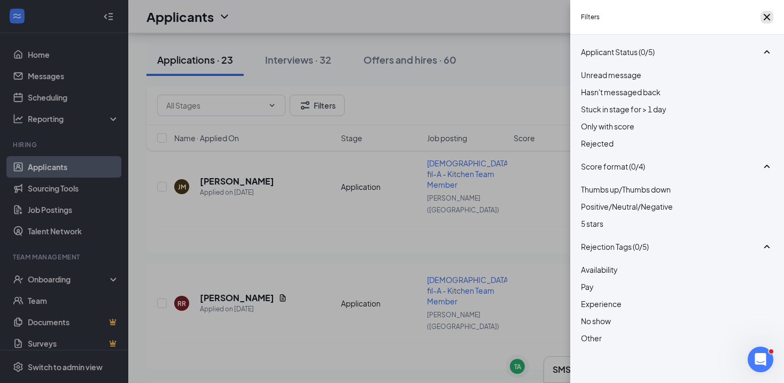
click at [764, 20] on icon "Cross" at bounding box center [767, 17] width 6 height 6
